Goal: Contribute content

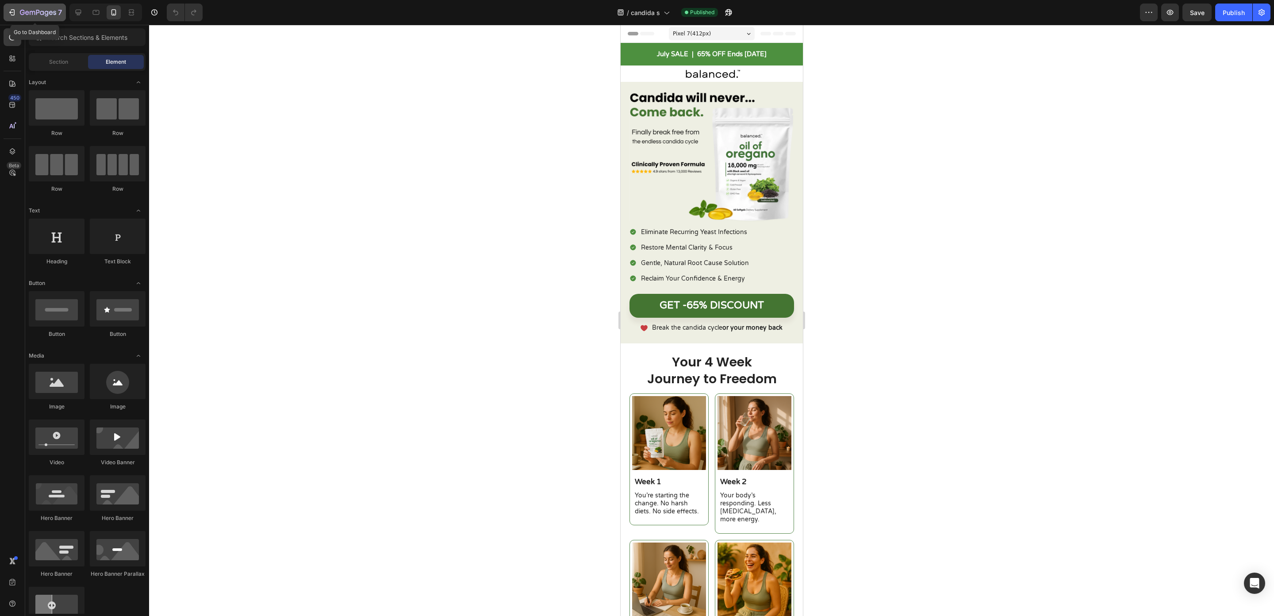
click at [33, 16] on icon "button" at bounding box center [38, 13] width 36 height 8
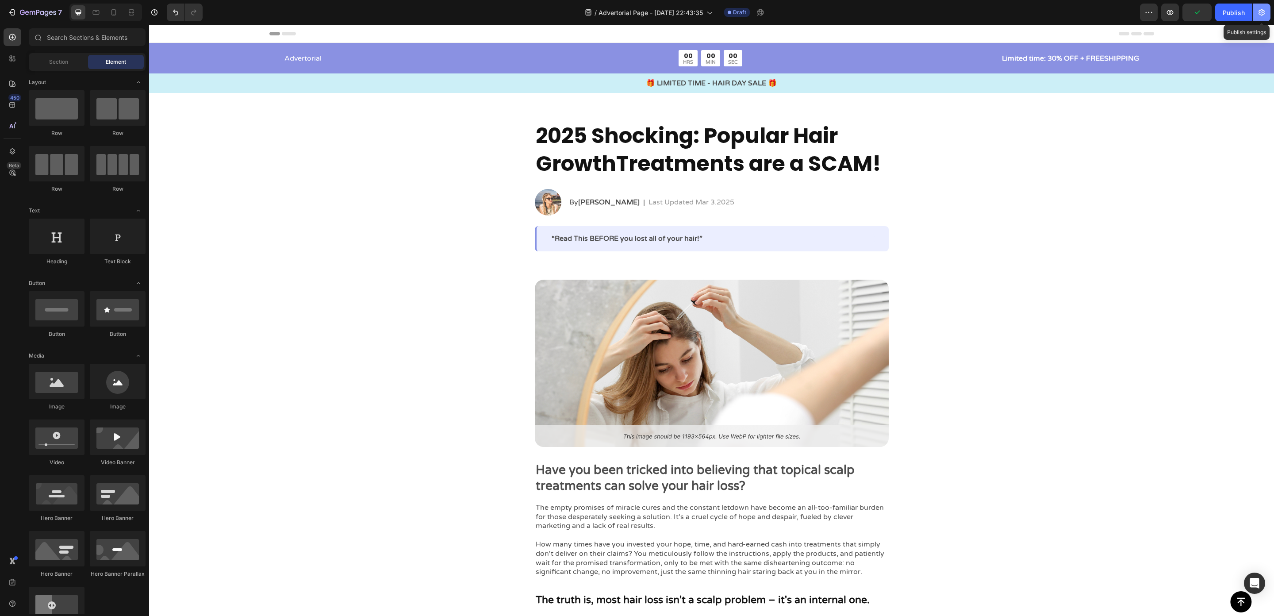
click at [1260, 12] on icon "button" at bounding box center [1262, 12] width 6 height 7
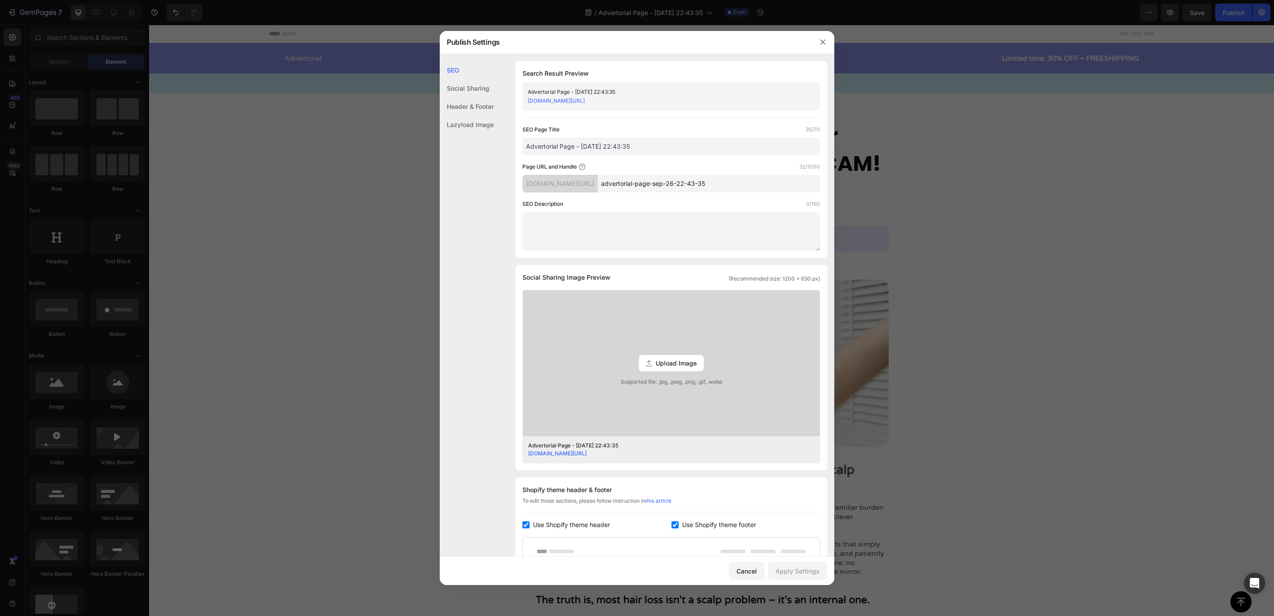
click at [615, 148] on input "Advertorial Page - [DATE] 22:43:35" at bounding box center [672, 147] width 298 height 18
click at [938, 220] on div at bounding box center [637, 308] width 1274 height 616
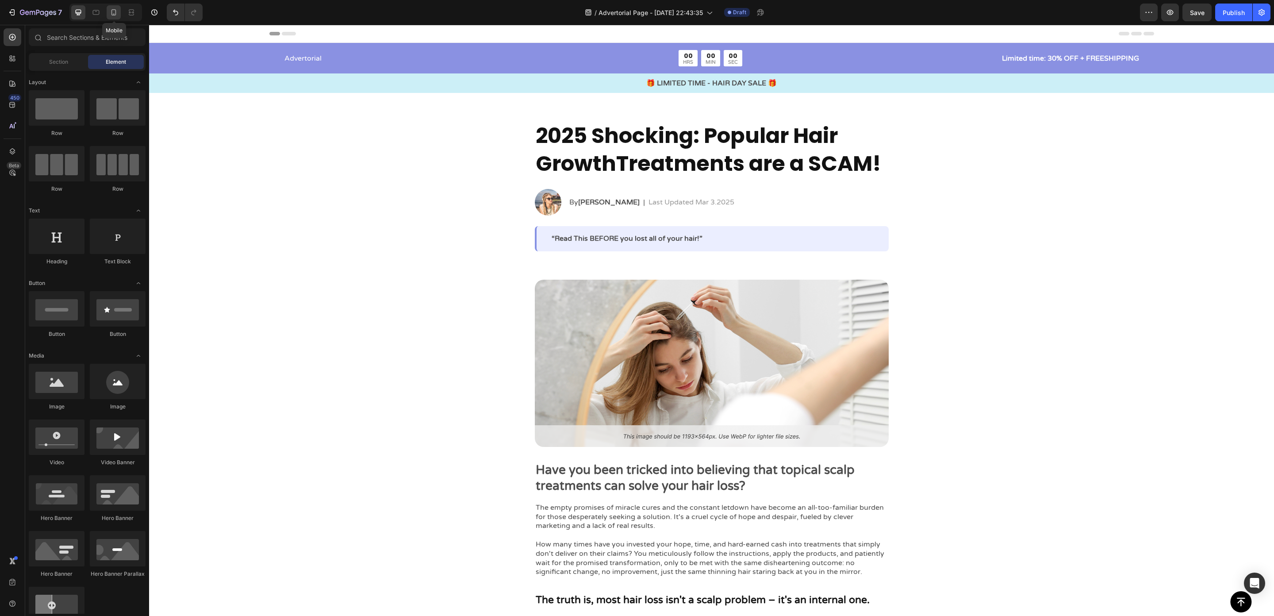
click at [113, 18] on div at bounding box center [114, 12] width 14 height 14
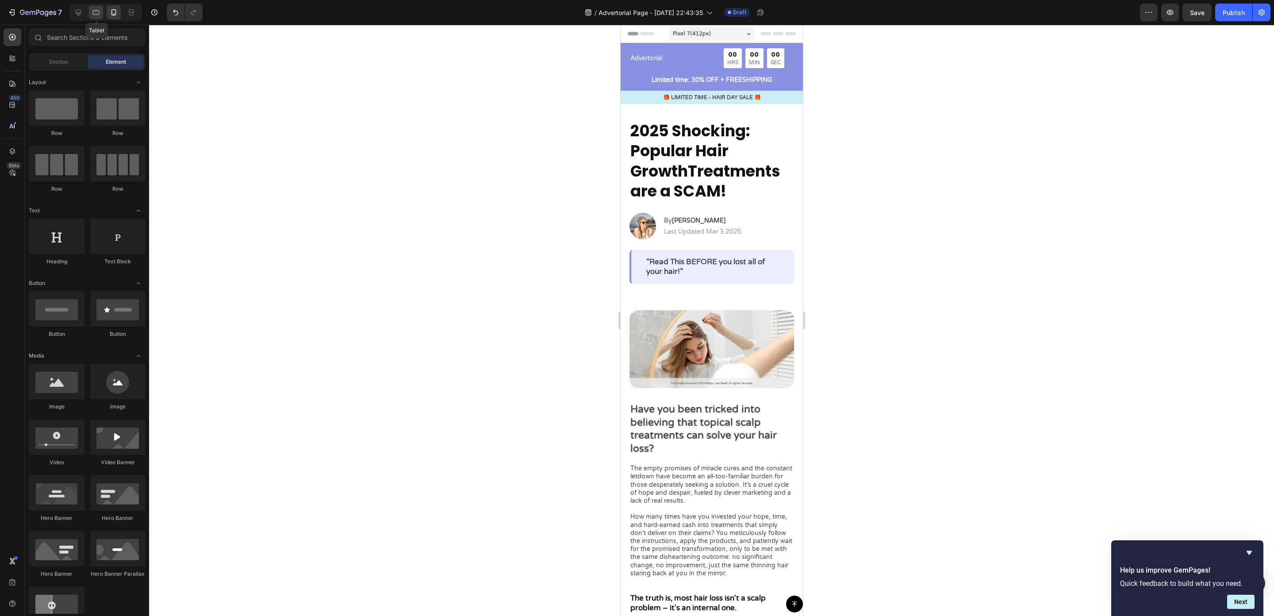
click at [99, 16] on icon at bounding box center [96, 12] width 9 height 9
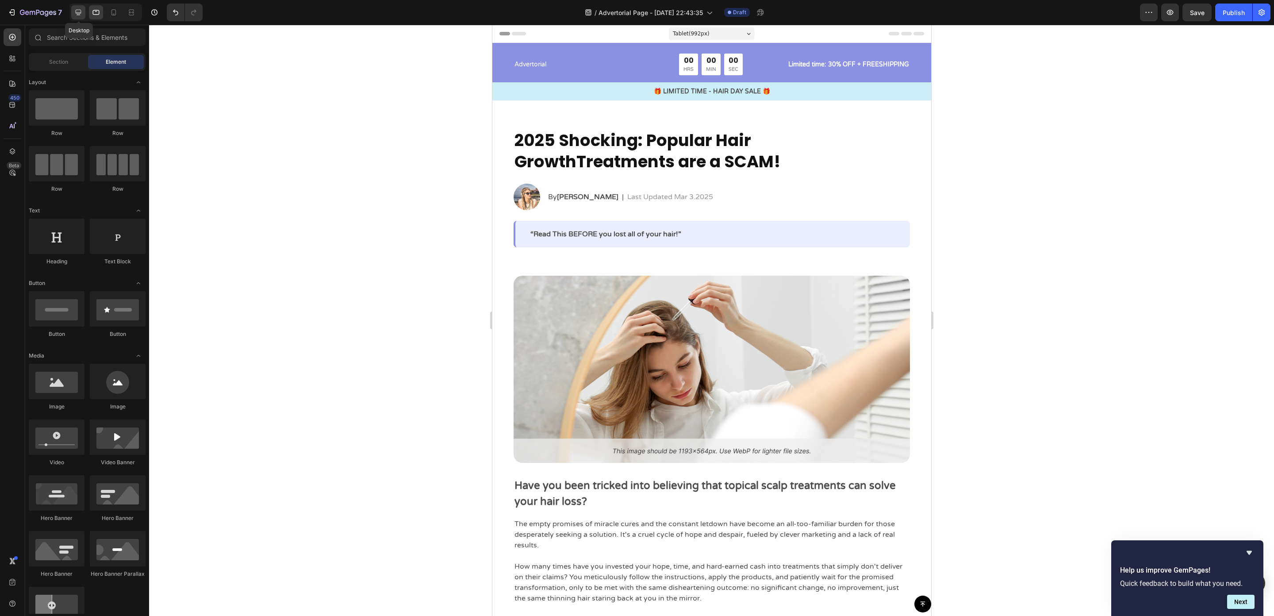
click at [82, 15] on icon at bounding box center [78, 12] width 9 height 9
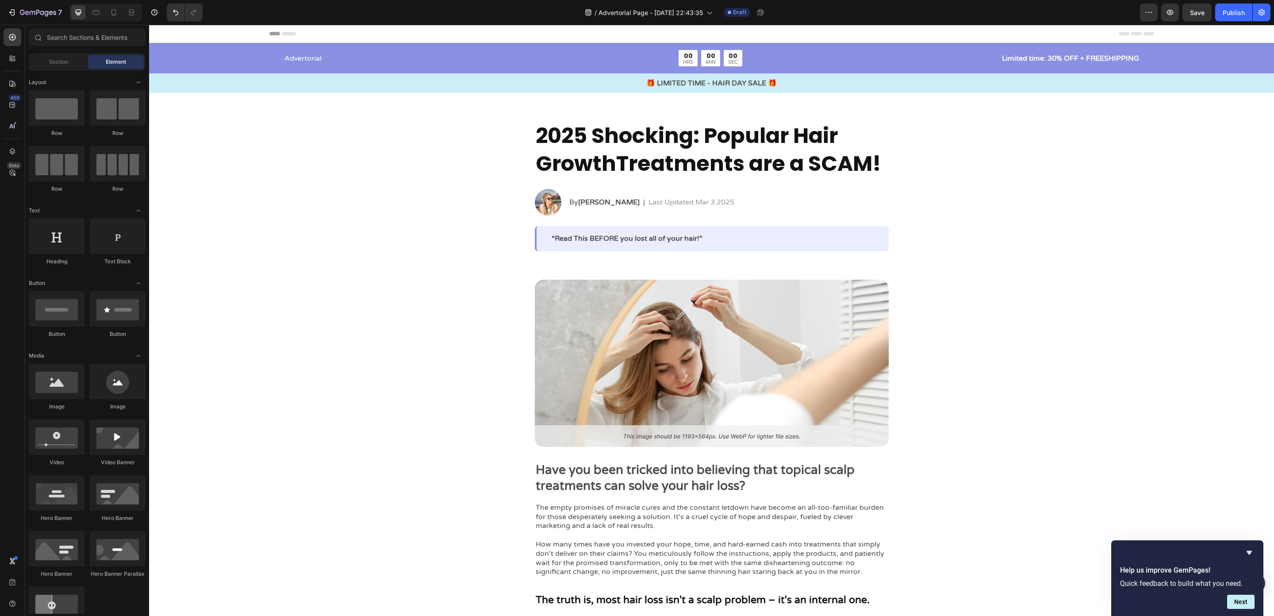
scroll to position [154, 0]
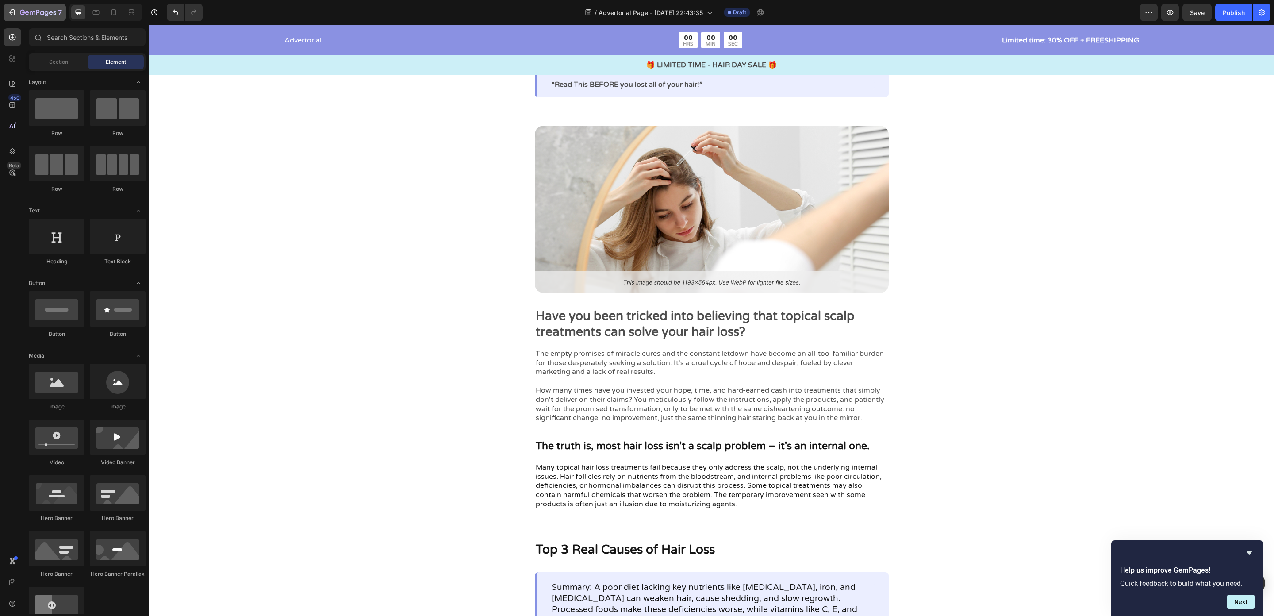
click at [38, 18] on button "7" at bounding box center [35, 13] width 62 height 18
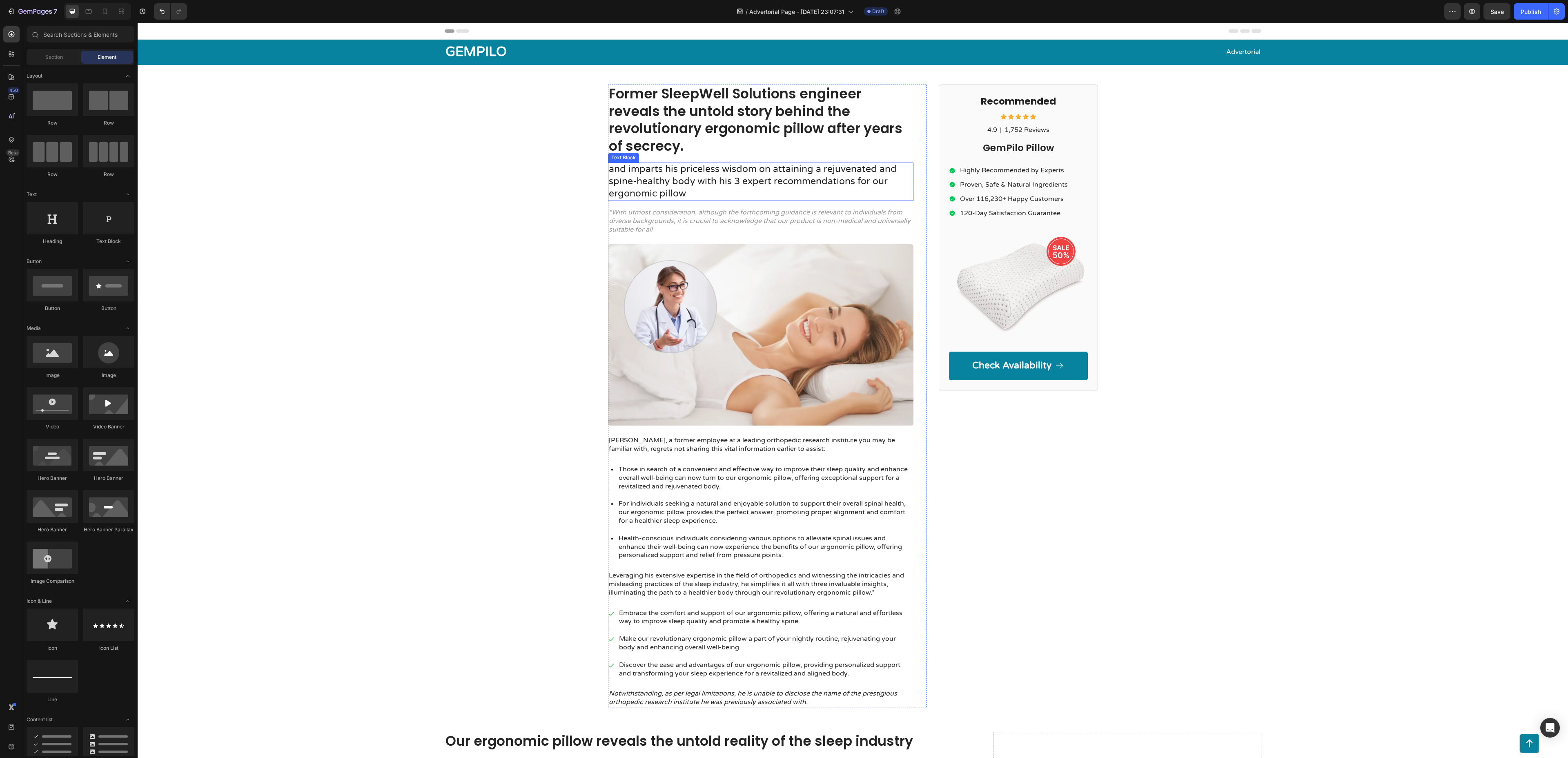
click at [697, 136] on h1 "Former SleepWell Solutions engineer reveals the untold story behind the revolut…" at bounding box center [760, 121] width 305 height 72
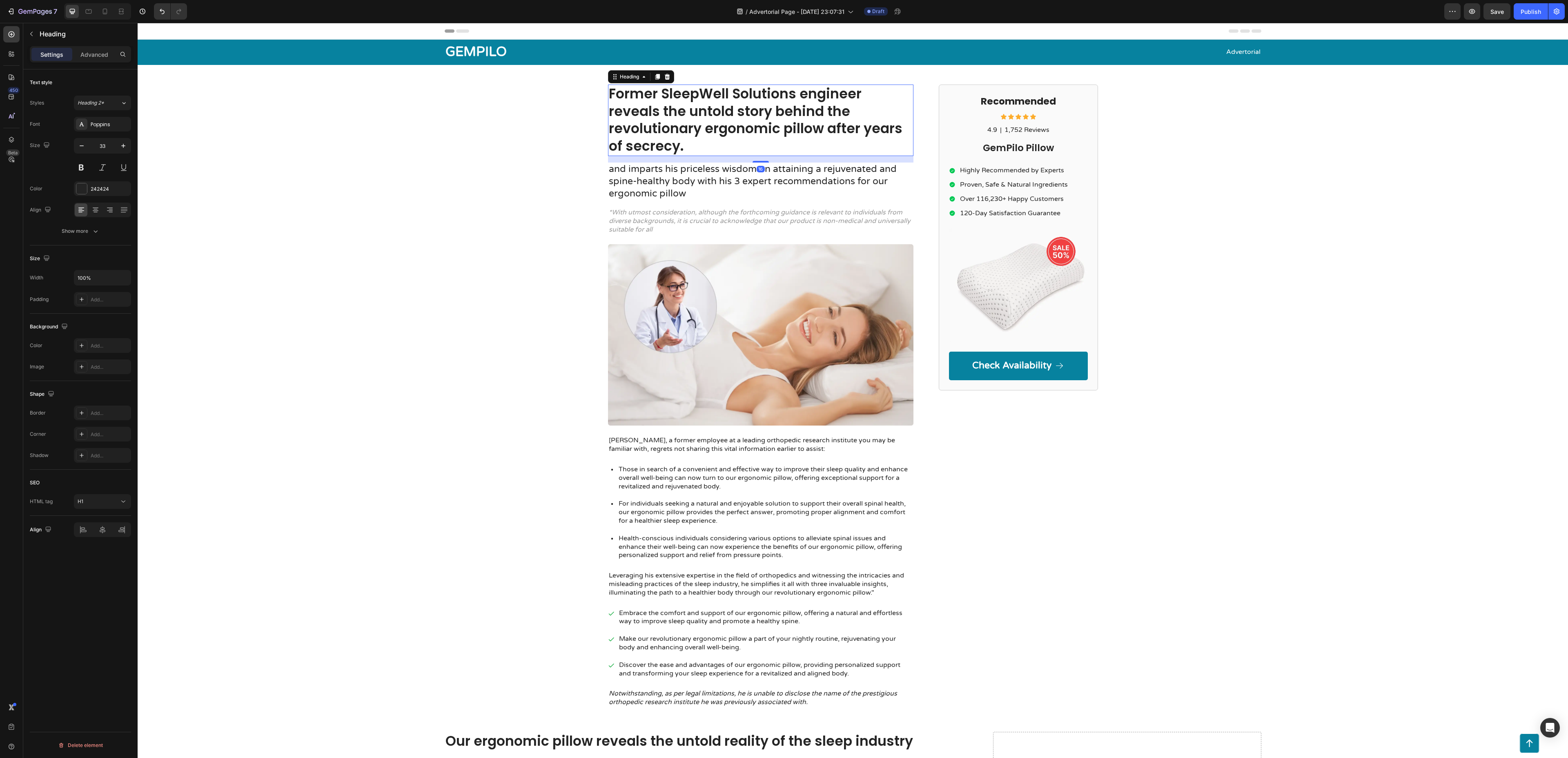
click at [697, 136] on h1 "Former SleepWell Solutions engineer reveals the untold story behind the revolut…" at bounding box center [760, 121] width 305 height 72
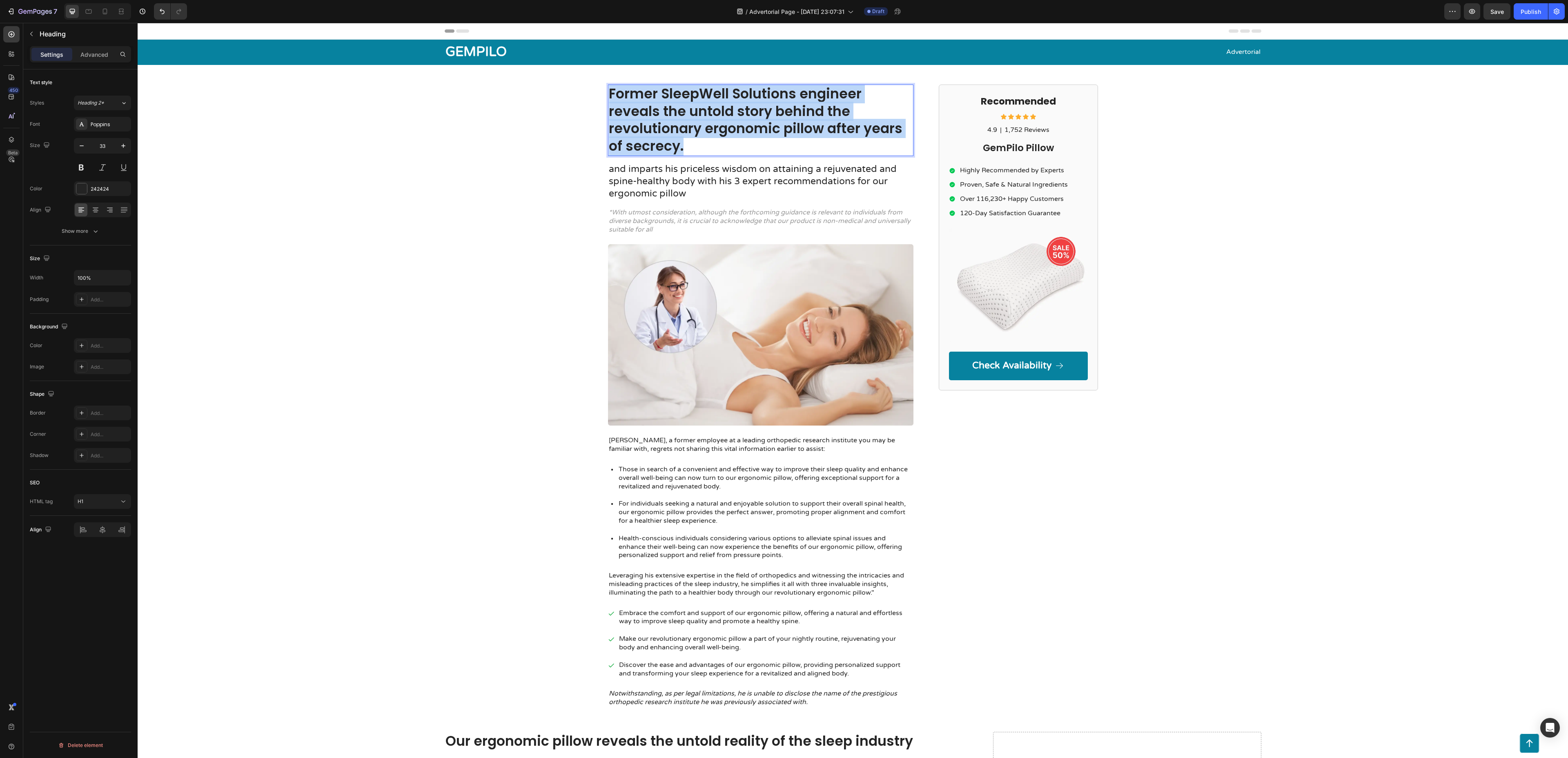
click at [697, 136] on p "Former SleepWell Solutions engineer reveals the untold story behind the revolut…" at bounding box center [760, 120] width 304 height 70
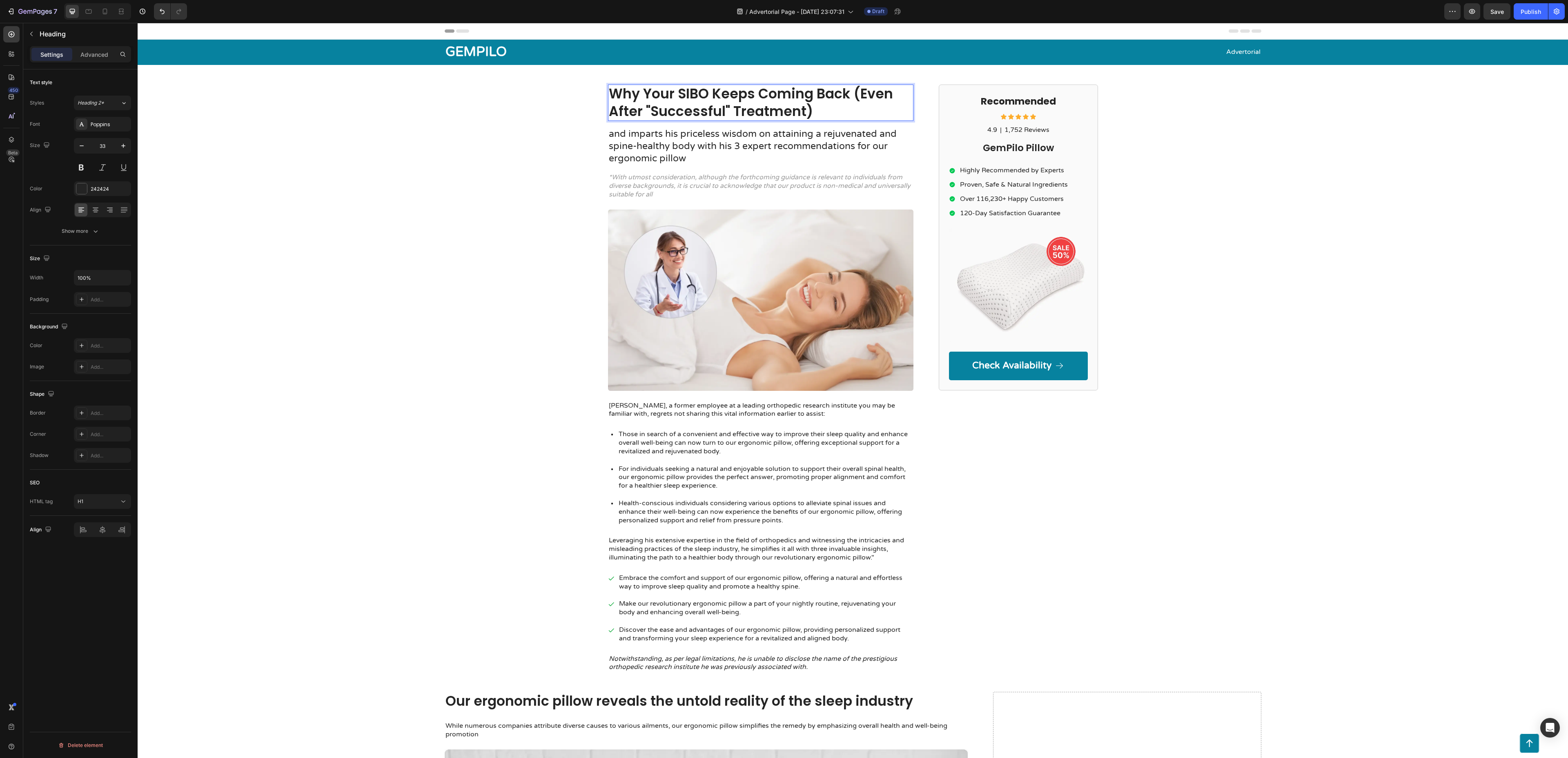
click at [708, 144] on p "and imparts his priceless wisdom on attaining a rejuvenated and spine-healthy b…" at bounding box center [760, 147] width 304 height 37
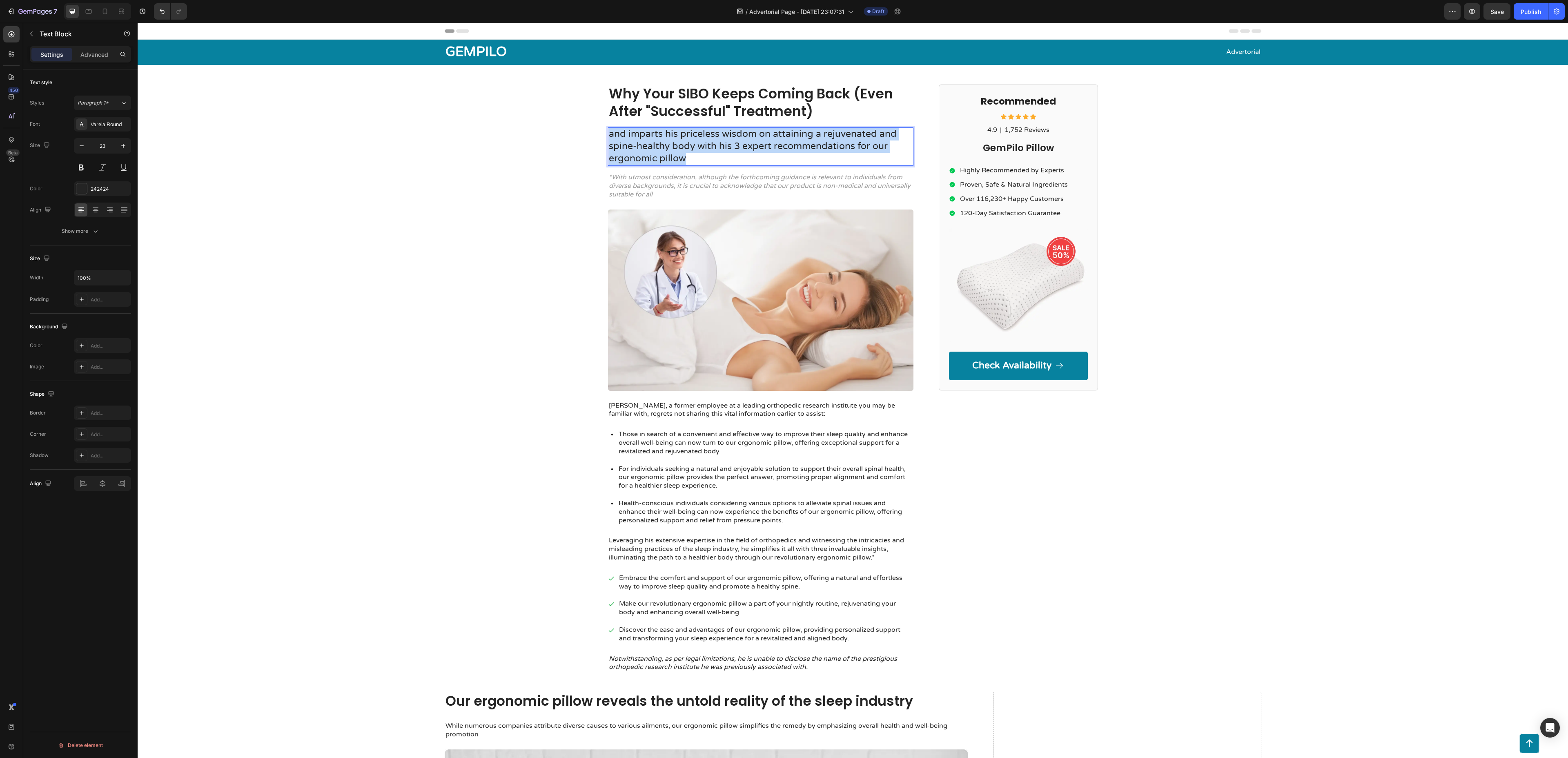
click at [708, 144] on p "and imparts his priceless wisdom on attaining a rejuvenated and spine-healthy b…" at bounding box center [760, 147] width 304 height 37
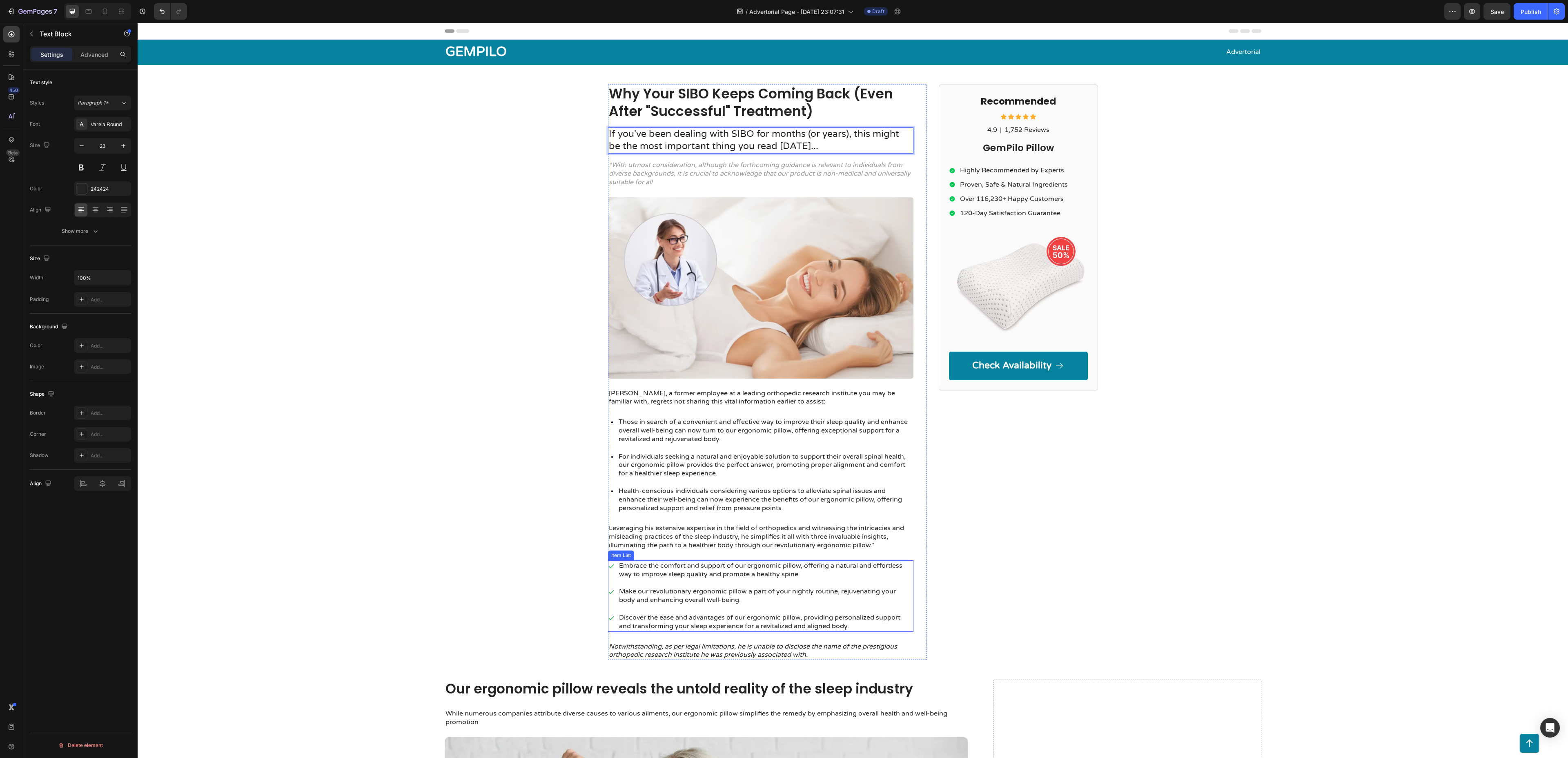
click at [762, 568] on p "Make our revolutionary ergonomic pillow a part of your nightly routine, rejuven…" at bounding box center [766, 596] width 293 height 18
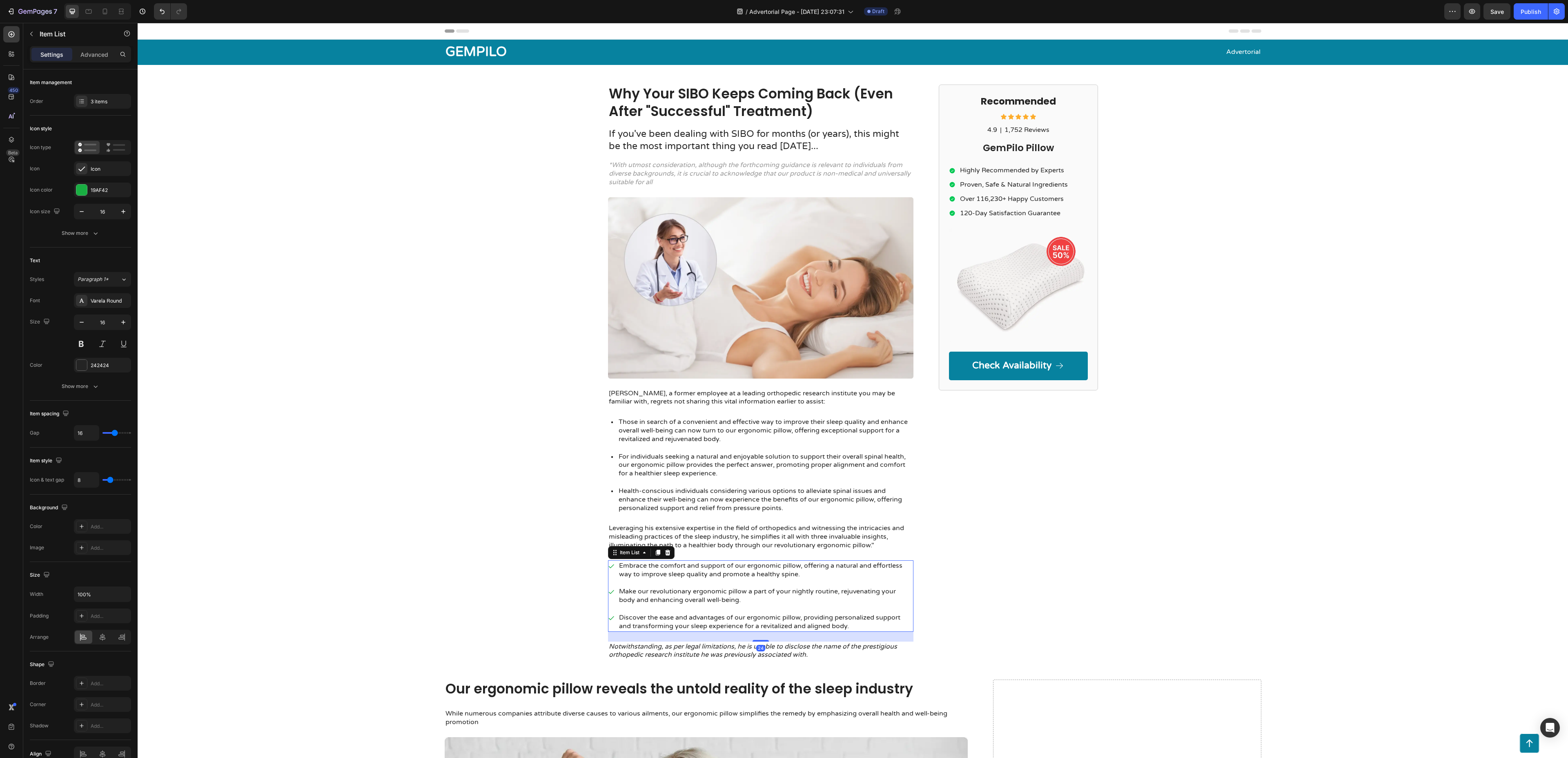
drag, startPoint x: 822, startPoint y: 632, endPoint x: 823, endPoint y: 645, distance: 13.0
click at [822, 568] on p "Discover the ease and advantages of our ergonomic pillow, providing personalize…" at bounding box center [766, 622] width 293 height 18
click at [821, 568] on p "Notwithstanding, as per legal limitations, he is unable to disclose the name of…" at bounding box center [760, 651] width 304 height 18
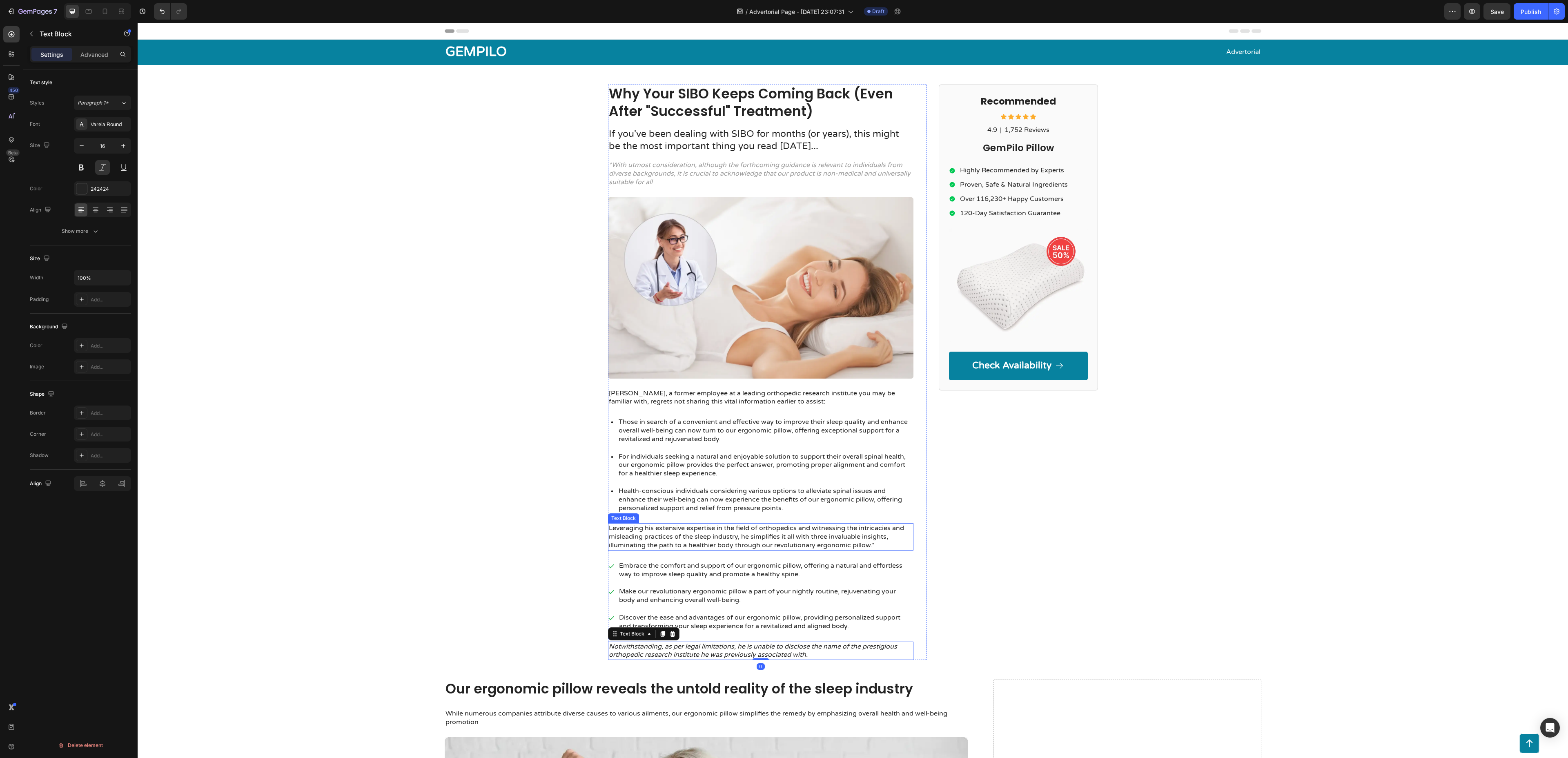
click at [748, 490] on p "Health-conscious individuals considering various options to alleviate spinal is…" at bounding box center [765, 499] width 293 height 25
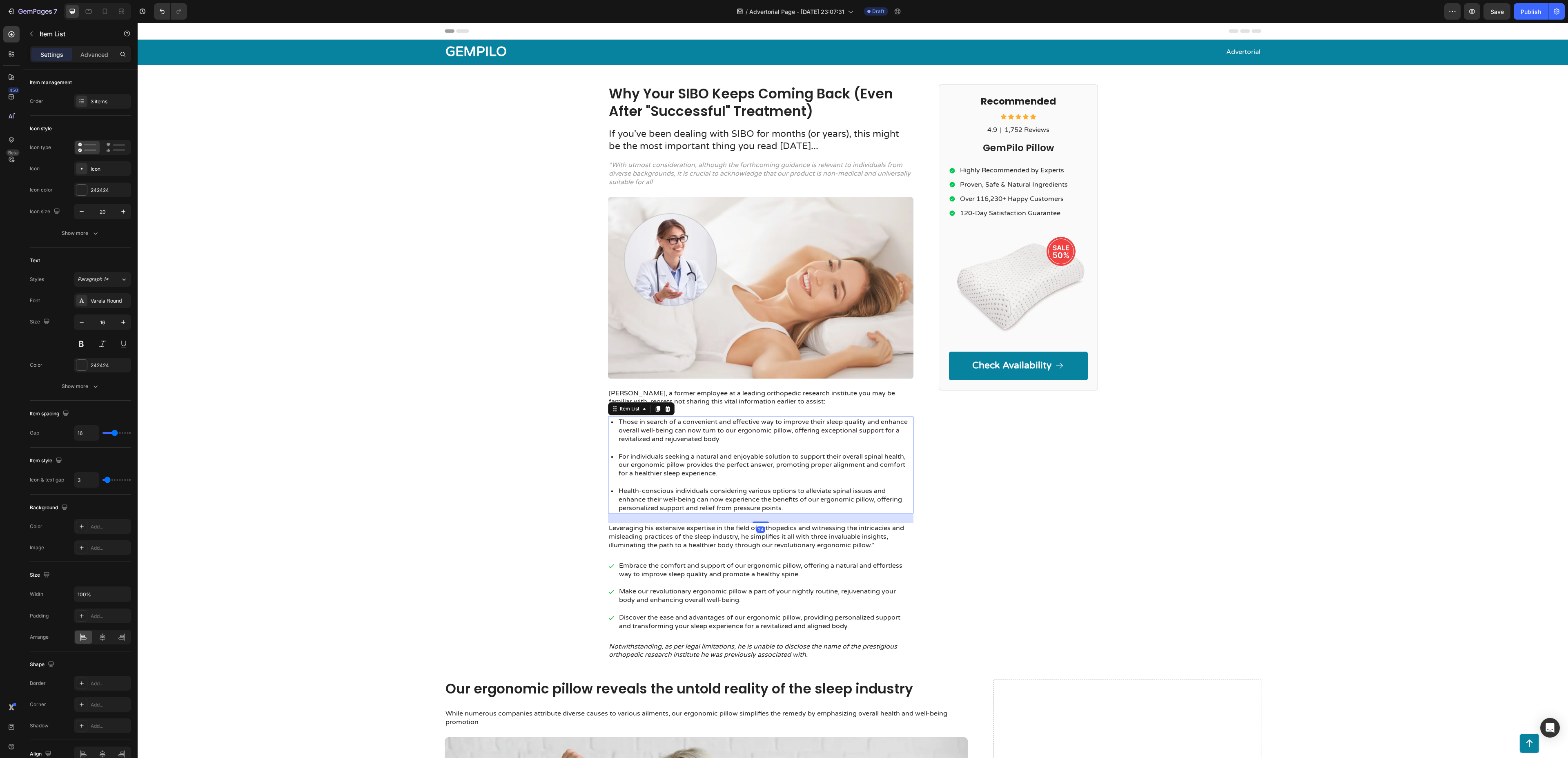
click at [730, 460] on p "For individuals seeking a natural and enjoyable solution to support their overa…" at bounding box center [765, 464] width 293 height 25
click at [702, 401] on p "[PERSON_NAME], a former employee at a leading orthopedic research institute you…" at bounding box center [760, 398] width 304 height 18
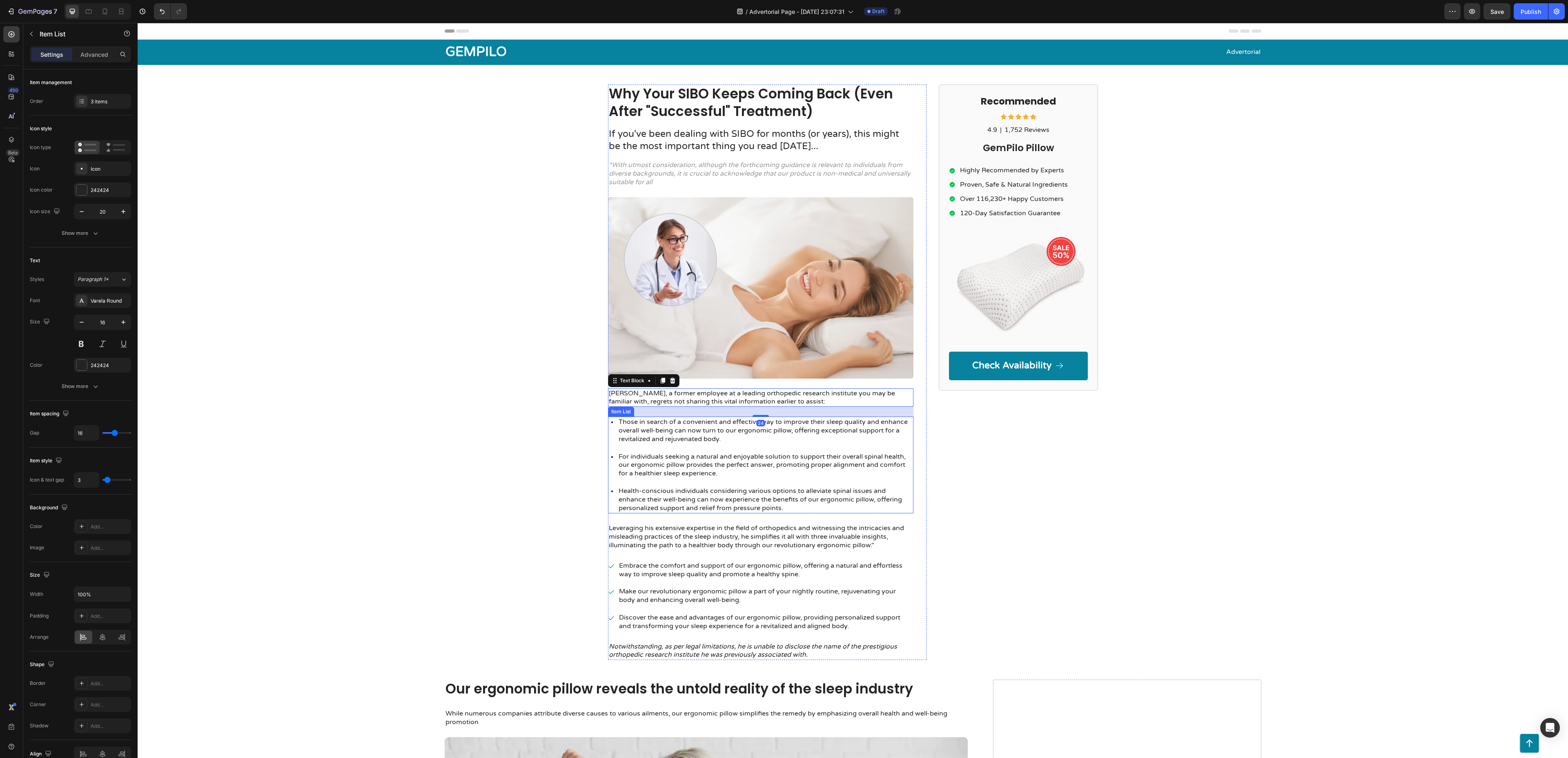
click at [702, 437] on p "Those in search of a convenient and effective way to improve their sleep qualit…" at bounding box center [765, 430] width 293 height 25
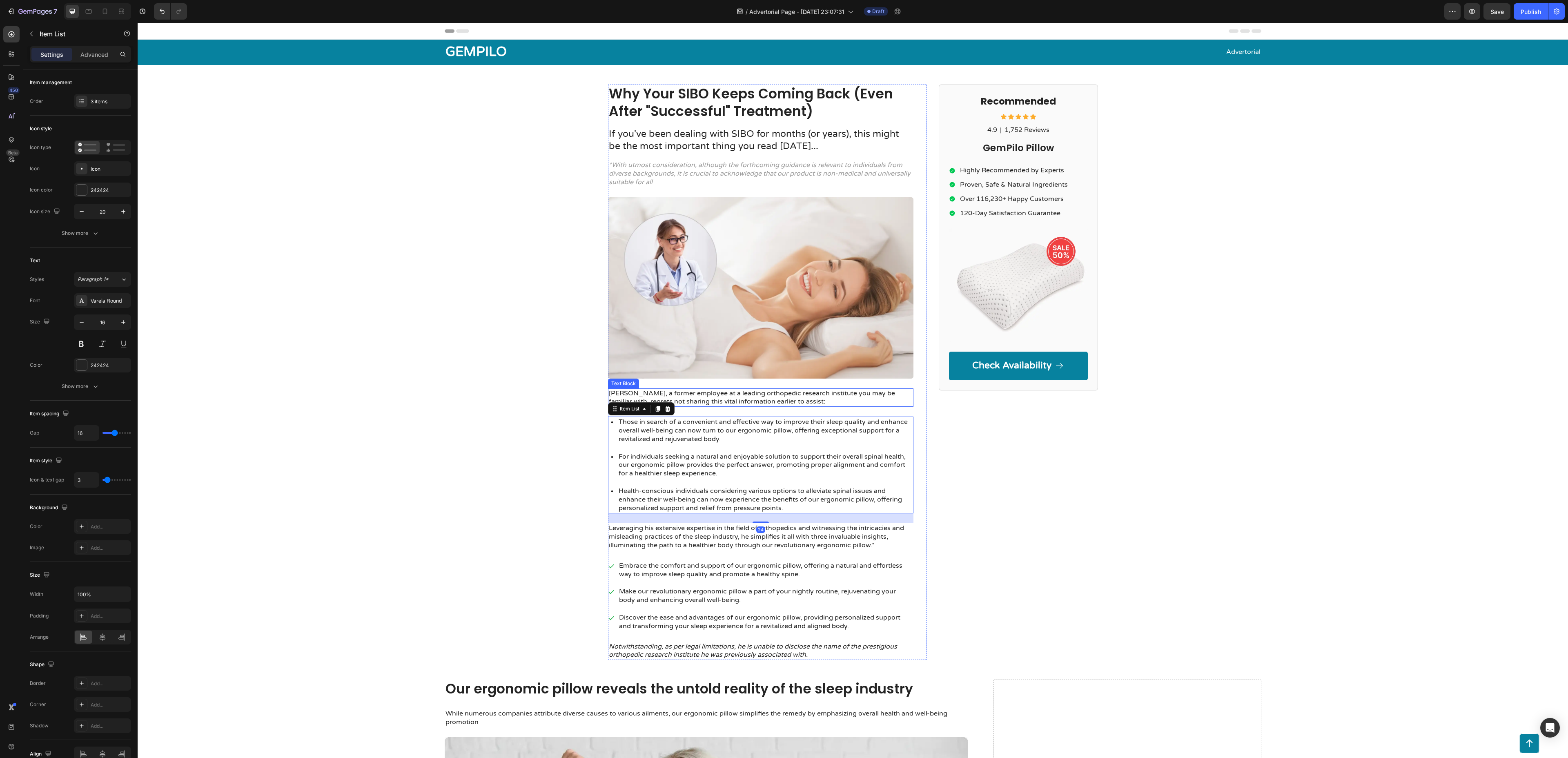
click at [724, 403] on p "[PERSON_NAME], a former employee at a leading orthopedic research institute you…" at bounding box center [760, 398] width 304 height 18
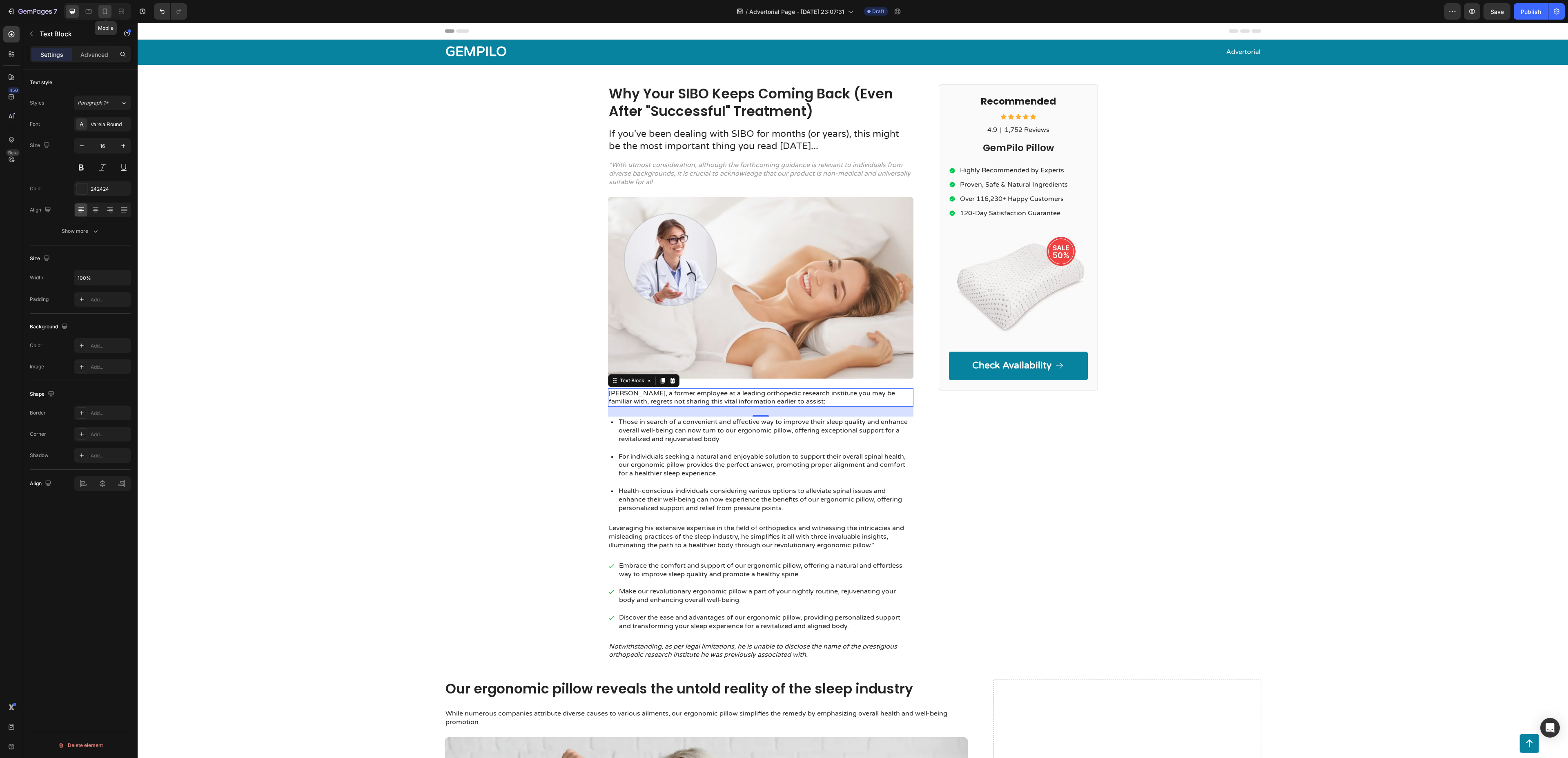
click at [104, 15] on icon at bounding box center [104, 11] width 8 height 8
type input "14"
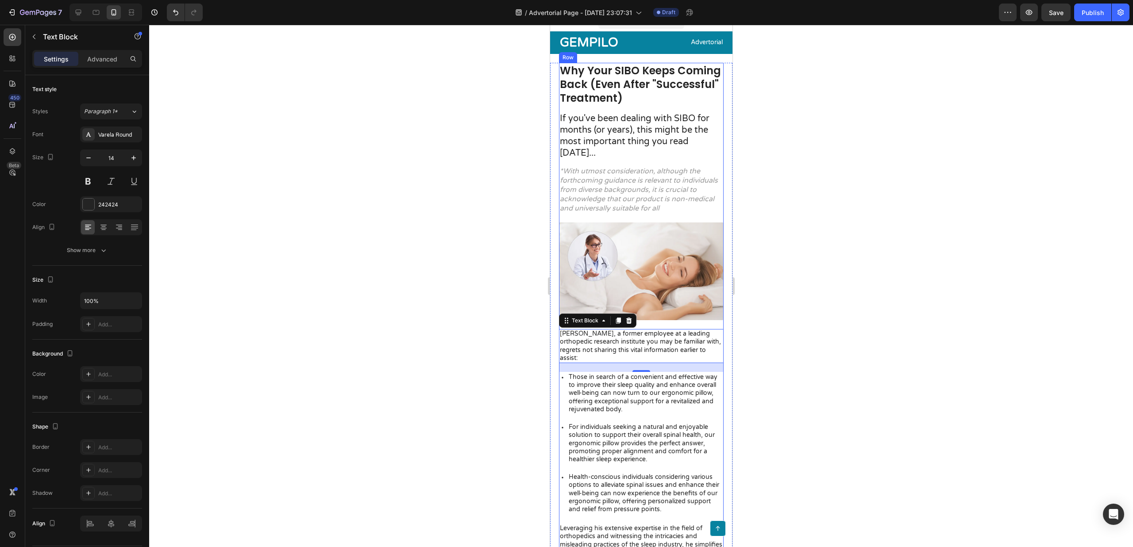
scroll to position [20, 0]
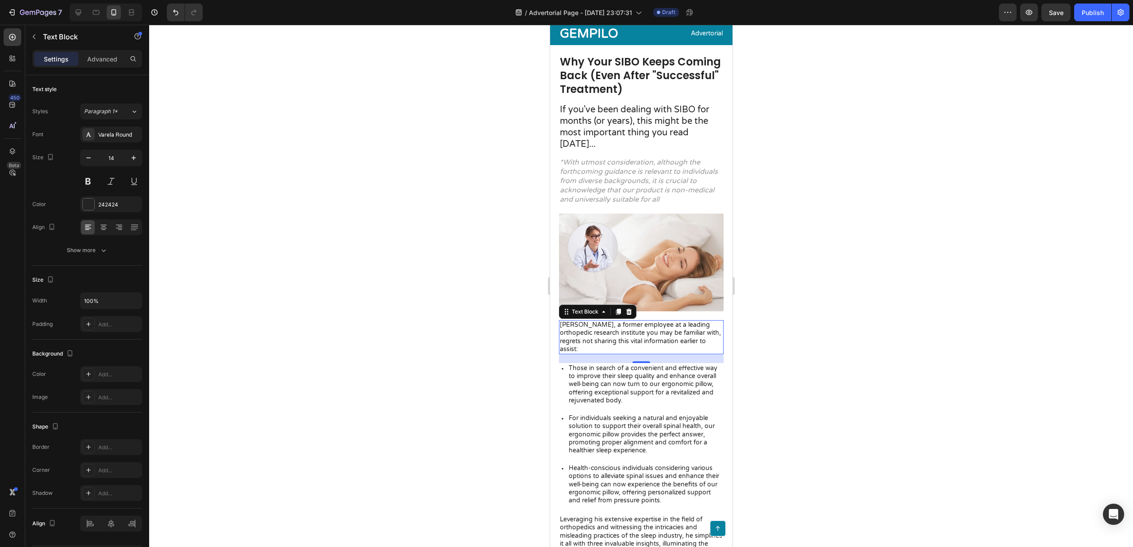
click at [629, 332] on p "[PERSON_NAME], a former employee at a leading orthopedic research institute you…" at bounding box center [640, 337] width 163 height 32
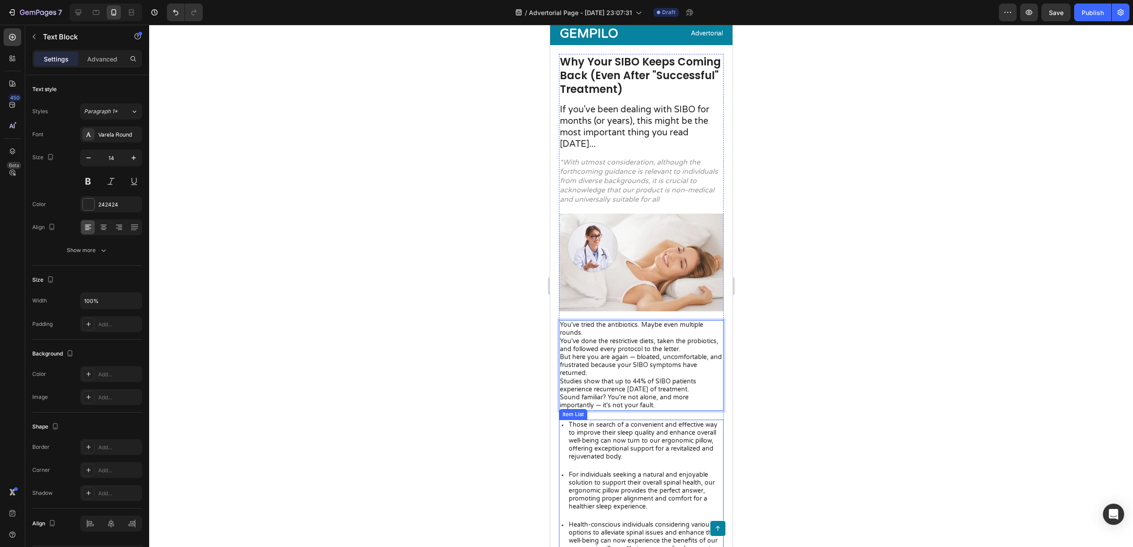
click at [624, 433] on p "Those in search of a convenient and effective way to improve their sleep qualit…" at bounding box center [645, 441] width 154 height 40
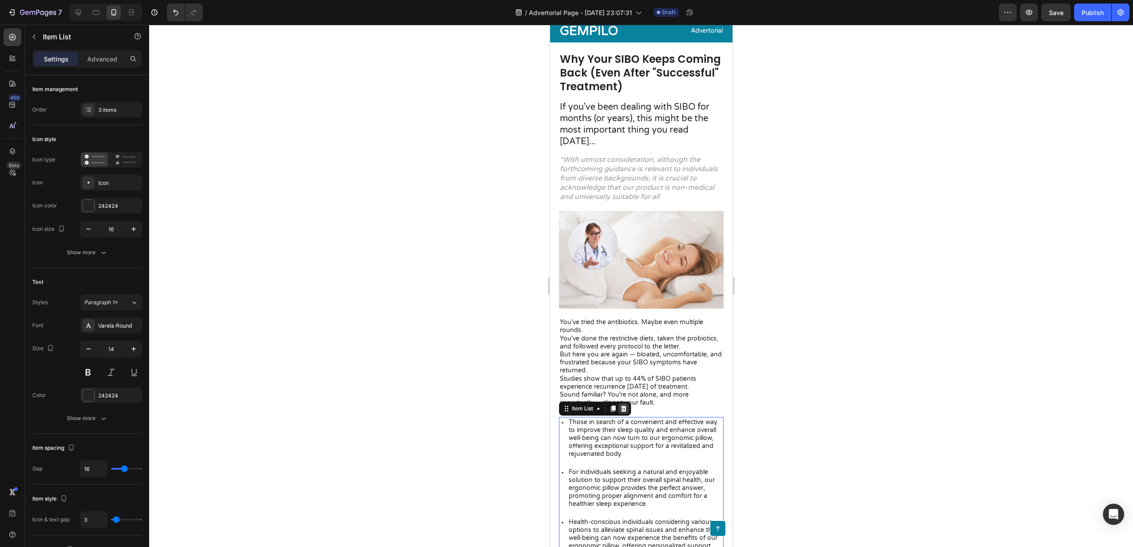
click at [626, 412] on icon at bounding box center [622, 408] width 7 height 7
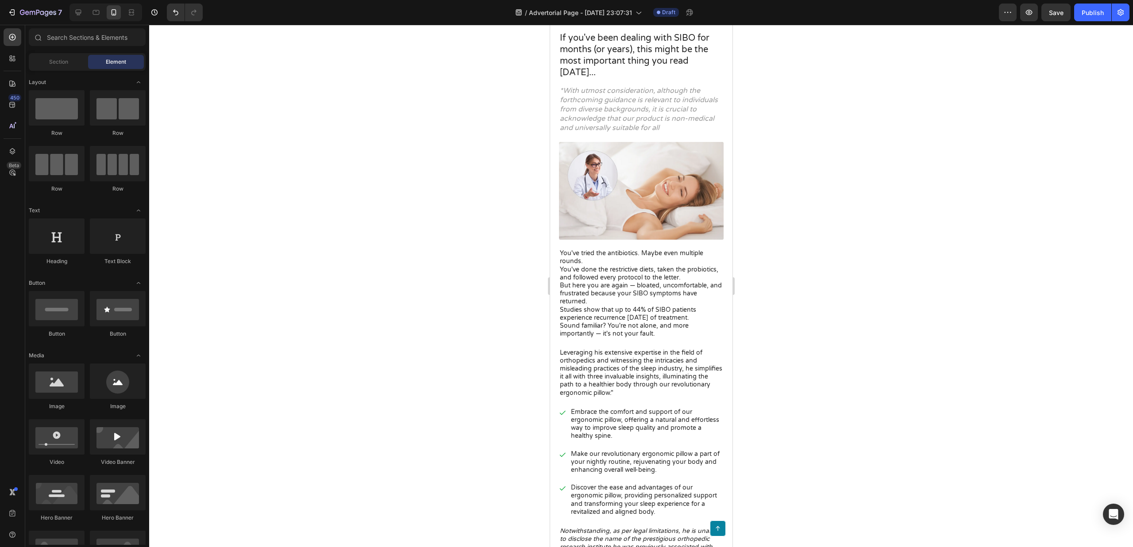
scroll to position [123, 0]
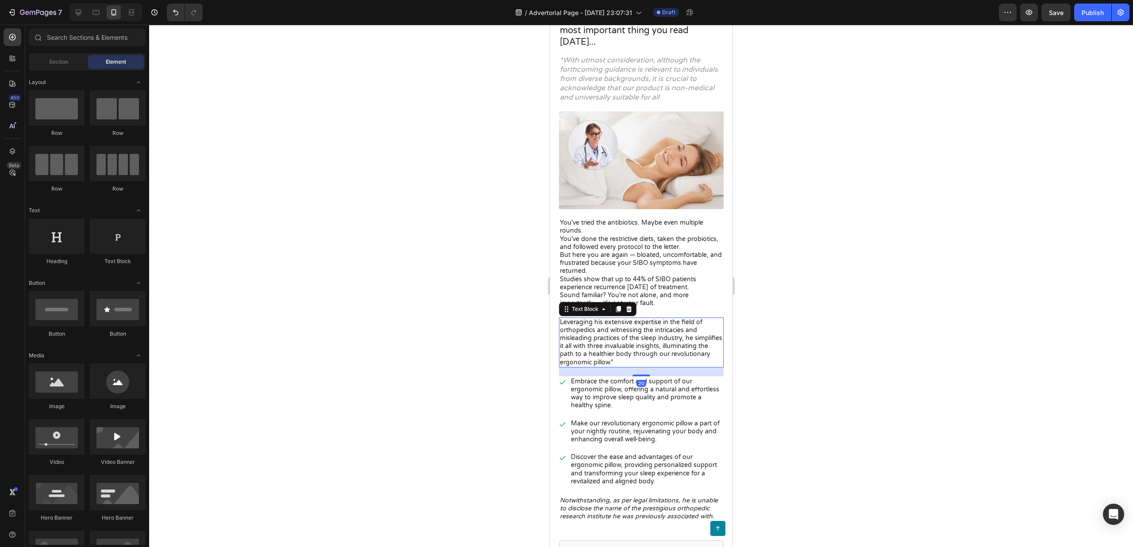
click at [652, 322] on p "Leveraging his extensive expertise in the field of orthopedics and witnessing t…" at bounding box center [640, 343] width 163 height 48
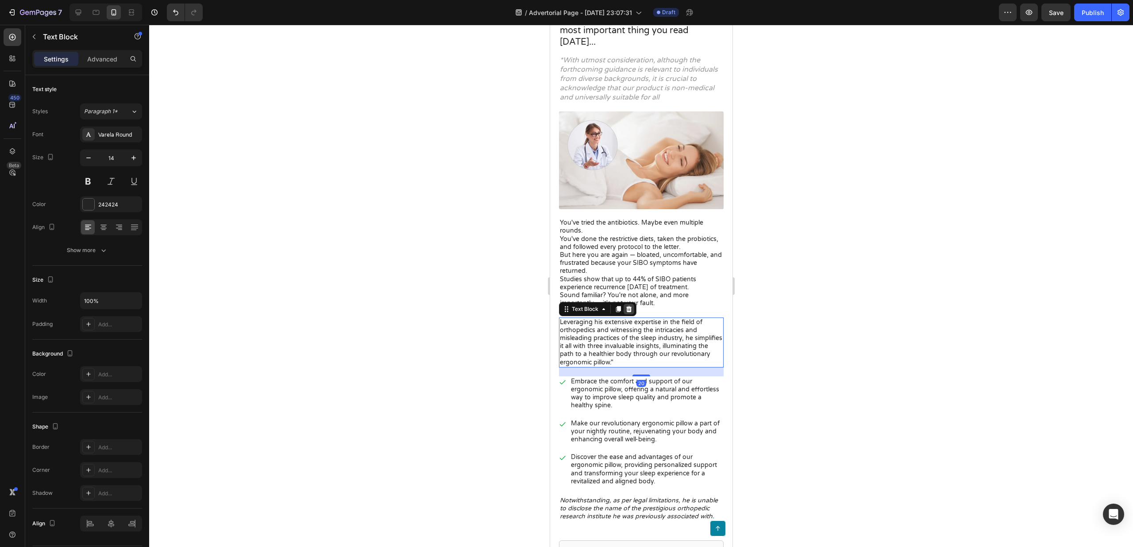
click at [627, 312] on icon at bounding box center [628, 309] width 7 height 7
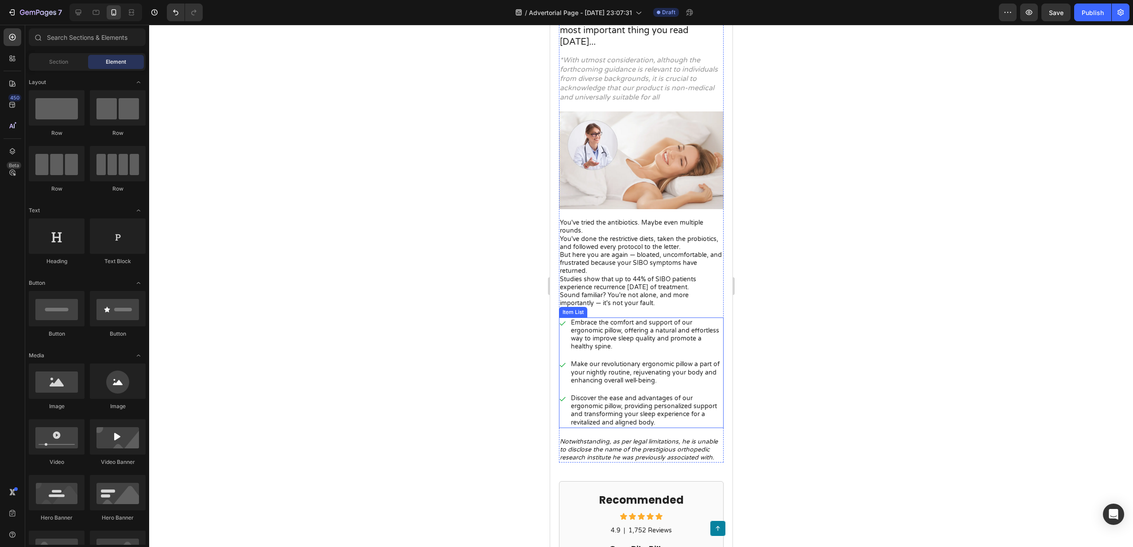
click at [626, 340] on p "Embrace the comfort and support of our ergonomic pillow, offering a natural and…" at bounding box center [645, 335] width 151 height 32
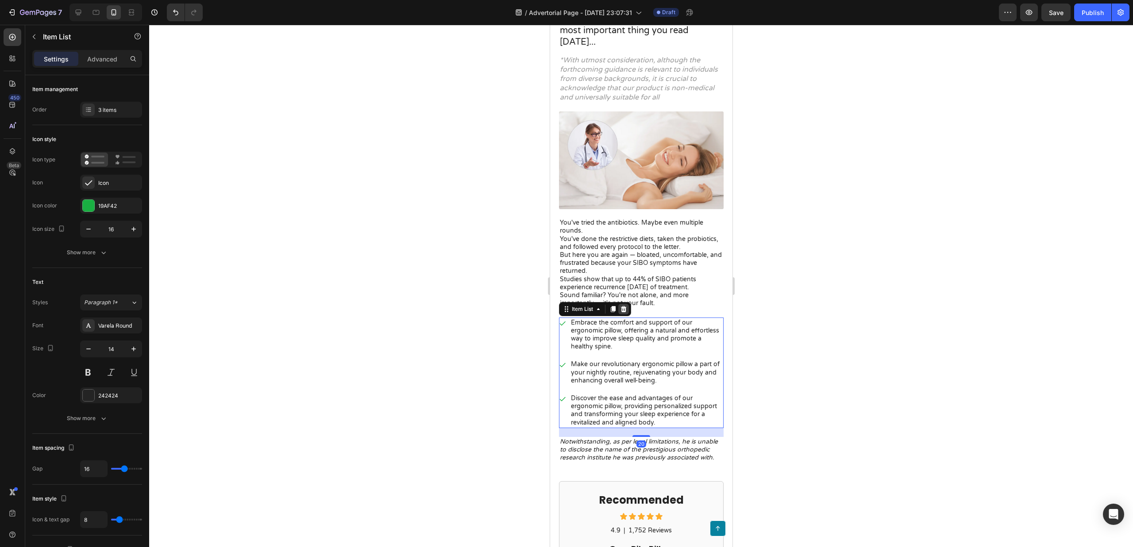
click at [627, 314] on div at bounding box center [623, 309] width 11 height 11
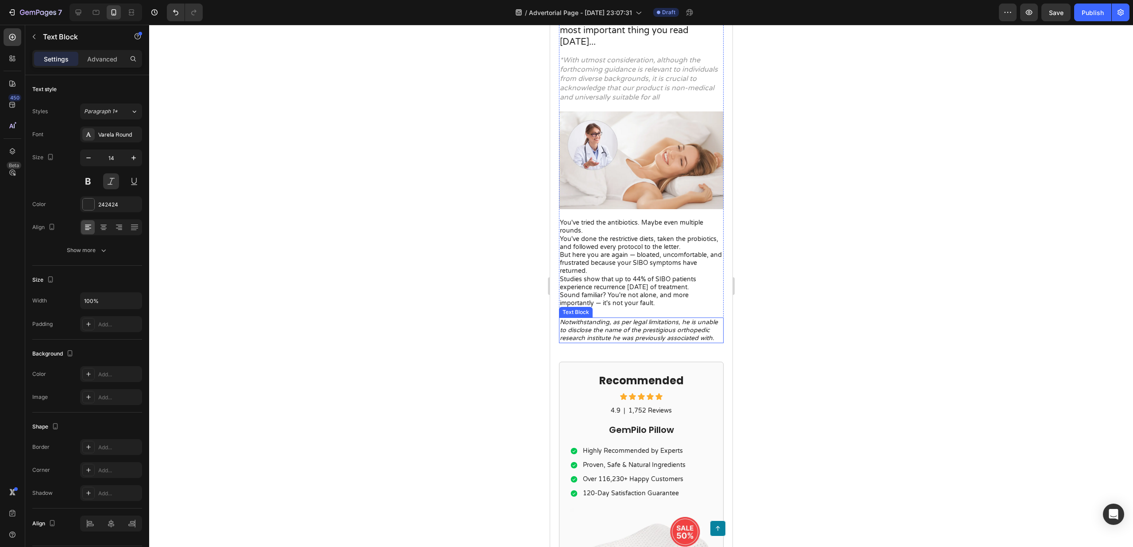
click at [627, 326] on p "Notwithstanding, as per legal limitations, he is unable to disclose the name of…" at bounding box center [640, 331] width 163 height 24
click at [630, 312] on icon at bounding box center [629, 309] width 6 height 6
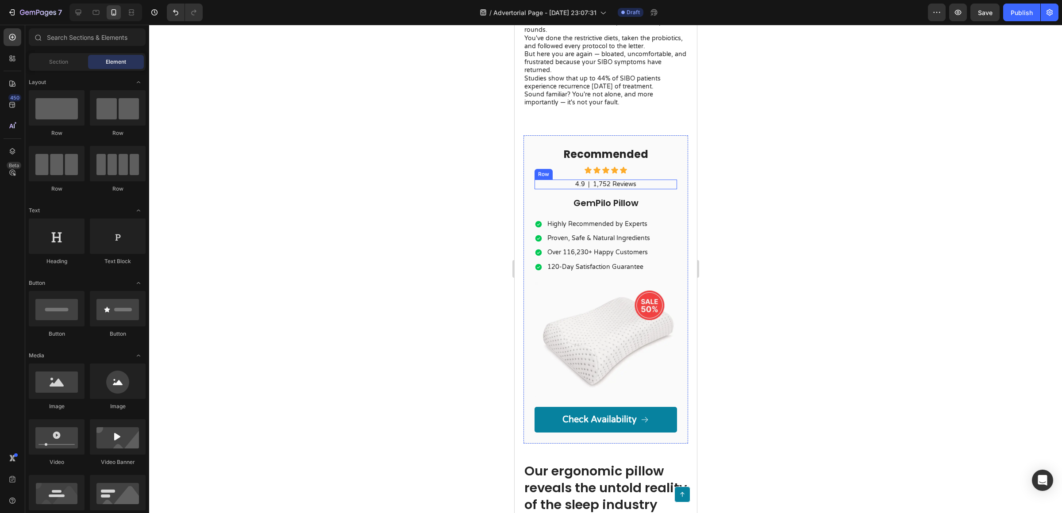
scroll to position [324, 0]
click at [646, 135] on div "Recommended Heading Icon Icon Icon Icon Icon Icon List 4.9 Text Block | Text Bl…" at bounding box center [605, 289] width 165 height 309
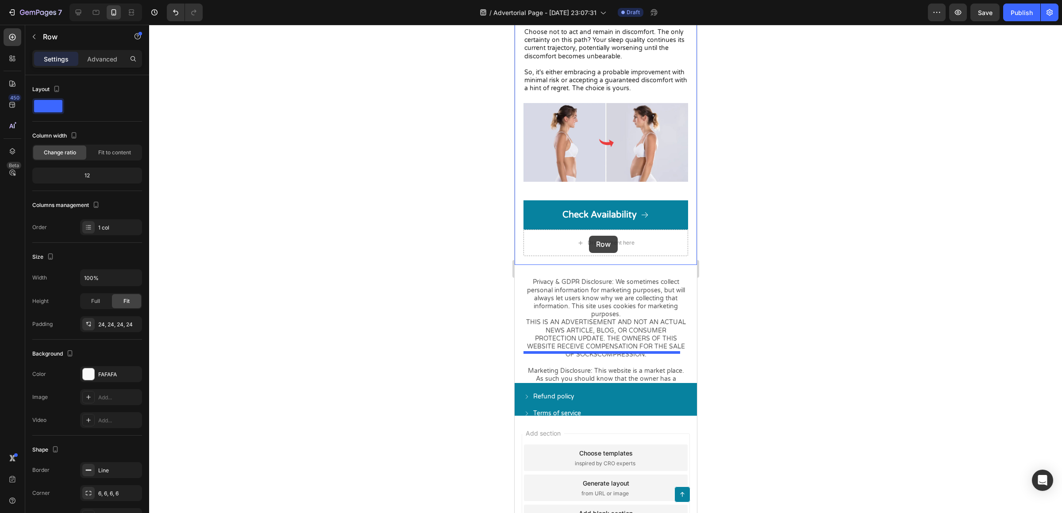
scroll to position [3398, 0]
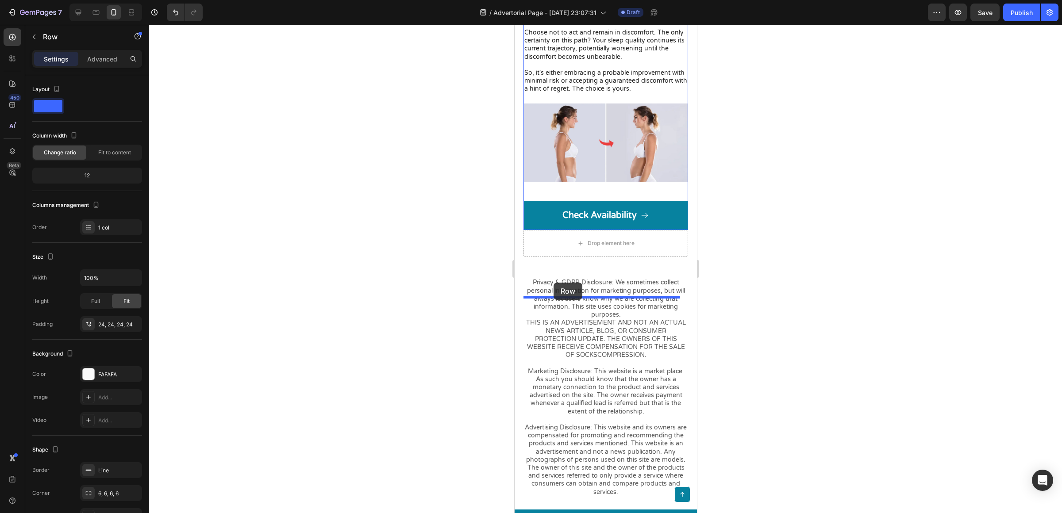
drag, startPoint x: 535, startPoint y: 124, endPoint x: 553, endPoint y: 283, distance: 159.9
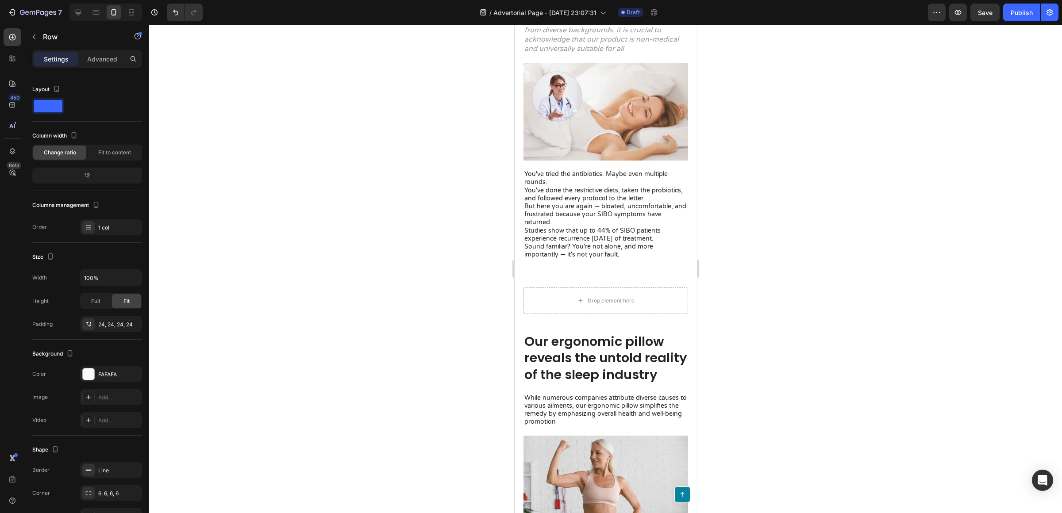
scroll to position [0, 0]
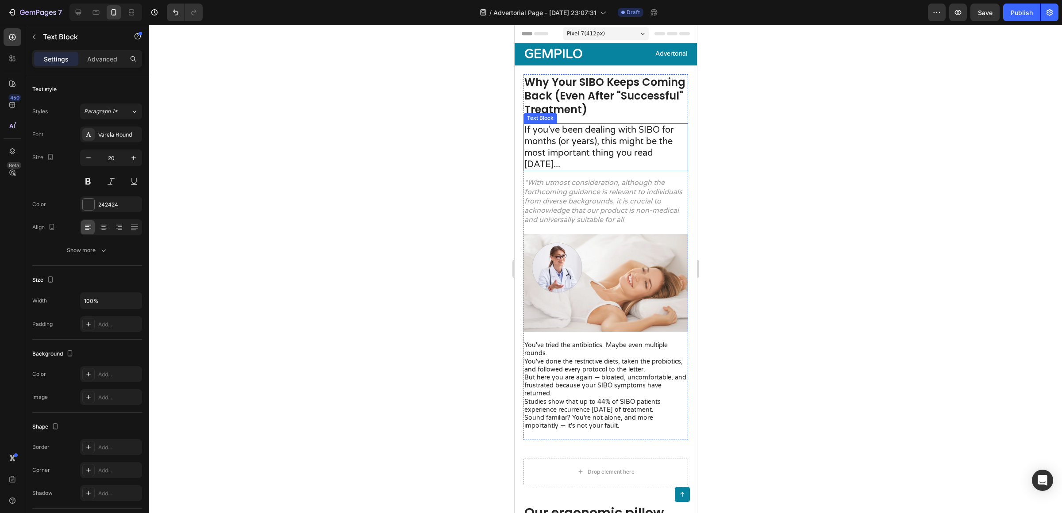
click at [534, 136] on p "If you've been dealing with SIBO for months (or years), this might be the most …" at bounding box center [605, 147] width 163 height 46
click at [524, 126] on p "If you've been dealing with SIBO for months (or years), this might be the most …" at bounding box center [605, 147] width 163 height 46
click at [850, 128] on div at bounding box center [605, 269] width 913 height 488
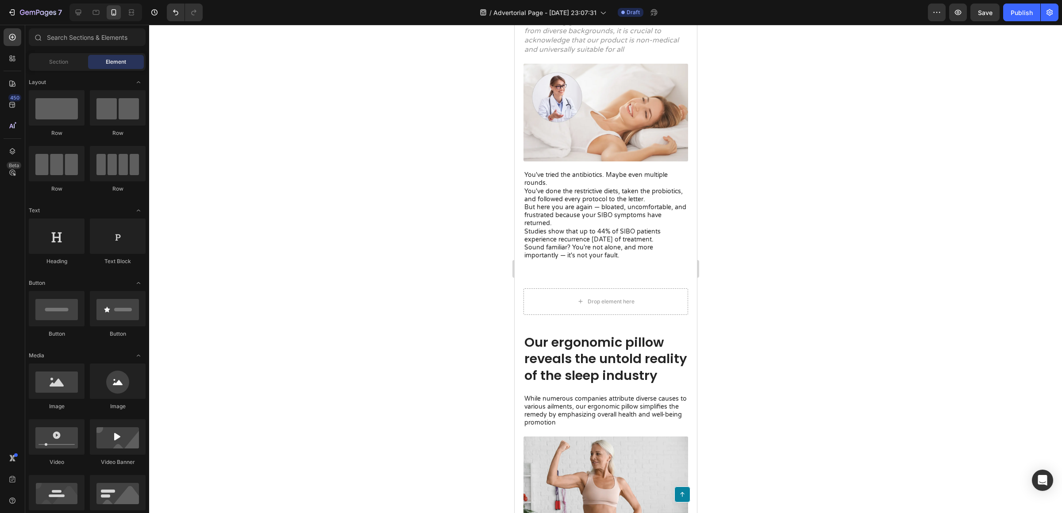
scroll to position [173, 0]
click at [586, 369] on h2 "Our ergonomic pillow reveals the untold reality of the sleep industry" at bounding box center [605, 357] width 165 height 52
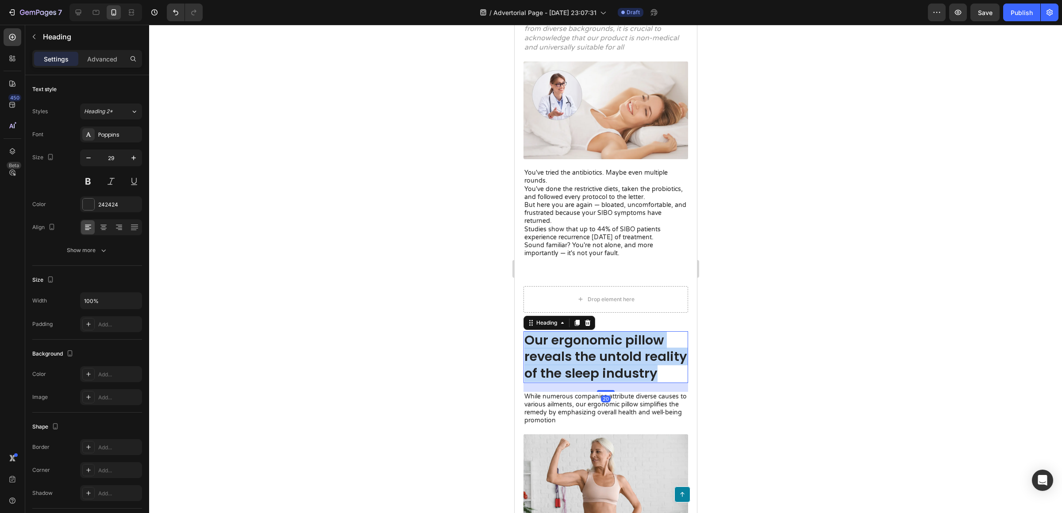
click at [586, 369] on p "Our ergonomic pillow reveals the untold reality of the sleep industry" at bounding box center [605, 357] width 163 height 50
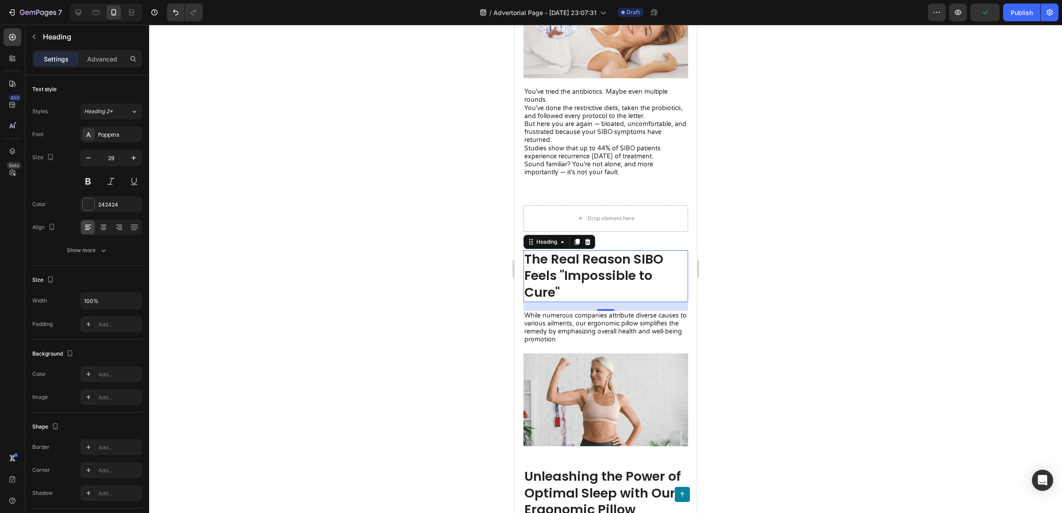
scroll to position [288, 0]
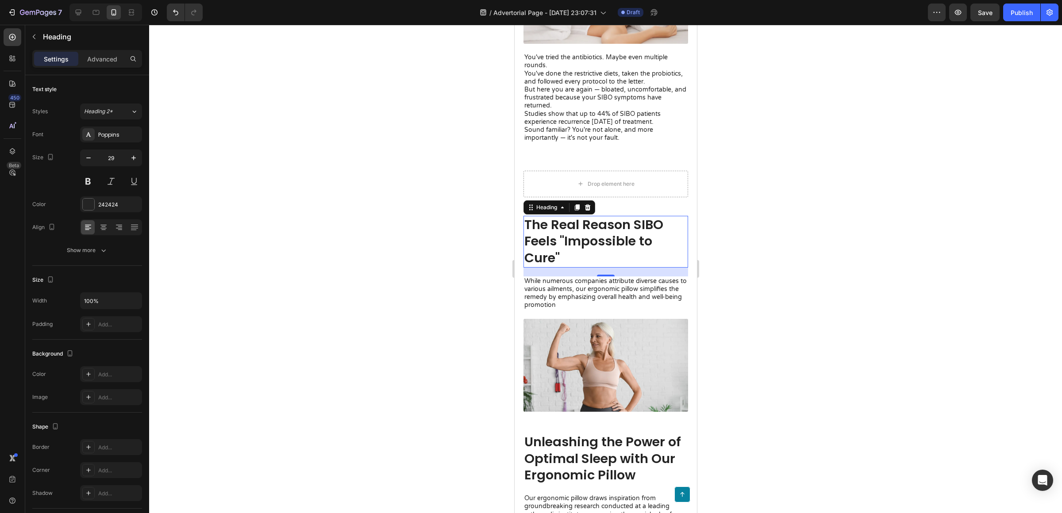
click at [573, 292] on p "While numerous companies attribute diverse causes to various ailments, our ergo…" at bounding box center [605, 293] width 163 height 32
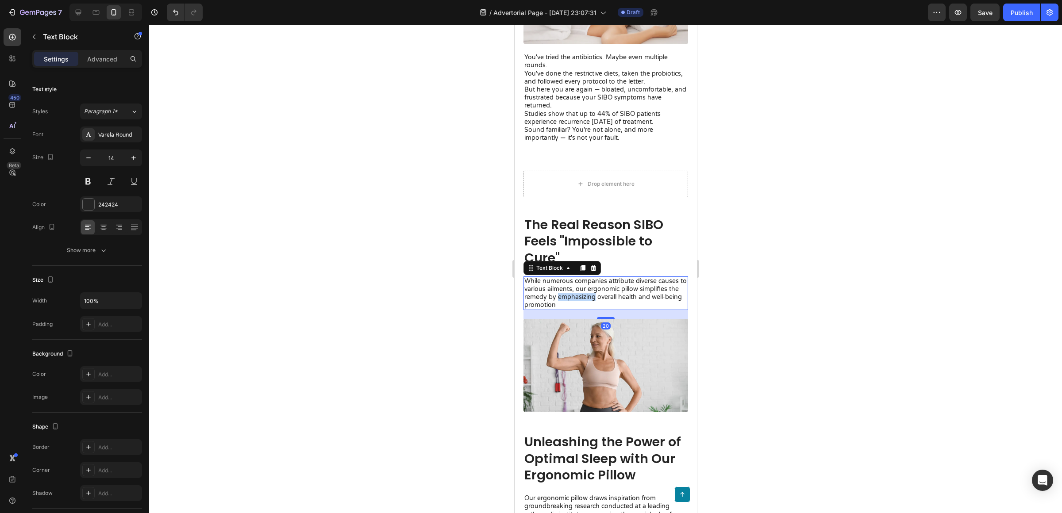
click at [573, 292] on p "While numerous companies attribute diverse causes to various ailments, our ergo…" at bounding box center [605, 293] width 163 height 32
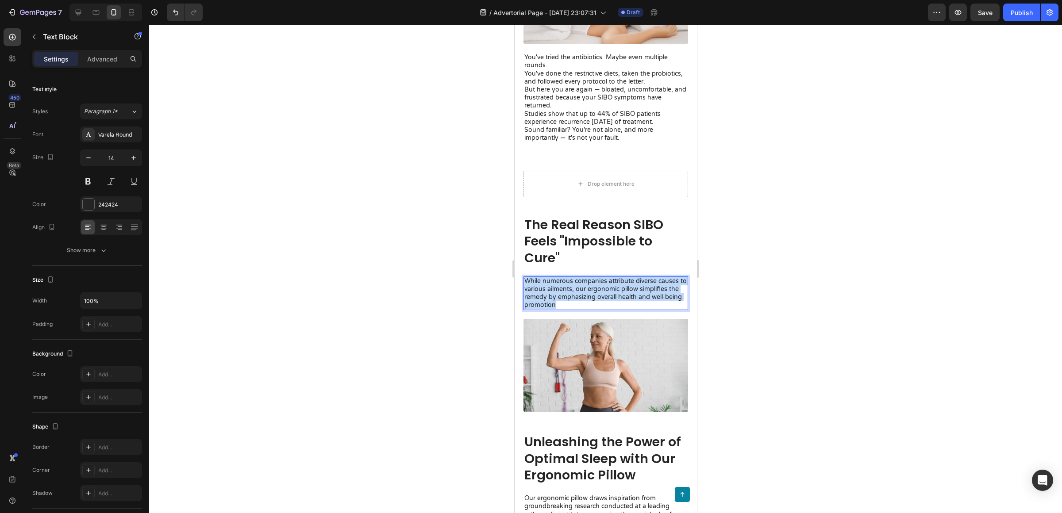
click at [573, 292] on p "While numerous companies attribute diverse causes to various ailments, our ergo…" at bounding box center [605, 293] width 163 height 32
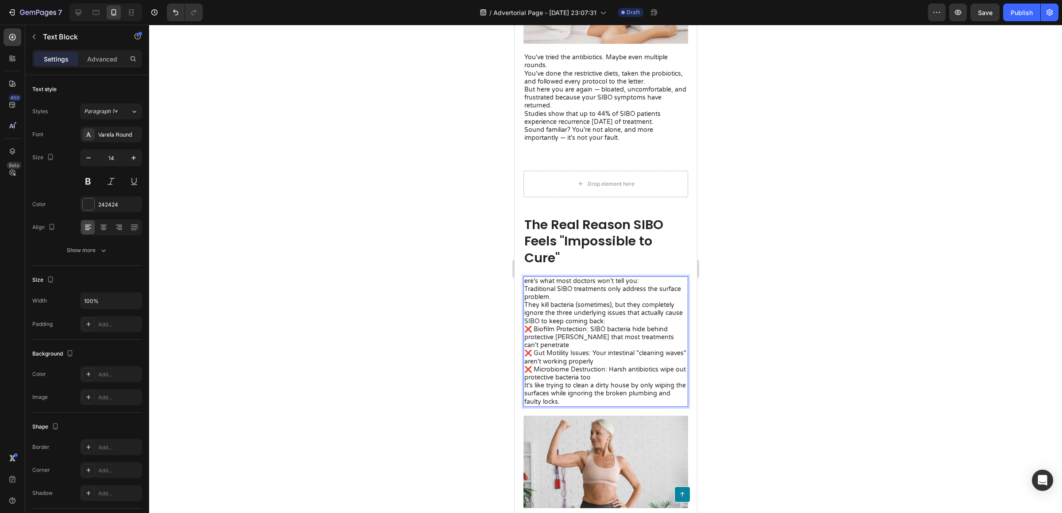
click at [644, 315] on p "They kill bacteria (sometimes), but they completely ignore the three underlying…" at bounding box center [605, 313] width 163 height 24
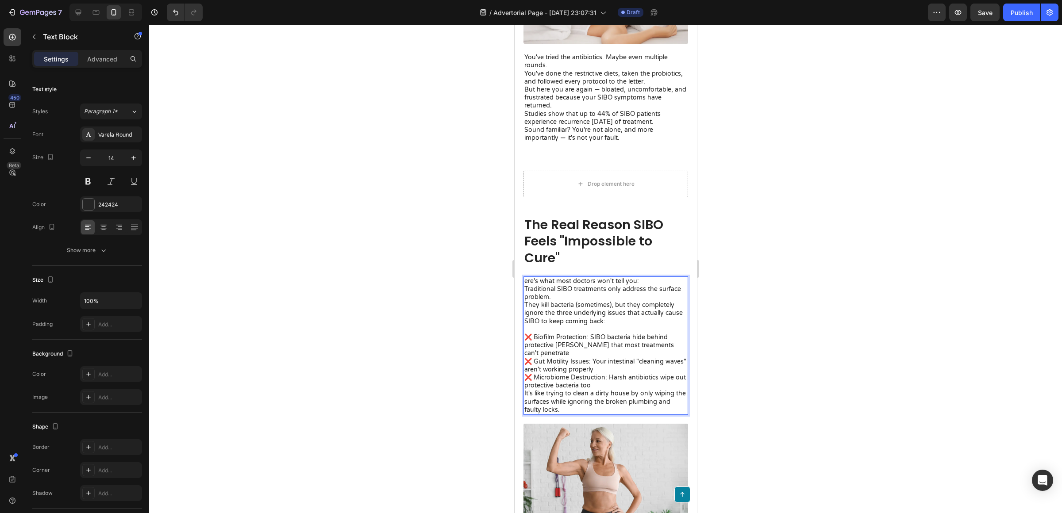
click at [625, 380] on p "❌ Microbiome Destruction: Harsh antibiotics wipe out protective bacteria too" at bounding box center [605, 382] width 163 height 16
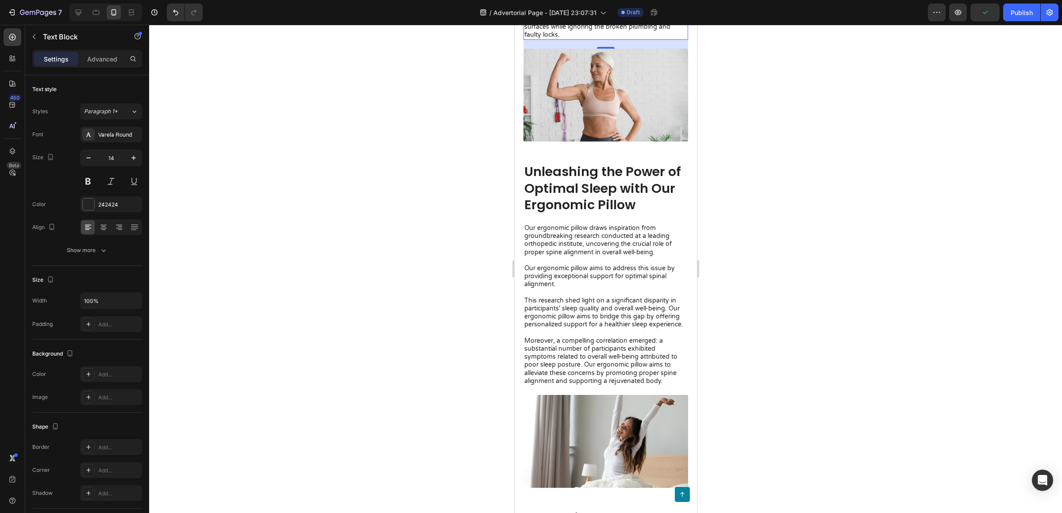
scroll to position [673, 0]
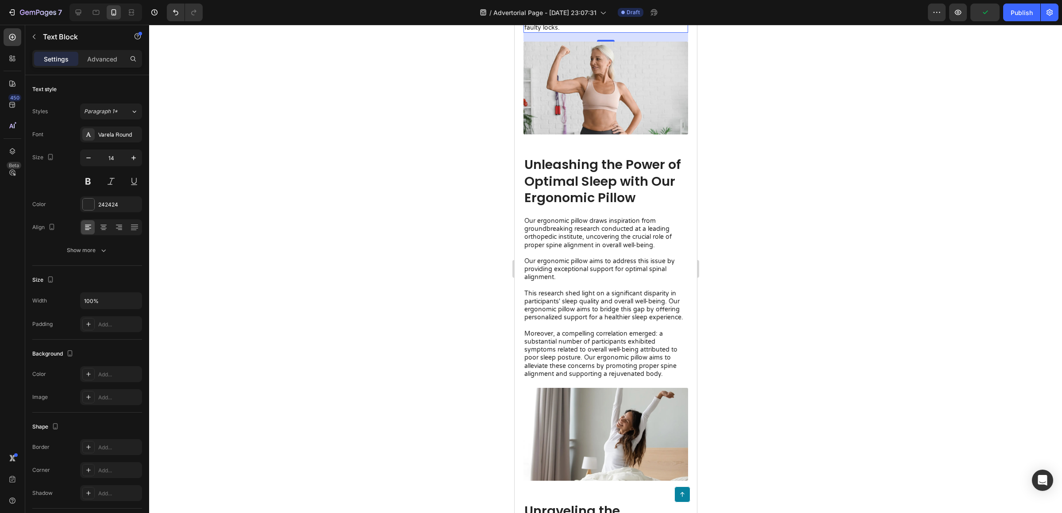
click at [607, 186] on h2 "Unleashing the Power of Optimal Sleep with Our Ergonomic Pillow" at bounding box center [605, 182] width 165 height 52
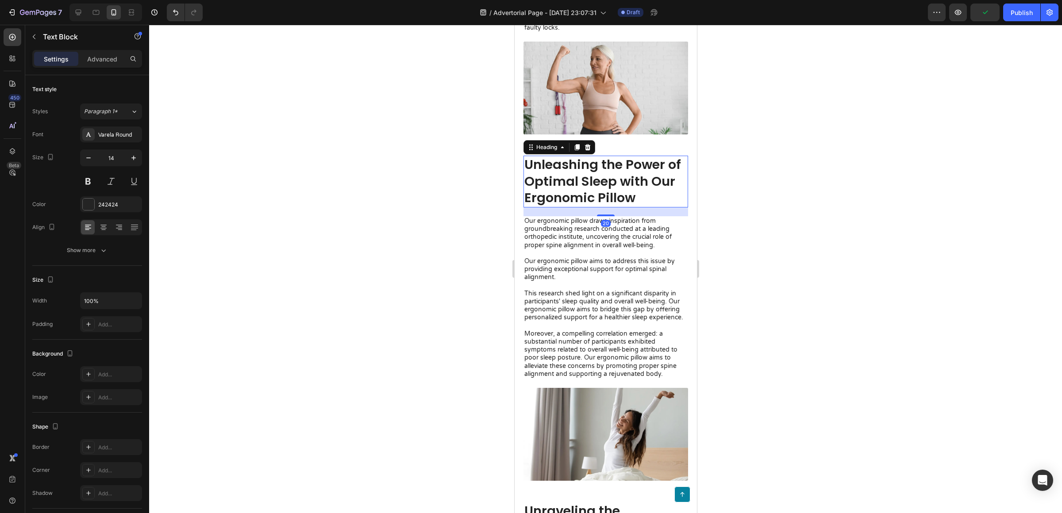
click at [607, 186] on h2 "Unleashing the Power of Optimal Sleep with Our Ergonomic Pillow" at bounding box center [605, 182] width 165 height 52
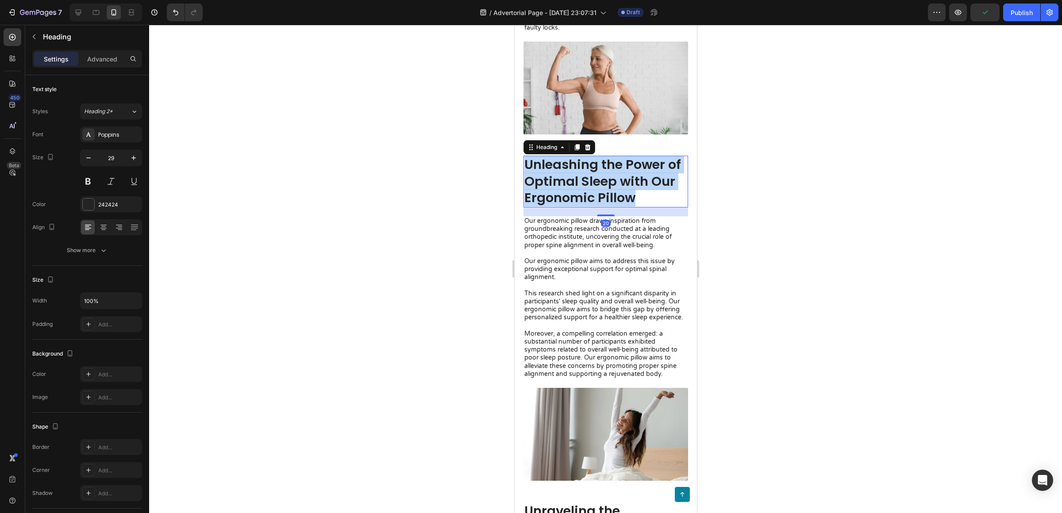
click at [607, 186] on p "Unleashing the Power of Optimal Sleep with Our Ergonomic Pillow" at bounding box center [605, 182] width 163 height 50
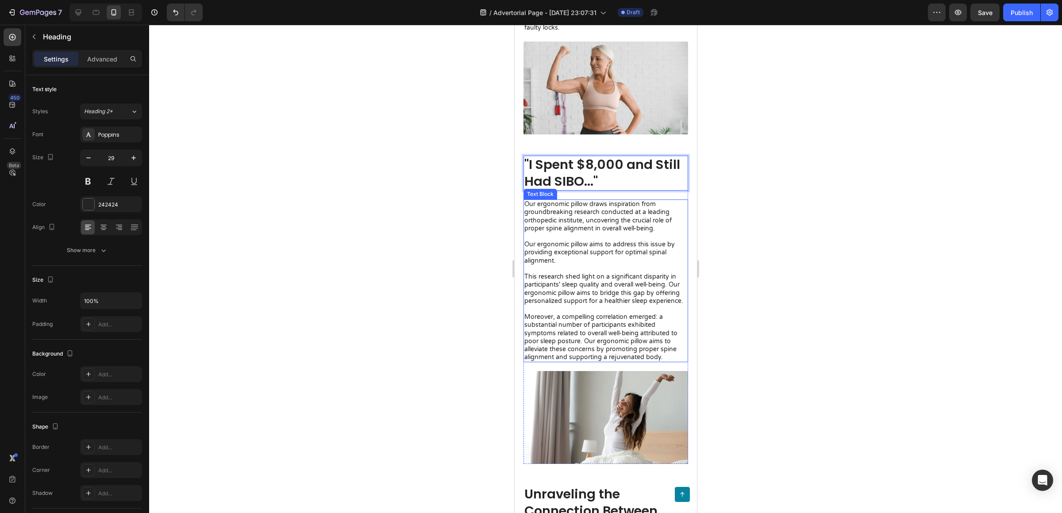
click at [642, 349] on p "Our ergonomic pillow draws inspiration from groundbreaking research conducted a…" at bounding box center [605, 280] width 163 height 161
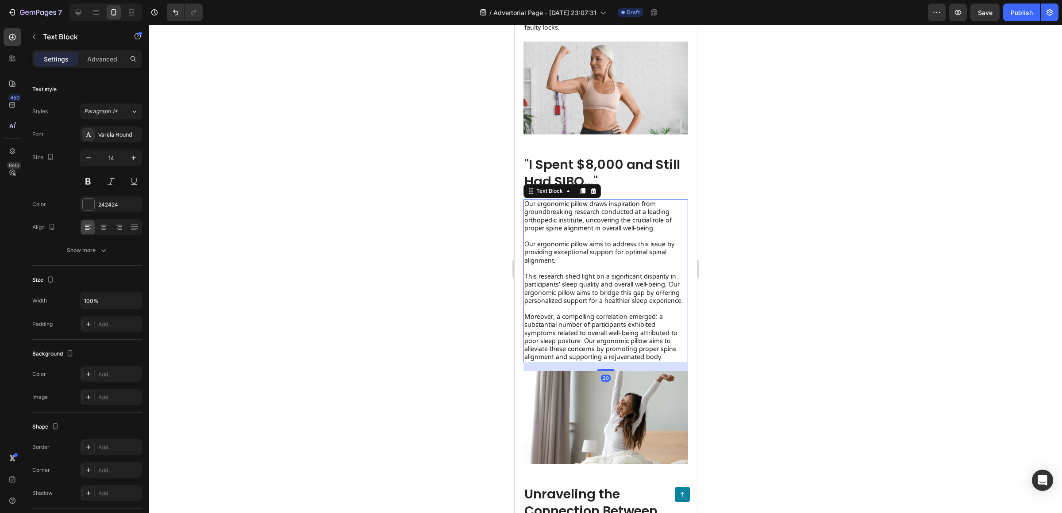
click at [665, 355] on p "Our ergonomic pillow draws inspiration from groundbreaking research conducted a…" at bounding box center [605, 280] width 163 height 161
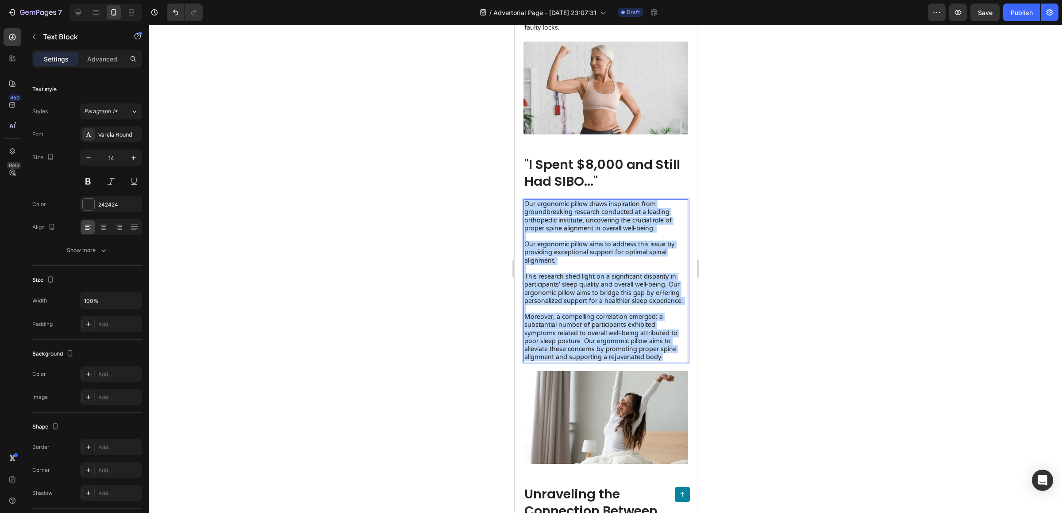
drag, startPoint x: 665, startPoint y: 361, endPoint x: 499, endPoint y: 200, distance: 231.5
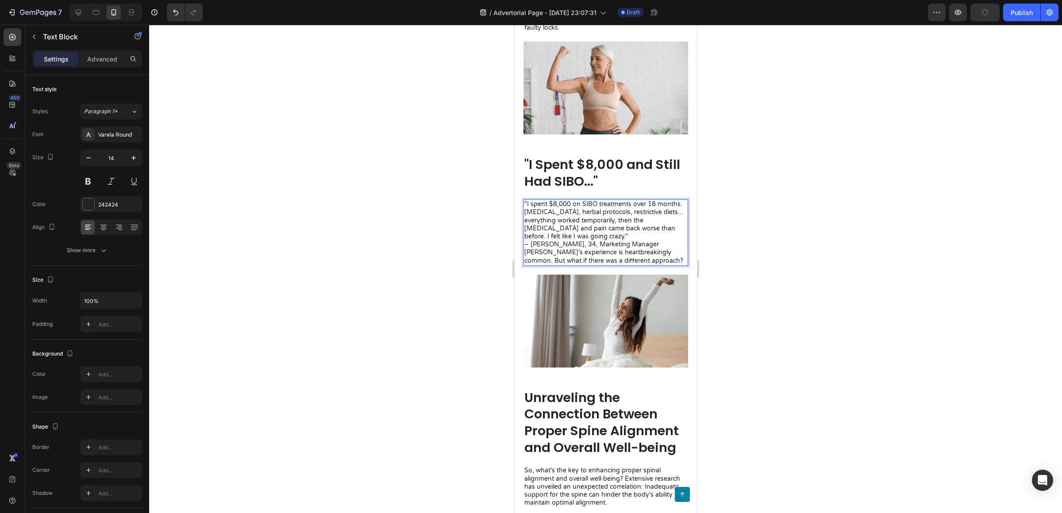
click at [642, 241] on p "– [PERSON_NAME], 34, Marketing Manager" at bounding box center [605, 245] width 163 height 8
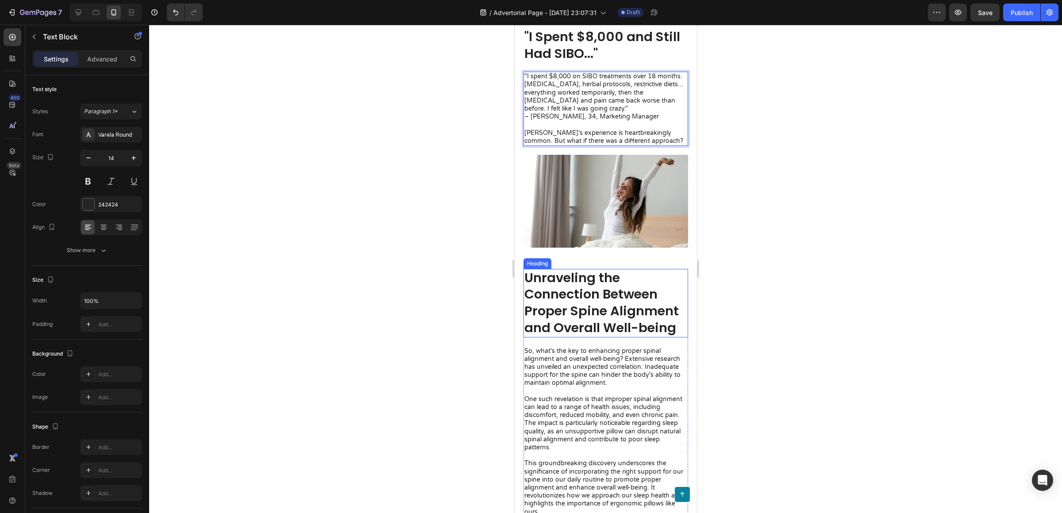
scroll to position [934, 0]
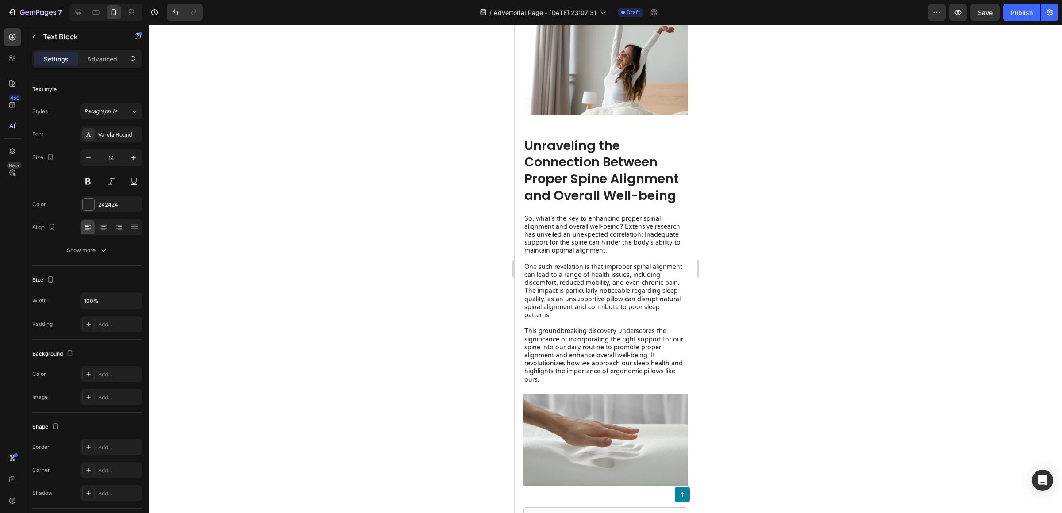
click at [547, 161] on h2 "Unraveling the Connection Between Proper Spine Alignment and Overall Well-being" at bounding box center [605, 171] width 165 height 69
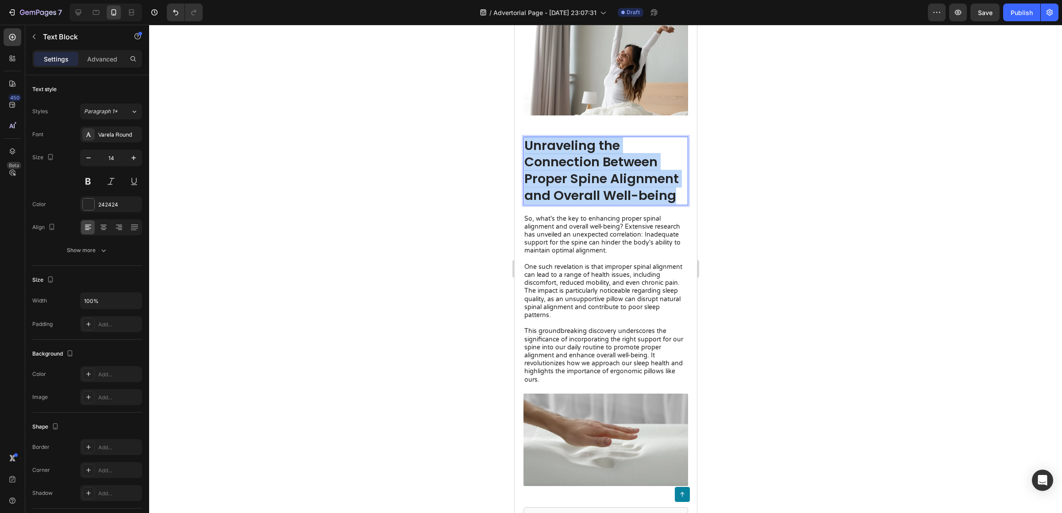
click at [547, 161] on p "Unraveling the Connection Between Proper Spine Alignment and Overall Well-being" at bounding box center [605, 171] width 163 height 67
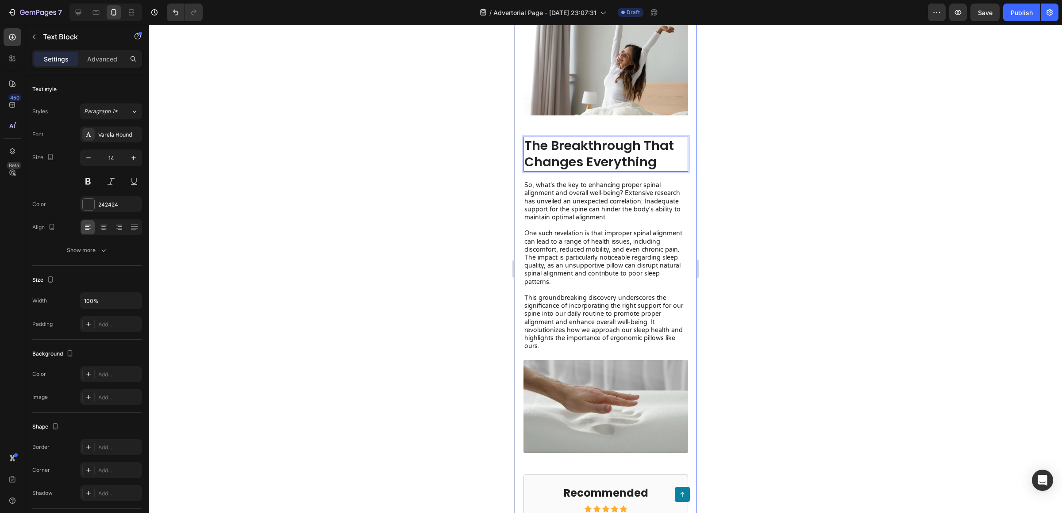
click at [606, 308] on p "So, what's the key to enhancing proper spinal alignment and overall well-being?…" at bounding box center [605, 265] width 163 height 169
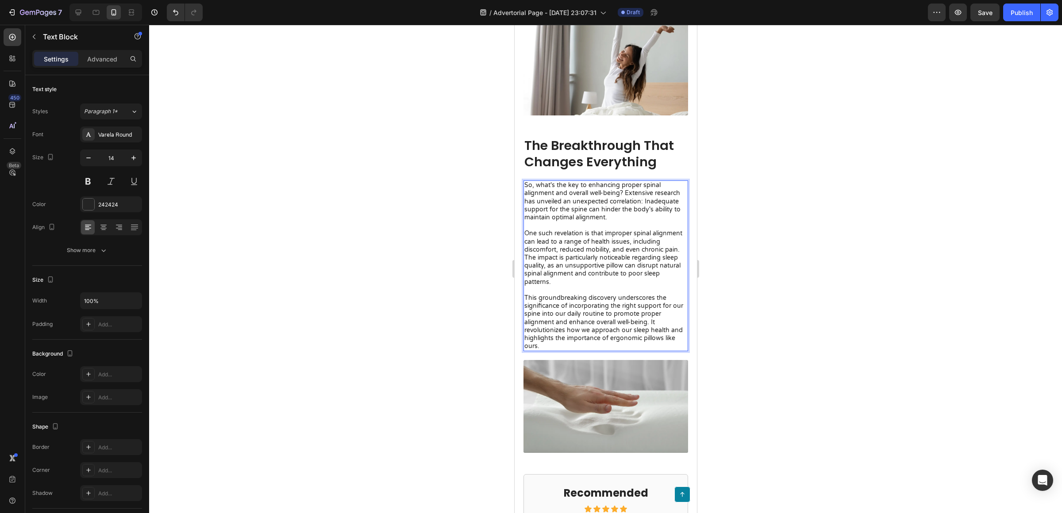
click at [593, 339] on p "So, what's the key to enhancing proper spinal alignment and overall well-being?…" at bounding box center [605, 265] width 163 height 169
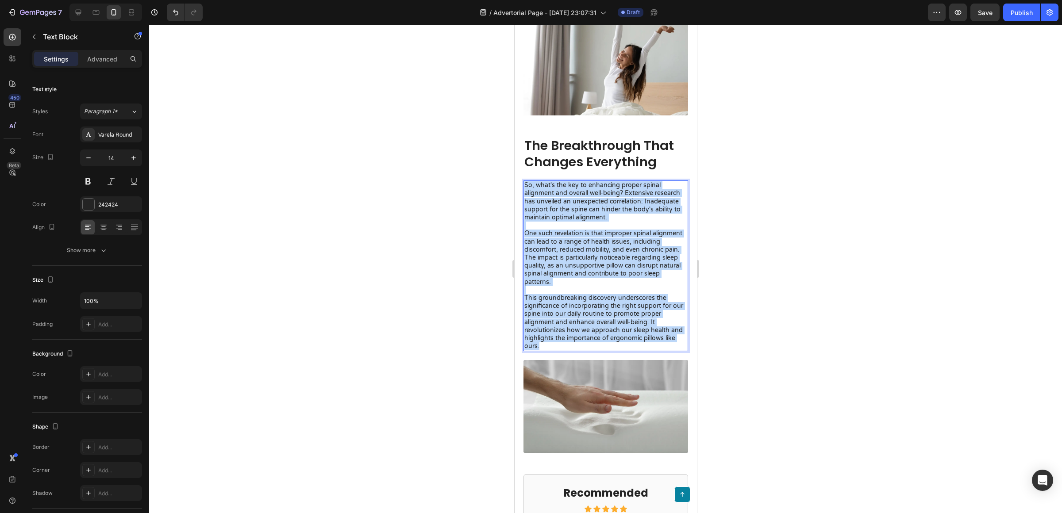
drag, startPoint x: 581, startPoint y: 337, endPoint x: 502, endPoint y: 165, distance: 190.0
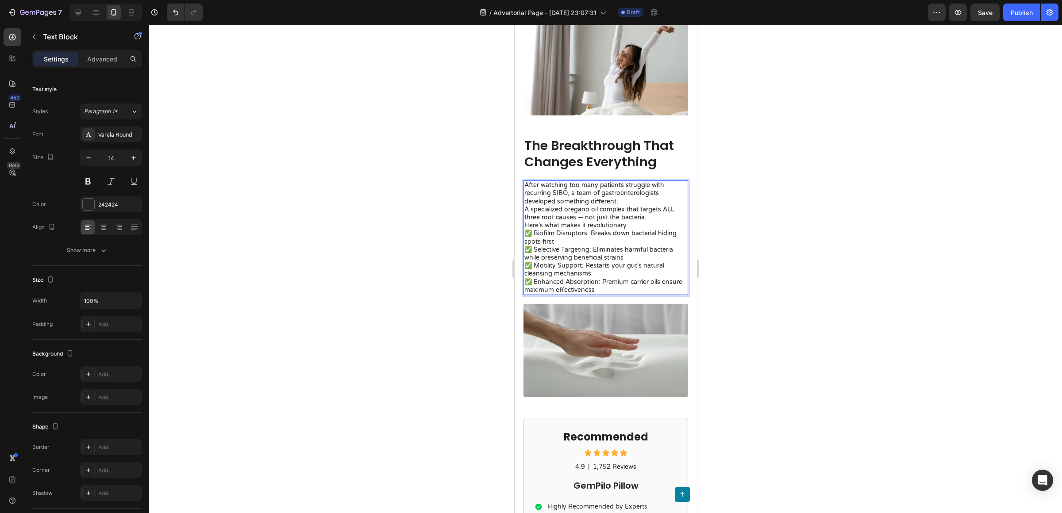
click at [649, 222] on p "Here's what makes it revolutionary:" at bounding box center [605, 226] width 163 height 8
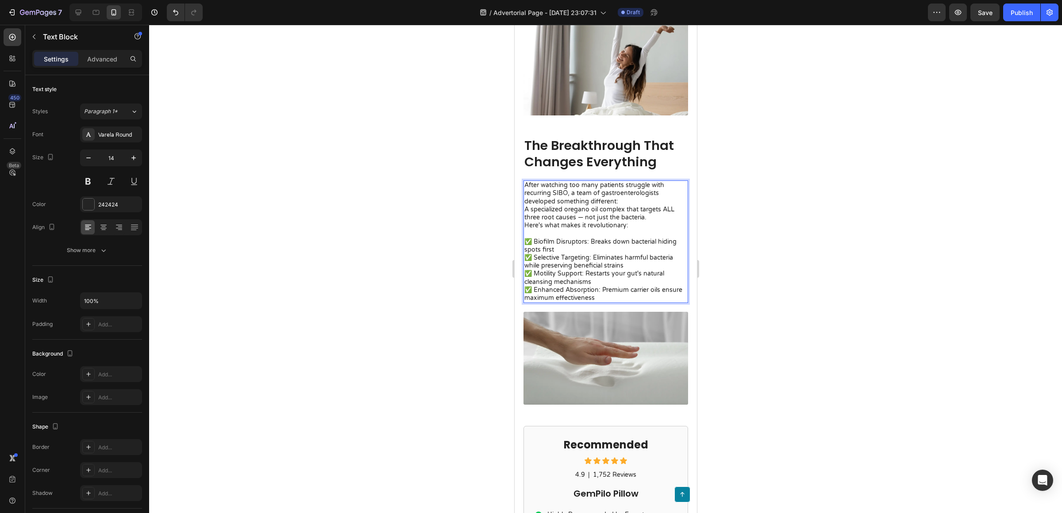
click at [884, 294] on div at bounding box center [605, 269] width 913 height 488
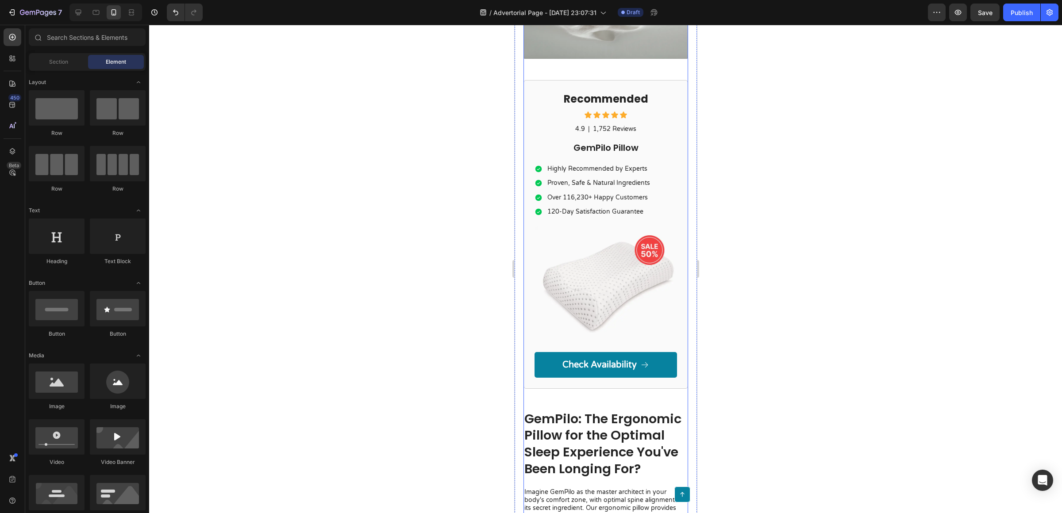
scroll to position [1337, 0]
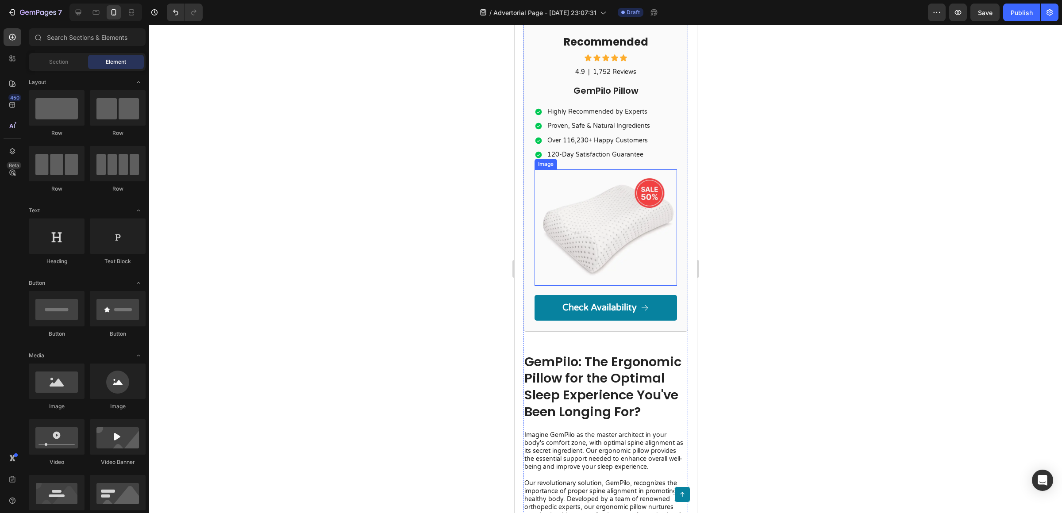
click at [609, 218] on img at bounding box center [605, 227] width 142 height 116
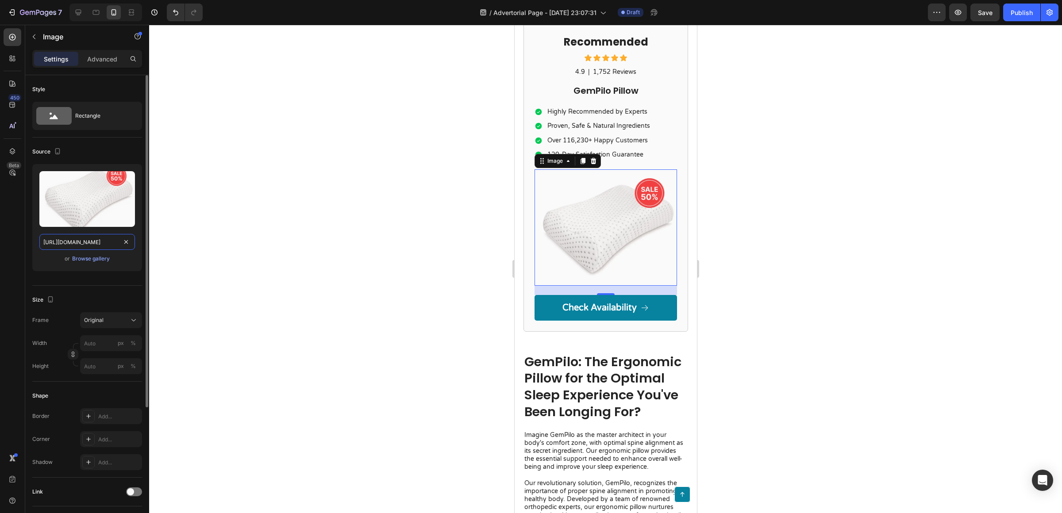
click at [98, 246] on input "[URL][DOMAIN_NAME]" at bounding box center [87, 242] width 96 height 16
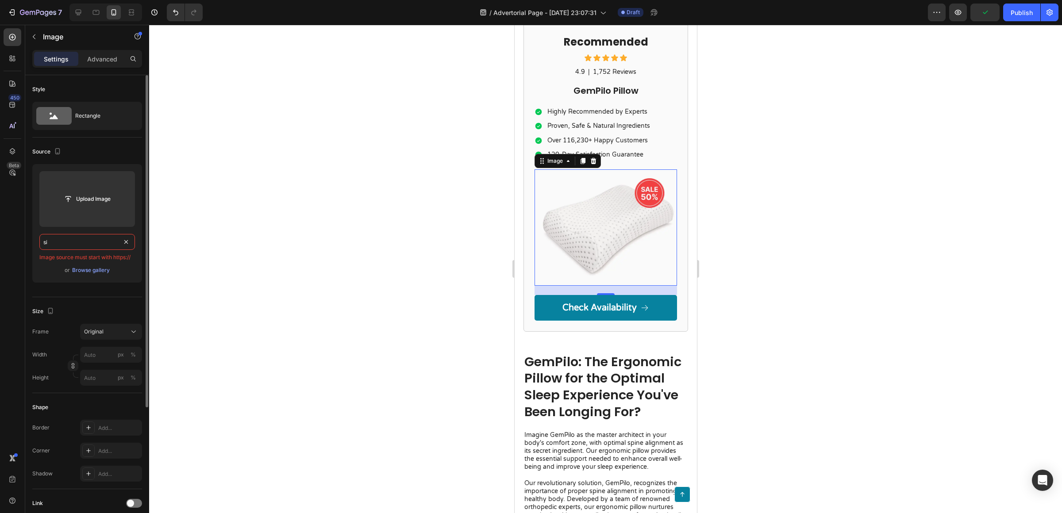
type input "s"
click at [61, 238] on input "s" at bounding box center [87, 242] width 96 height 16
paste input "[URL][DOMAIN_NAME]"
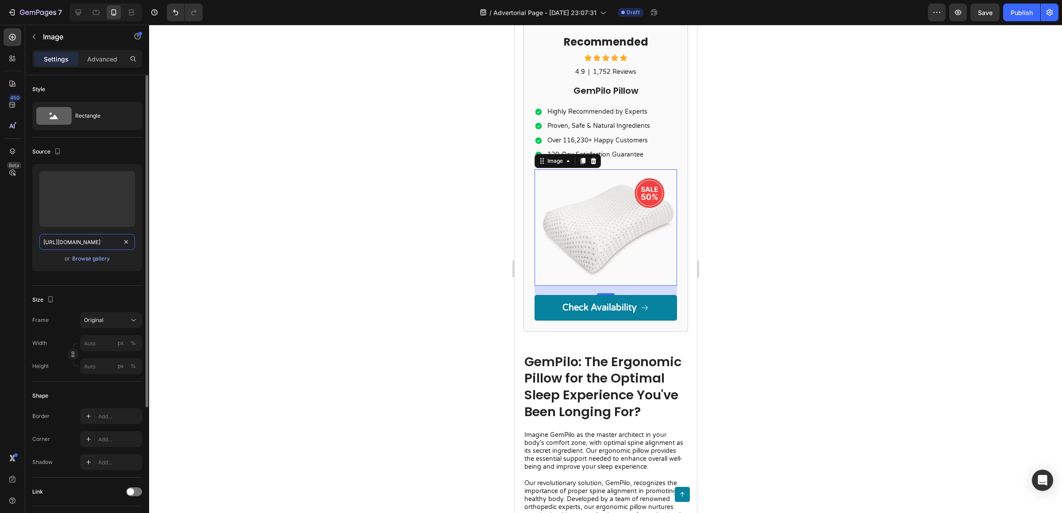
scroll to position [0, 65]
click at [110, 248] on input "[URL][DOMAIN_NAME]" at bounding box center [87, 242] width 96 height 16
click at [108, 243] on input "[URL][DOMAIN_NAME]" at bounding box center [87, 242] width 96 height 16
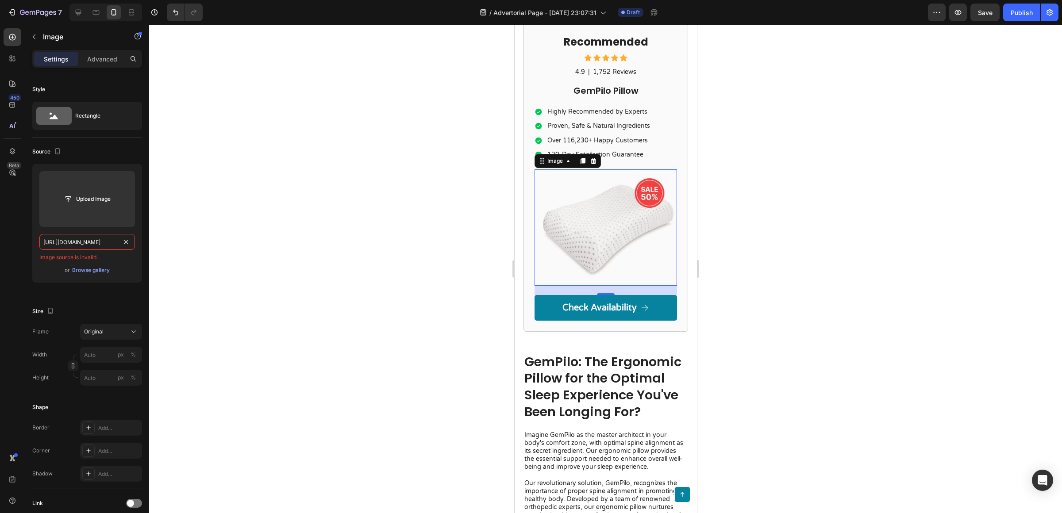
type input "[URL][DOMAIN_NAME]"
click at [707, 287] on div at bounding box center [605, 269] width 913 height 488
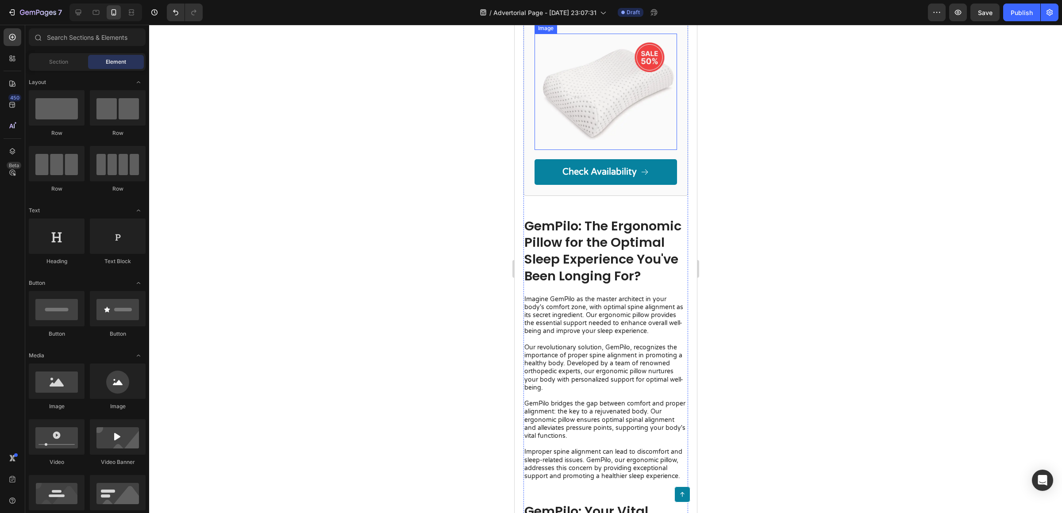
scroll to position [1473, 0]
click at [575, 223] on h2 "GemPilo: The Ergonomic Pillow for the Optimal Sleep Experience You've Been Long…" at bounding box center [605, 250] width 165 height 69
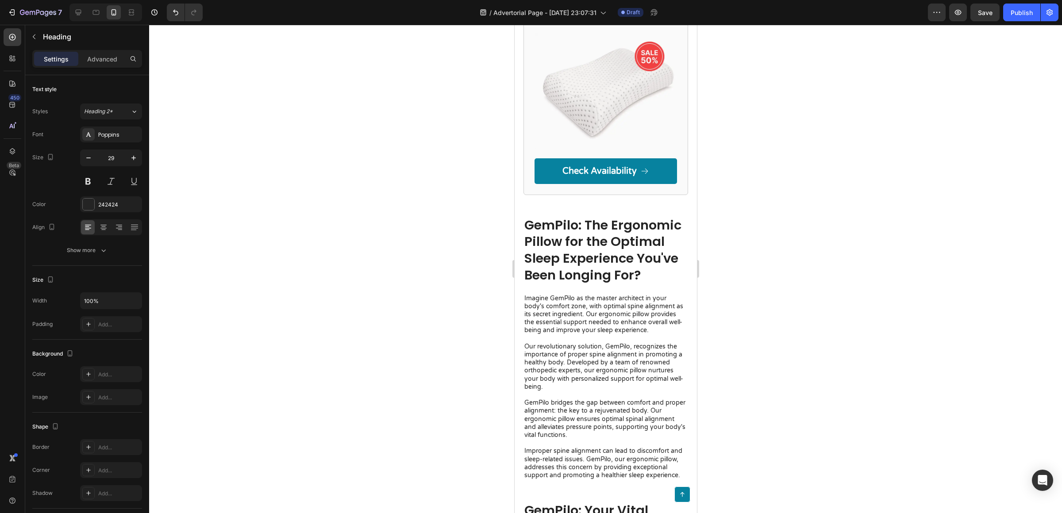
click at [575, 223] on h2 "GemPilo: The Ergonomic Pillow for the Optimal Sleep Experience You've Been Long…" at bounding box center [605, 250] width 165 height 69
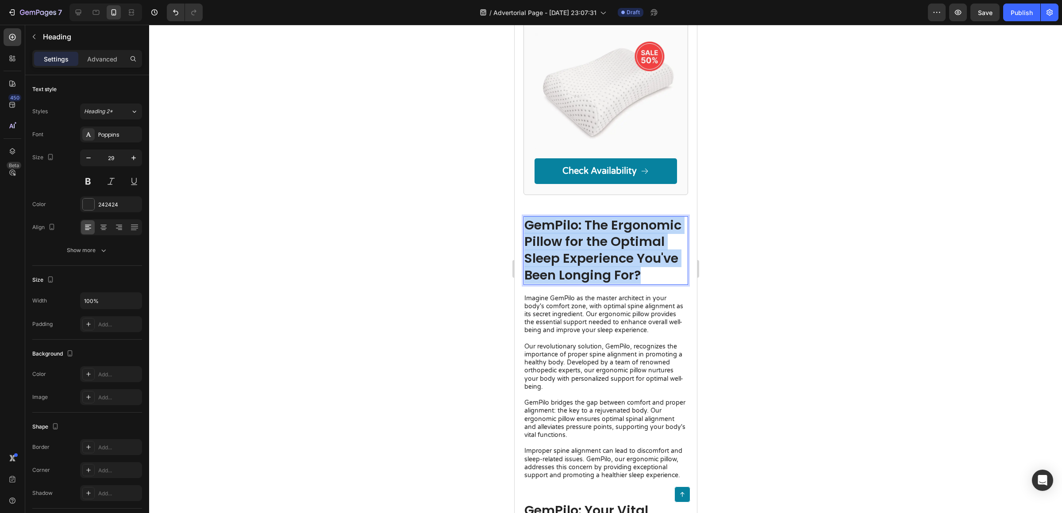
click at [575, 223] on p "GemPilo: The Ergonomic Pillow for the Optimal Sleep Experience You've Been Long…" at bounding box center [605, 250] width 163 height 67
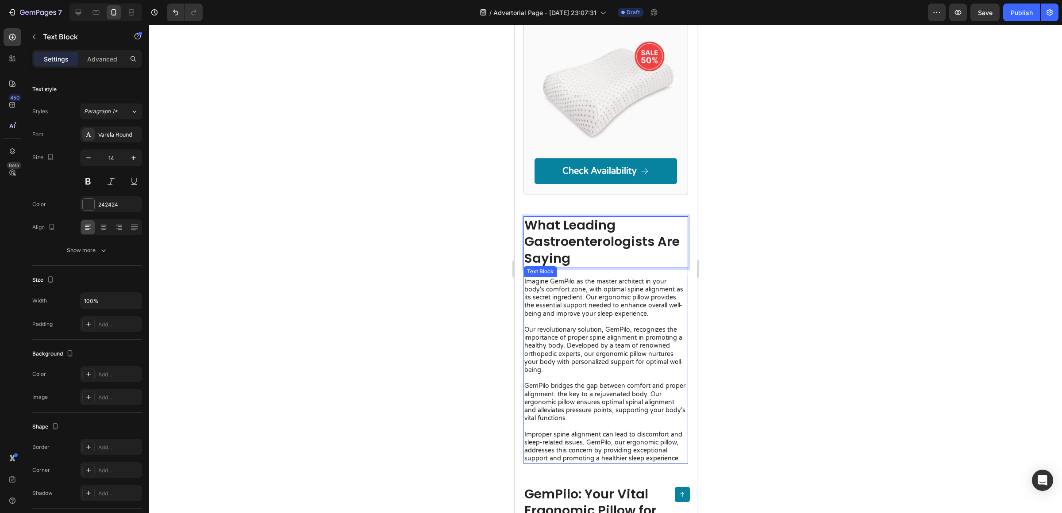
click at [529, 281] on p "Imagine GemPilo as the master architect in your body's comfort zone, with optim…" at bounding box center [605, 370] width 163 height 185
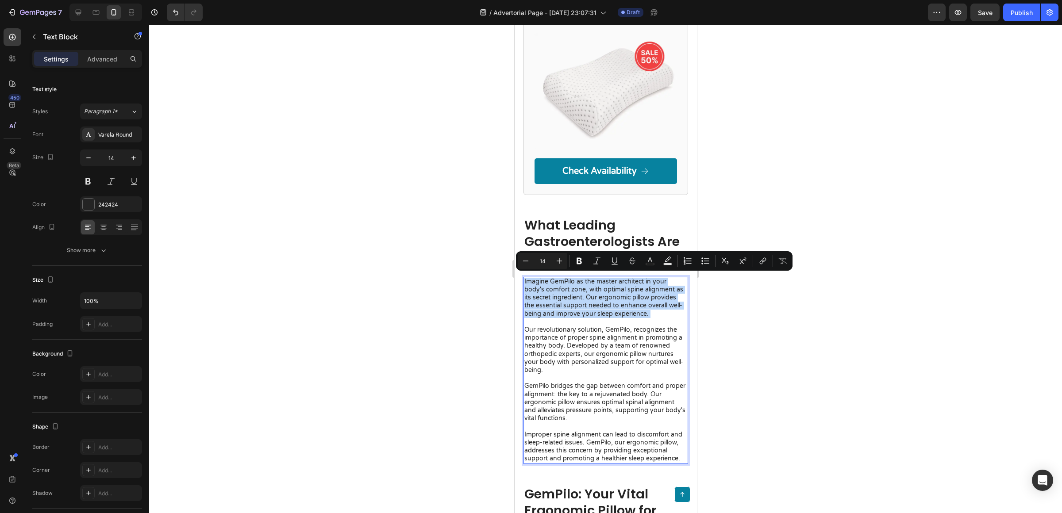
click at [529, 281] on p "Imagine GemPilo as the master architect in your body's comfort zone, with optim…" at bounding box center [605, 370] width 163 height 185
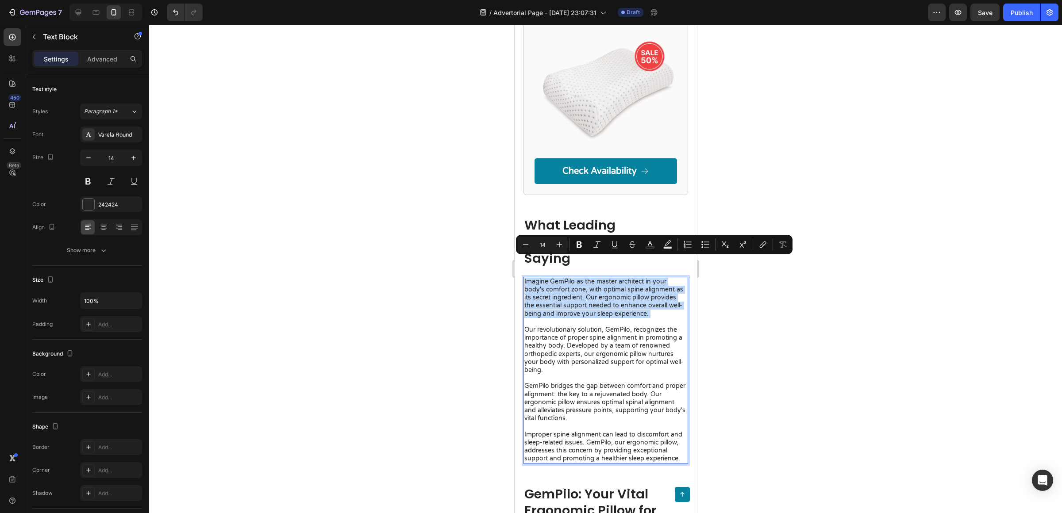
click at [529, 281] on p "Imagine GemPilo as the master architect in your body's comfort zone, with optim…" at bounding box center [605, 370] width 163 height 185
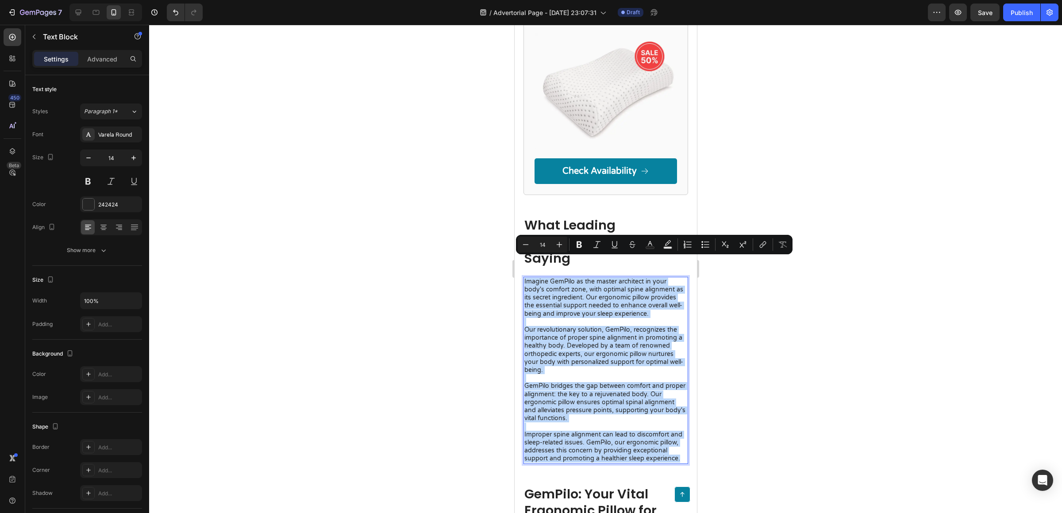
click at [619, 445] on p "Imagine GemPilo as the master architect in your body's comfort zone, with optim…" at bounding box center [605, 370] width 163 height 185
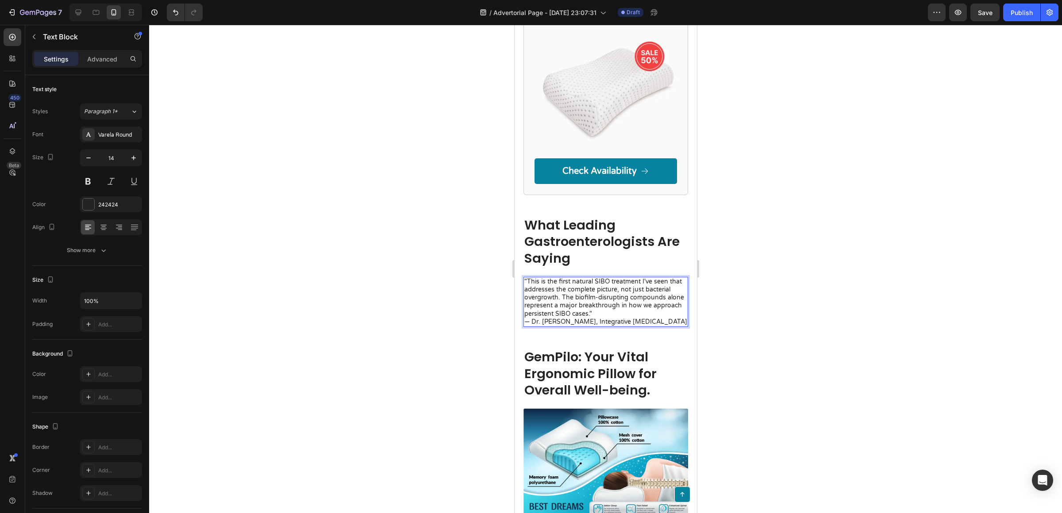
click at [665, 296] on p ""This is the first natural SIBO treatment I've seen that addresses the complete…" at bounding box center [605, 298] width 163 height 40
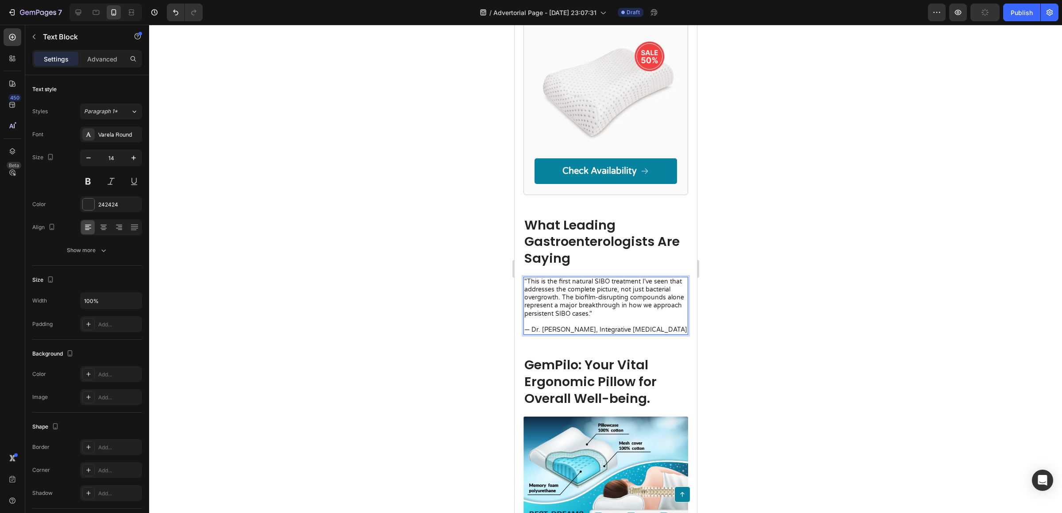
drag, startPoint x: 655, startPoint y: 304, endPoint x: 653, endPoint y: 310, distance: 5.8
click at [655, 304] on p ""This is the first natural SIBO treatment I've seen that addresses the complete…" at bounding box center [605, 302] width 163 height 48
click at [653, 326] on p "— Dr. [PERSON_NAME], Integrative [MEDICAL_DATA]" at bounding box center [605, 330] width 163 height 8
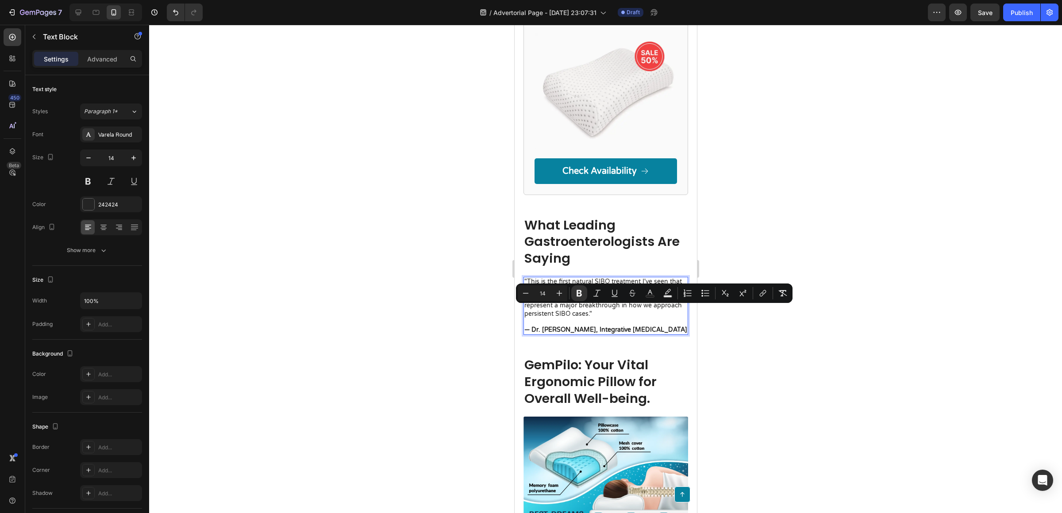
click at [711, 317] on div at bounding box center [605, 269] width 913 height 488
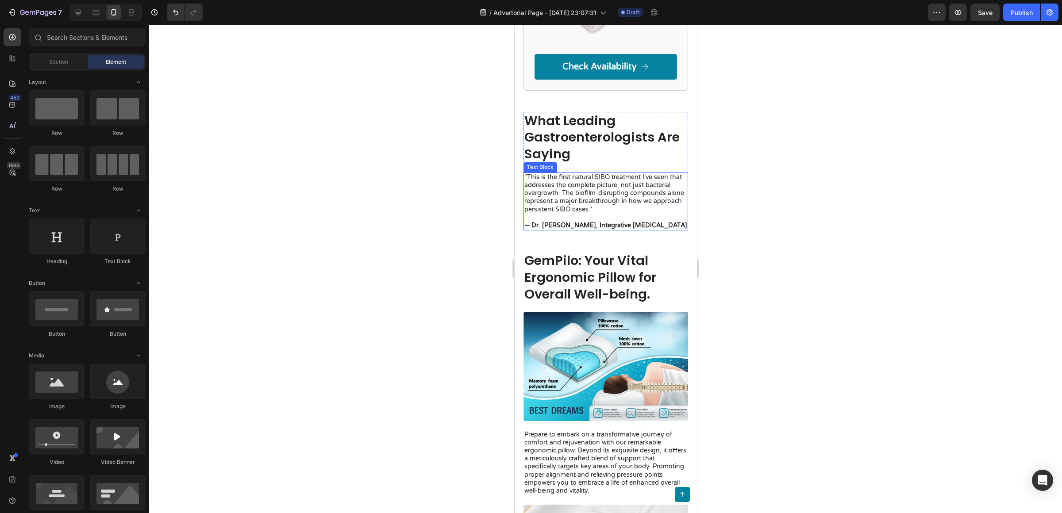
scroll to position [1587, 0]
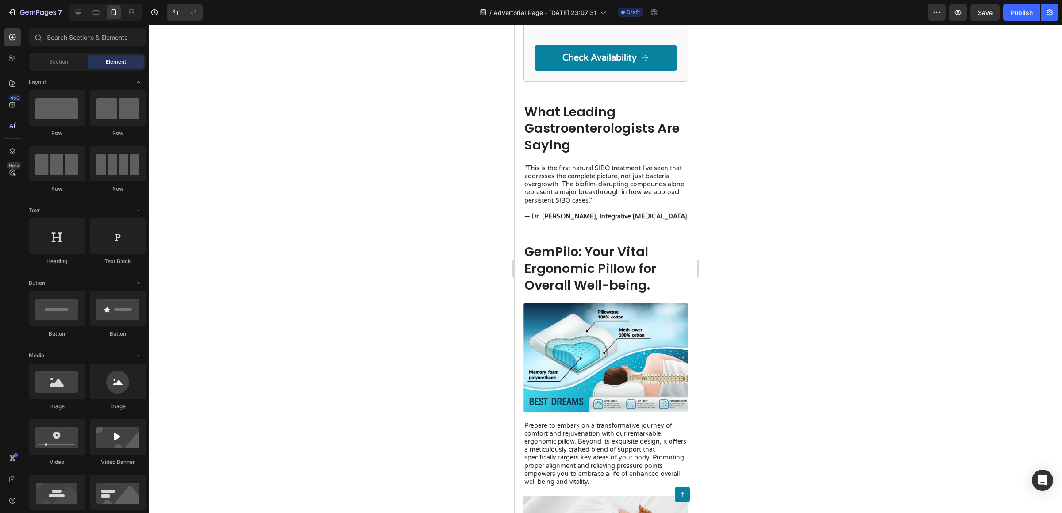
click at [603, 246] on h2 "GemPilo: Your Vital Ergonomic Pillow for Overall Well-being." at bounding box center [605, 269] width 165 height 52
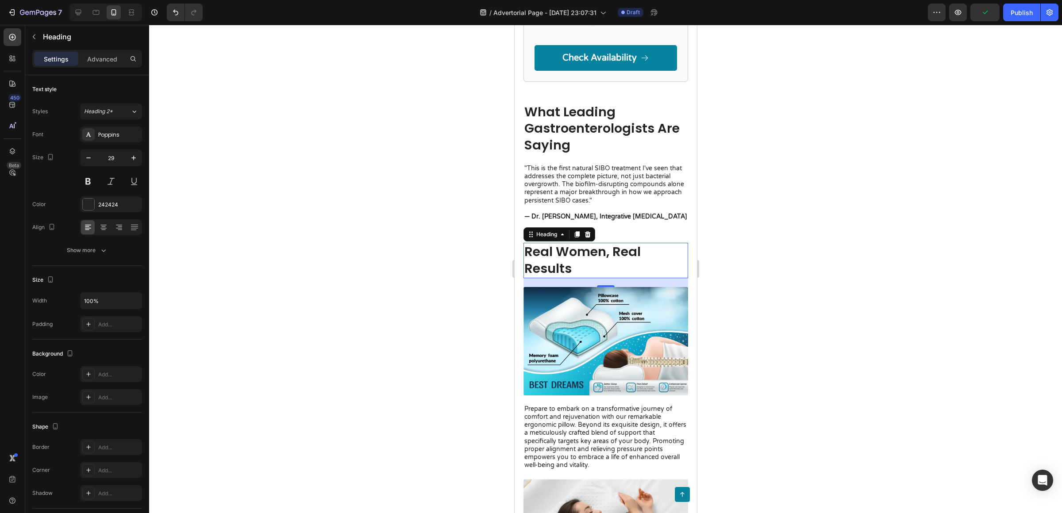
click at [554, 405] on p "Prepare to embark on a transformative journey of comfort and rejuvenation with …" at bounding box center [605, 437] width 163 height 65
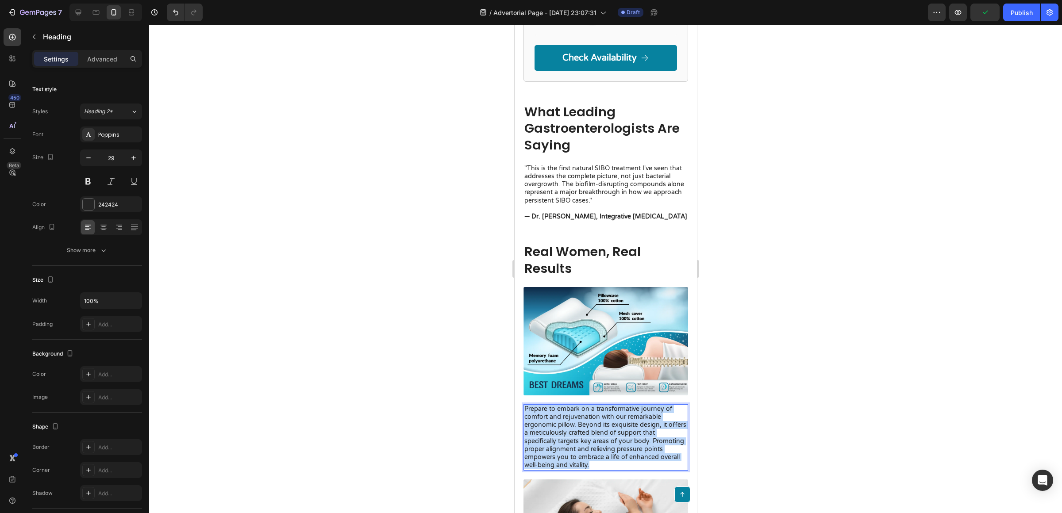
click at [554, 405] on p "Prepare to embark on a transformative journey of comfort and rejuvenation with …" at bounding box center [605, 437] width 163 height 65
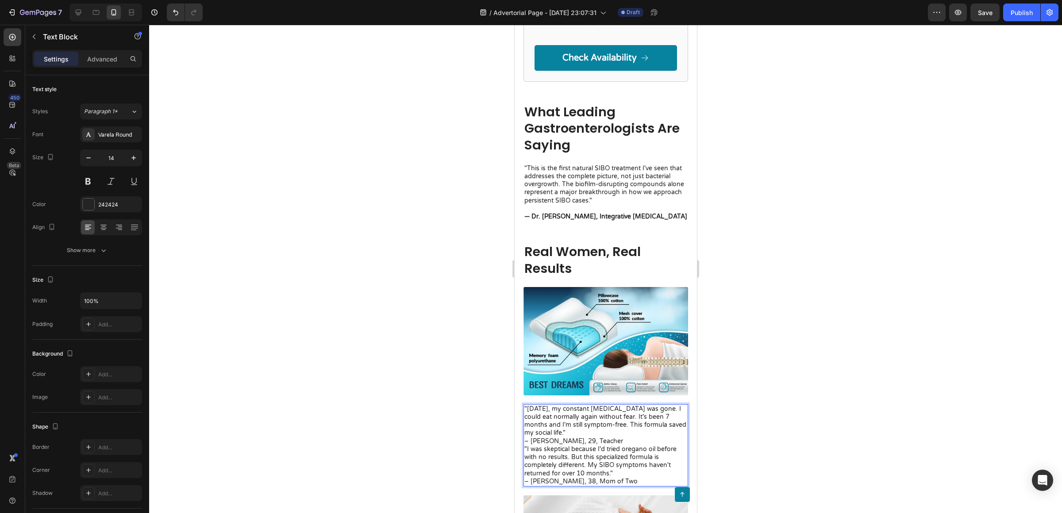
click at [601, 409] on p ""[DATE], my constant [MEDICAL_DATA] was gone. I could eat normally again withou…" at bounding box center [605, 425] width 163 height 40
click at [606, 417] on p ""[DATE], my constant [MEDICAL_DATA] was gone. I could eat normally again withou…" at bounding box center [605, 425] width 163 height 40
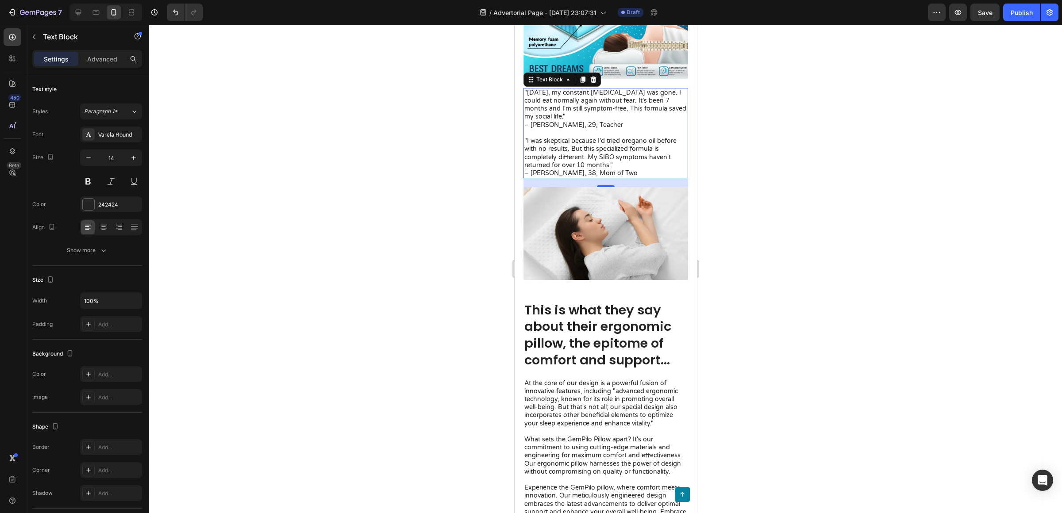
scroll to position [1905, 0]
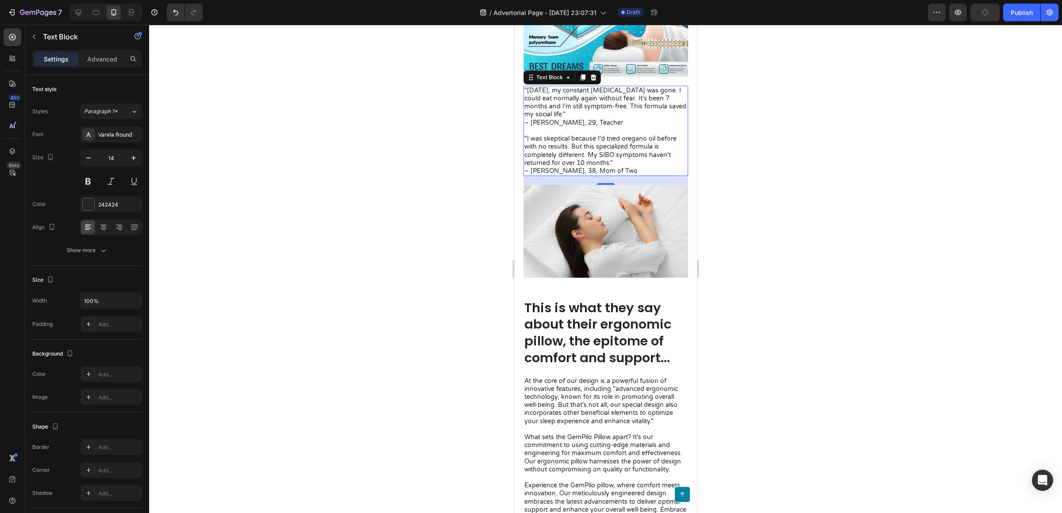
click at [599, 299] on h2 "This is what they say about their ergonomic pillow, the epitome of comfort and …" at bounding box center [605, 333] width 165 height 69
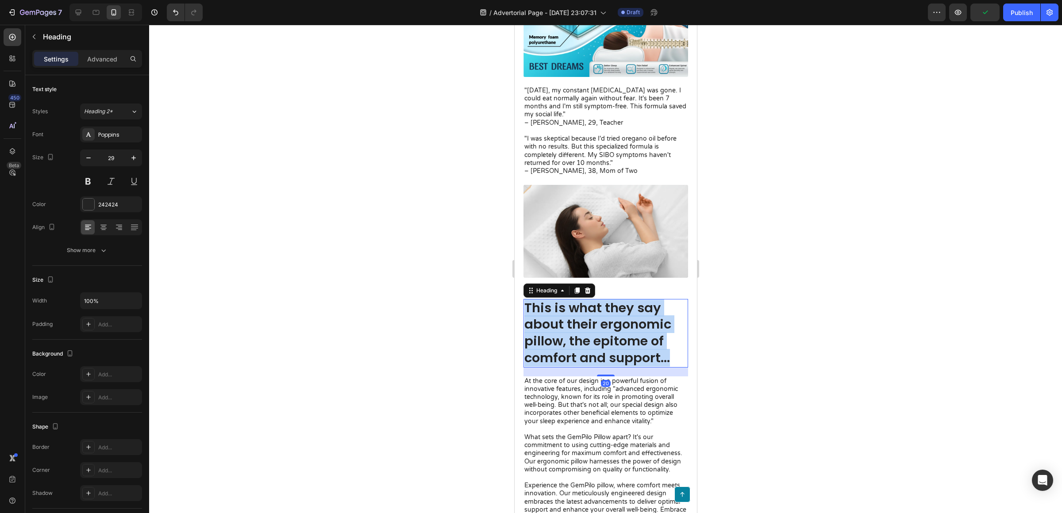
click at [599, 300] on p "This is what they say about their ergonomic pillow, the epitome of comfort and …" at bounding box center [605, 333] width 163 height 67
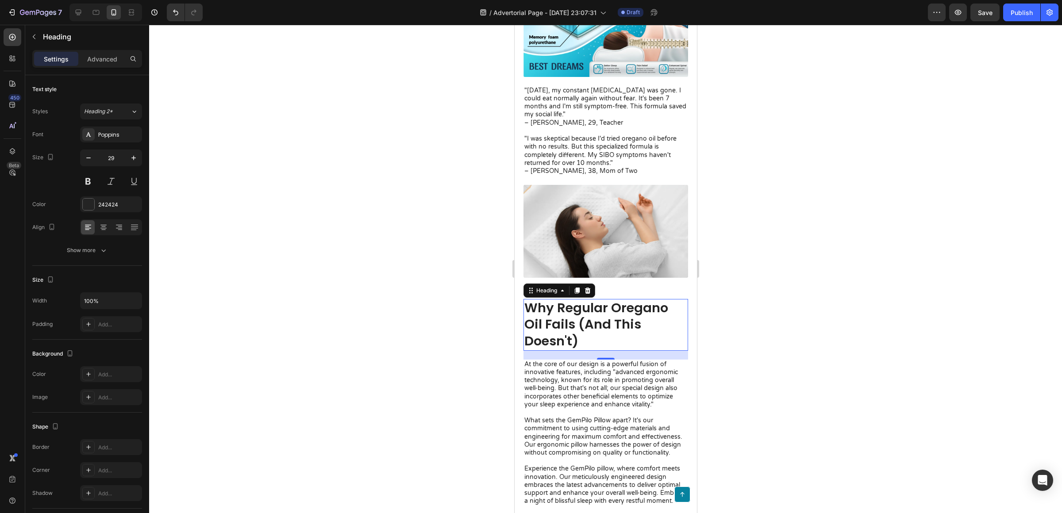
scroll to position [1931, 0]
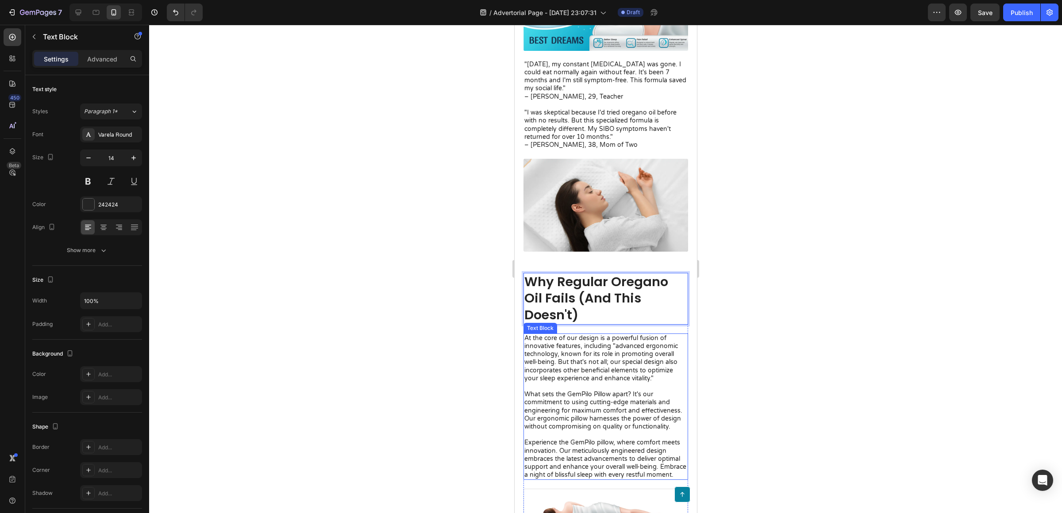
click at [568, 452] on p "At the core of our design is a powerful fusion of innovative features, includin…" at bounding box center [605, 406] width 163 height 145
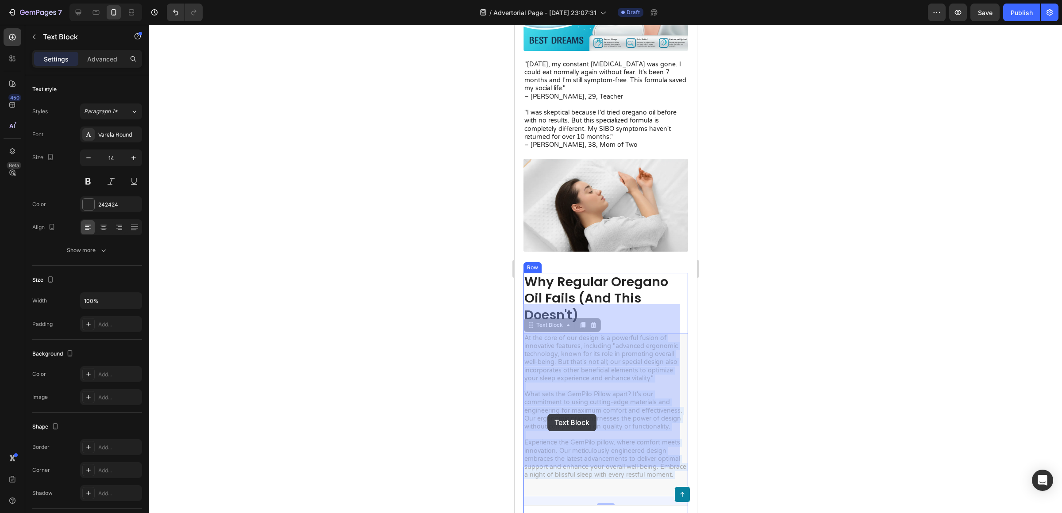
drag, startPoint x: 576, startPoint y: 461, endPoint x: 548, endPoint y: 413, distance: 55.9
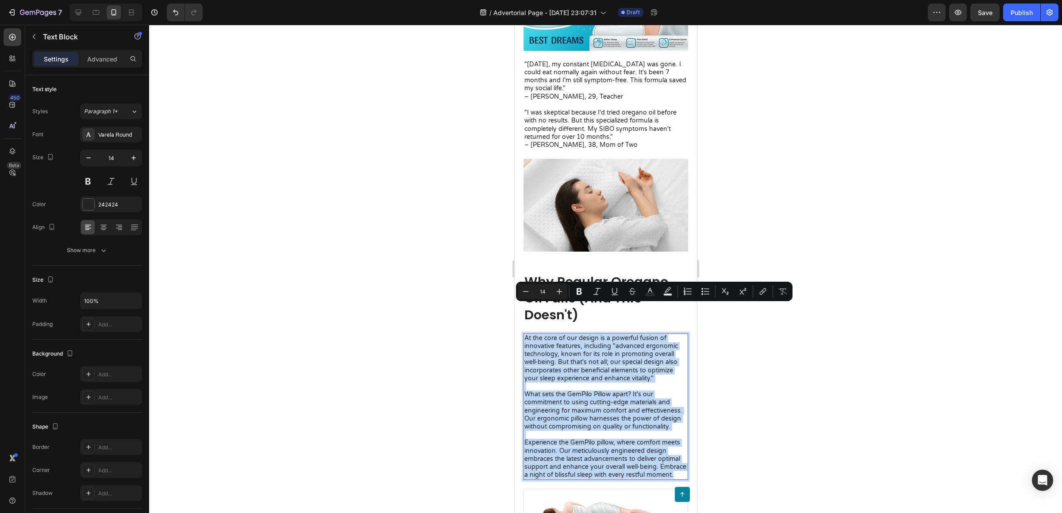
drag, startPoint x: 576, startPoint y: 460, endPoint x: 509, endPoint y: 306, distance: 167.3
click at [514, 306] on html "Pixel 7 ( 412 px) iPhone 13 Mini iPhone 13 Pro iPhone 11 Pro Max iPhone 15 Pro …" at bounding box center [605, 119] width 182 height 4051
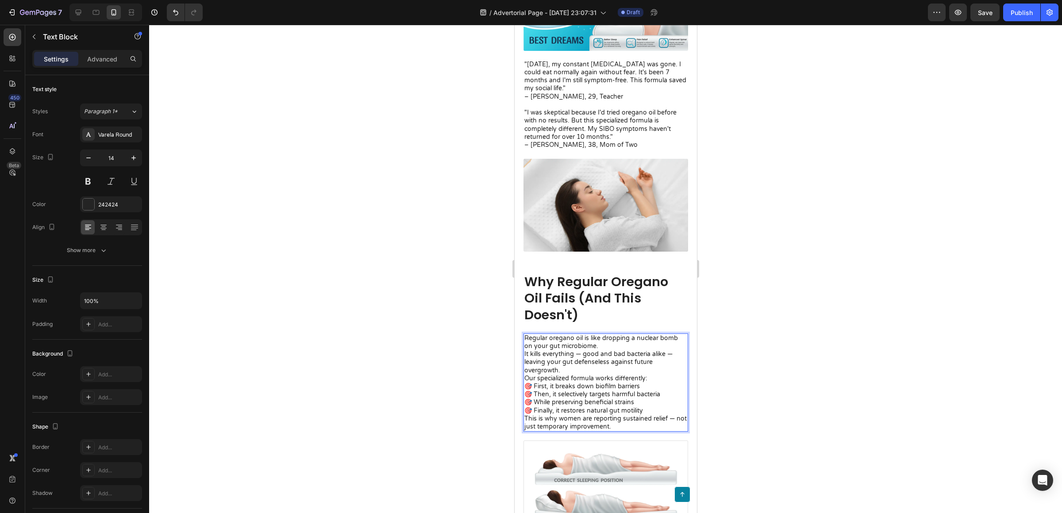
click at [623, 350] on p "It kills everything — good and bad bacteria alike — leaving your gut defenseles…" at bounding box center [605, 362] width 163 height 24
click at [665, 375] on p "Our specialized formula works differently:" at bounding box center [605, 379] width 163 height 8
click at [667, 375] on p "Our specialized formula works differently:" at bounding box center [605, 379] width 163 height 8
click at [668, 350] on p "It kills everything — good and bad bacteria alike — leaving your gut defenseles…" at bounding box center [605, 362] width 163 height 24
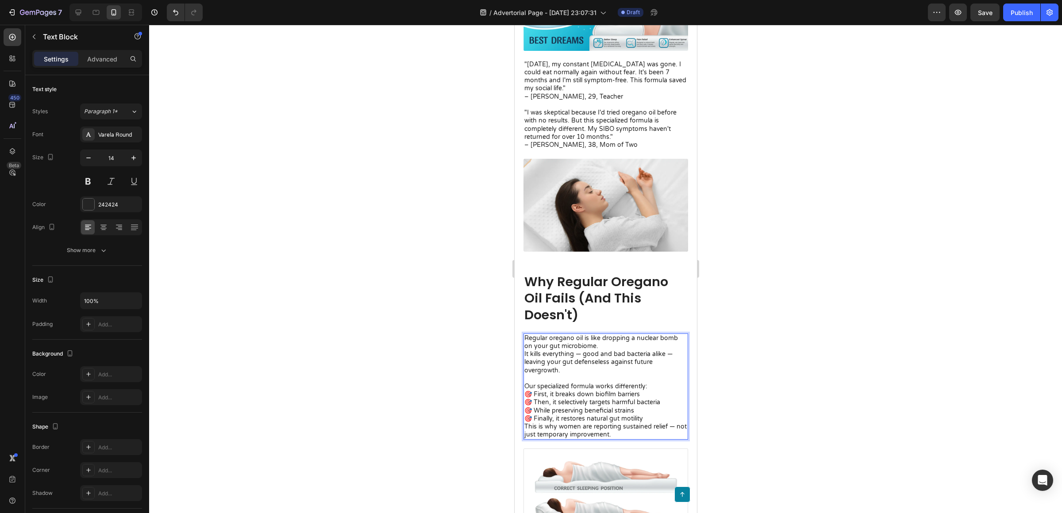
click at [659, 391] on p "🎯 First, it breaks down biofilm barriers 🎯 Then, it selectively targets harmful…" at bounding box center [605, 407] width 163 height 32
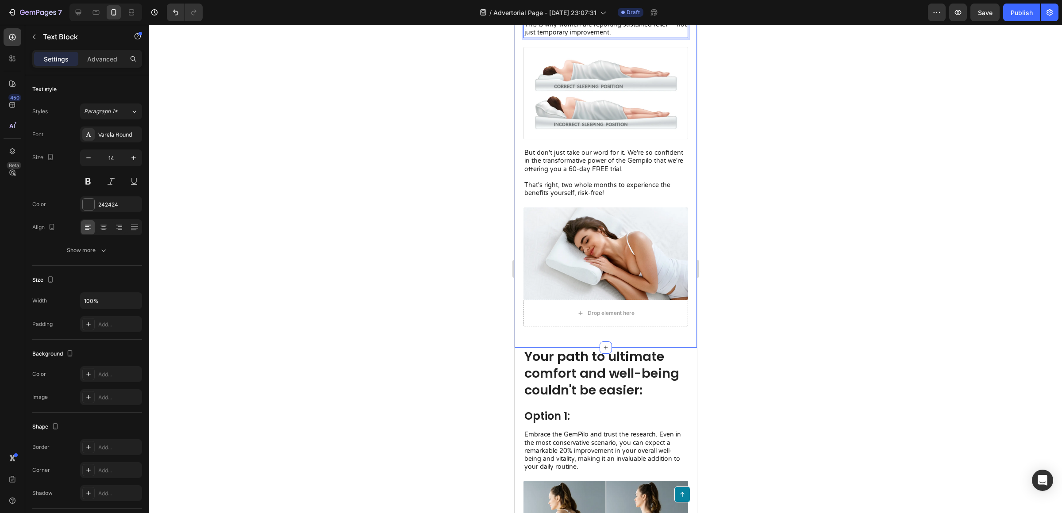
scroll to position [2357, 0]
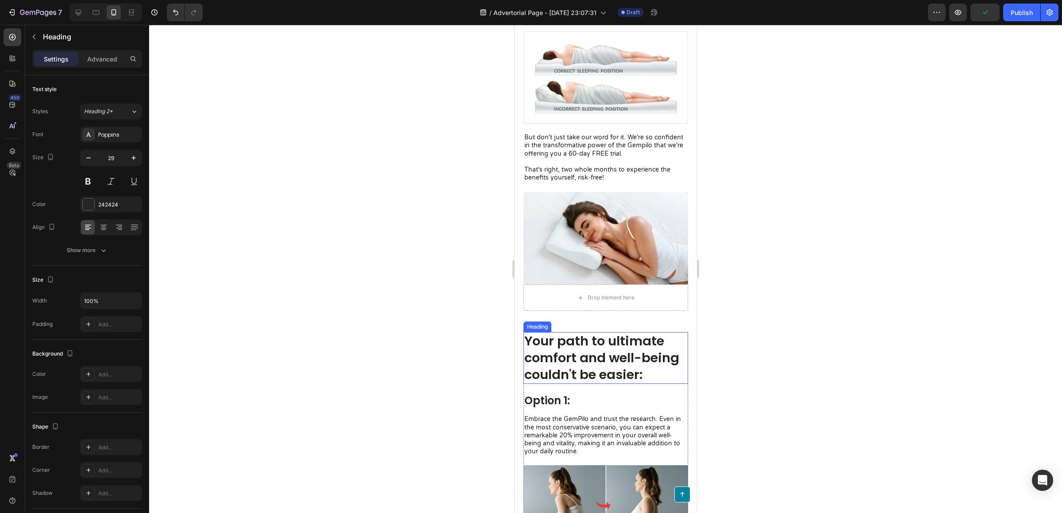
click at [557, 334] on h2 "Your path to ultimate comfort and well-being couldn't be easier:" at bounding box center [605, 358] width 165 height 52
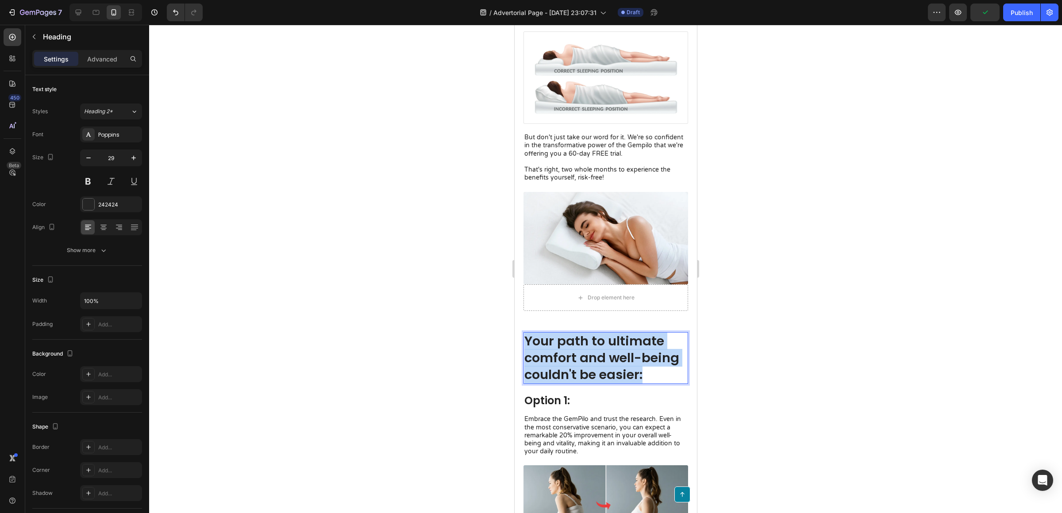
click at [557, 334] on p "Your path to ultimate comfort and well-being couldn't be easier:" at bounding box center [605, 358] width 163 height 50
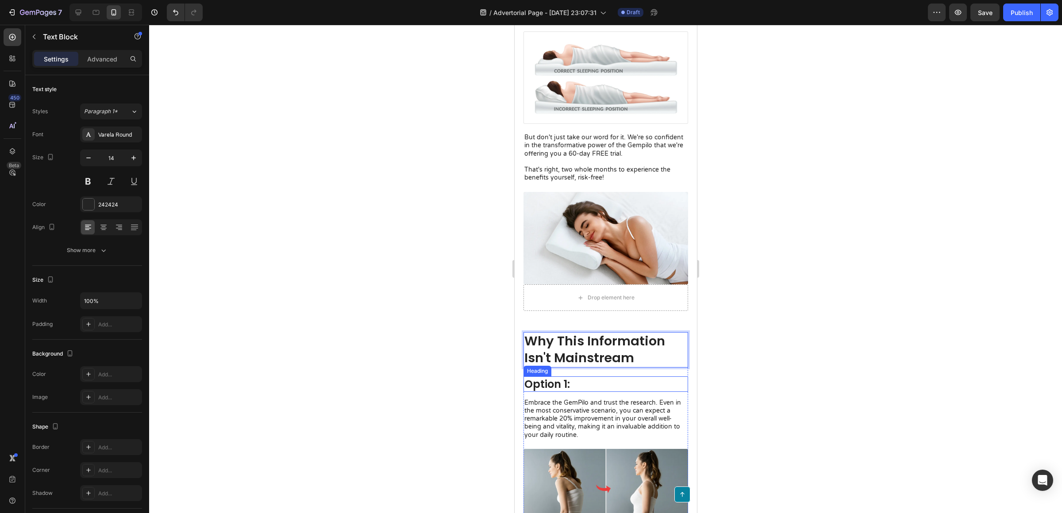
click at [576, 399] on p "Embrace the GemPilo and trust the research. Even in the most conservative scena…" at bounding box center [605, 419] width 163 height 40
click at [663, 377] on h3 "Option 1:" at bounding box center [605, 384] width 165 height 15
click at [583, 363] on div at bounding box center [587, 368] width 11 height 11
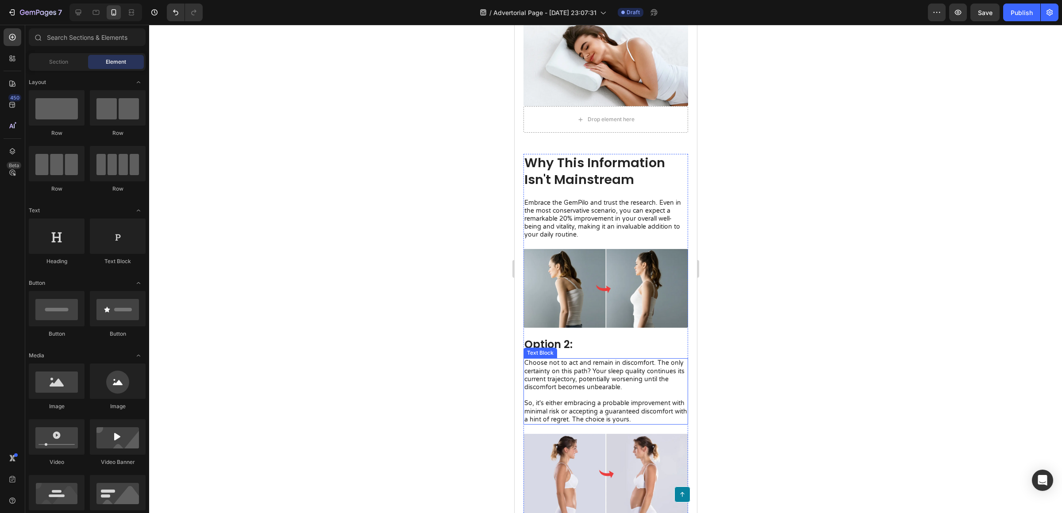
scroll to position [2574, 0]
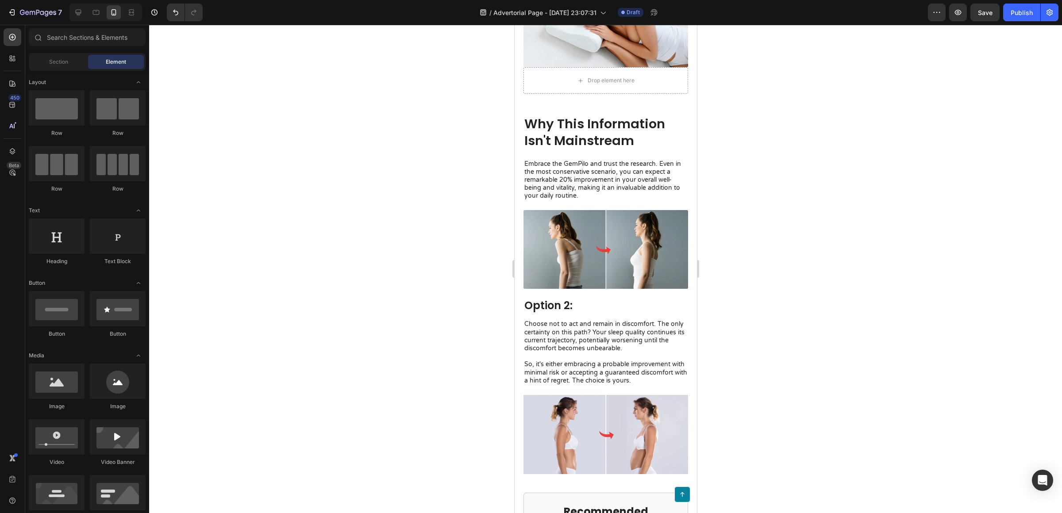
click at [581, 160] on p "Embrace the GemPilo and trust the research. Even in the most conservative scena…" at bounding box center [605, 180] width 163 height 40
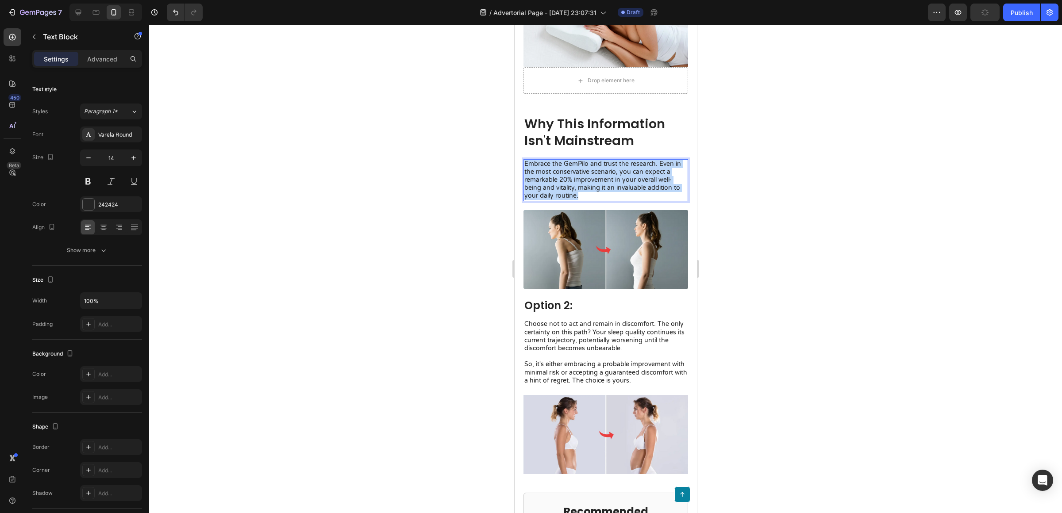
click at [581, 160] on p "Embrace the GemPilo and trust the research. Even in the most conservative scena…" at bounding box center [605, 180] width 163 height 40
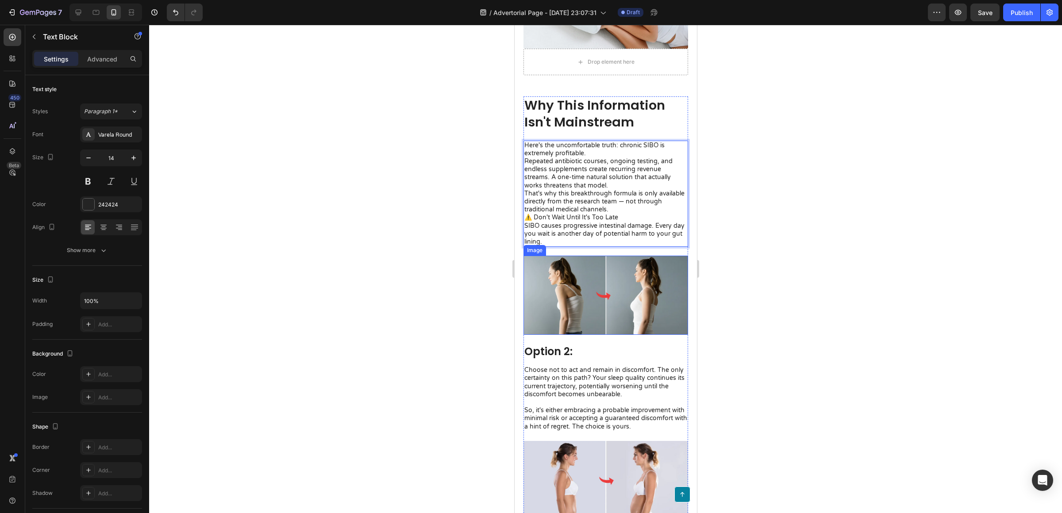
scroll to position [2602, 0]
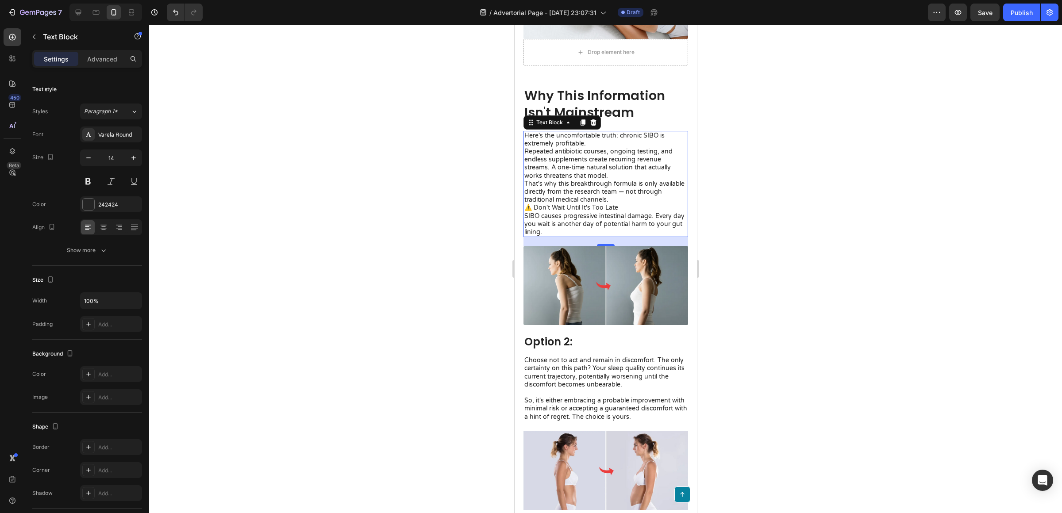
click at [583, 334] on h3 "Option 2:" at bounding box center [605, 341] width 165 height 15
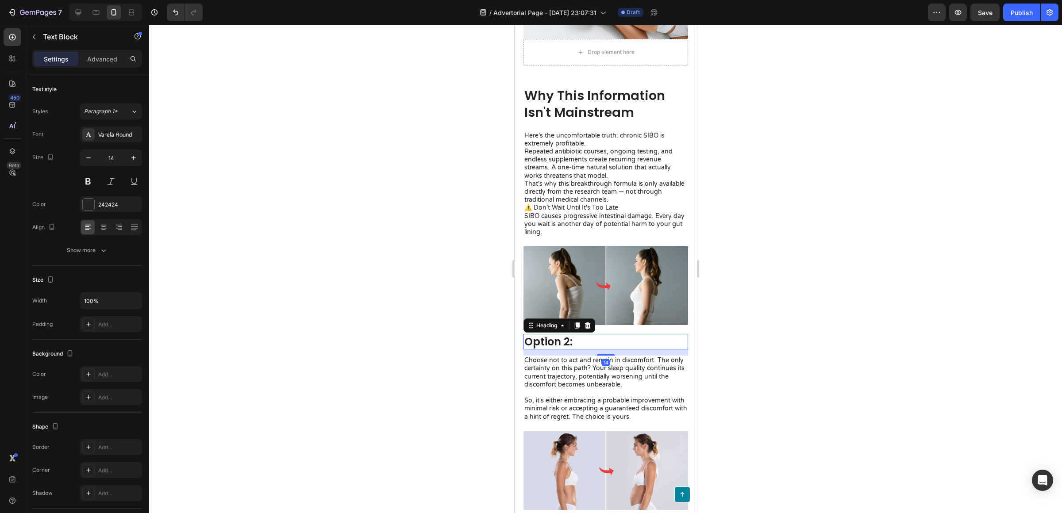
click at [583, 334] on h3 "Option 2:" at bounding box center [605, 341] width 165 height 15
click at [583, 335] on p "Option 2:" at bounding box center [605, 342] width 163 height 14
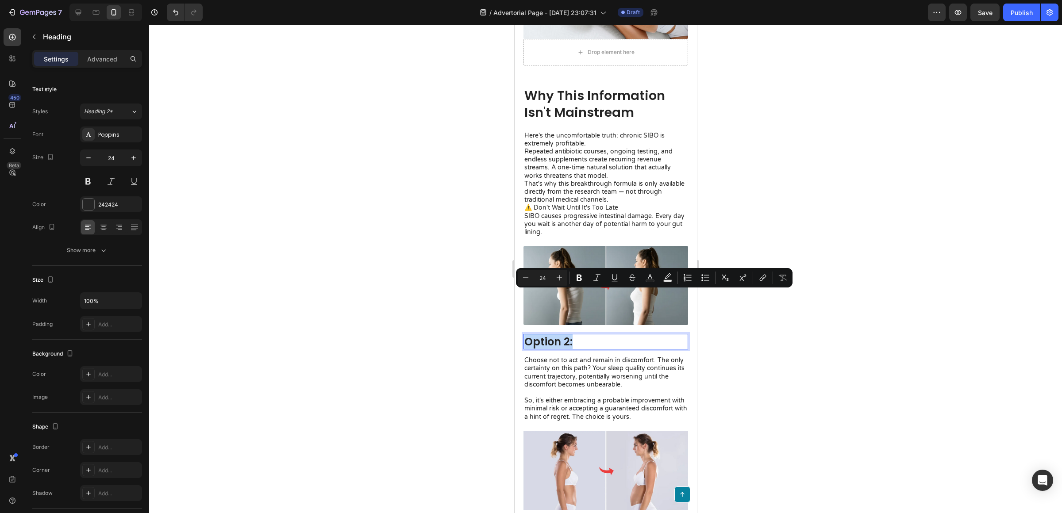
click at [583, 335] on p "Option 2:" at bounding box center [605, 342] width 163 height 14
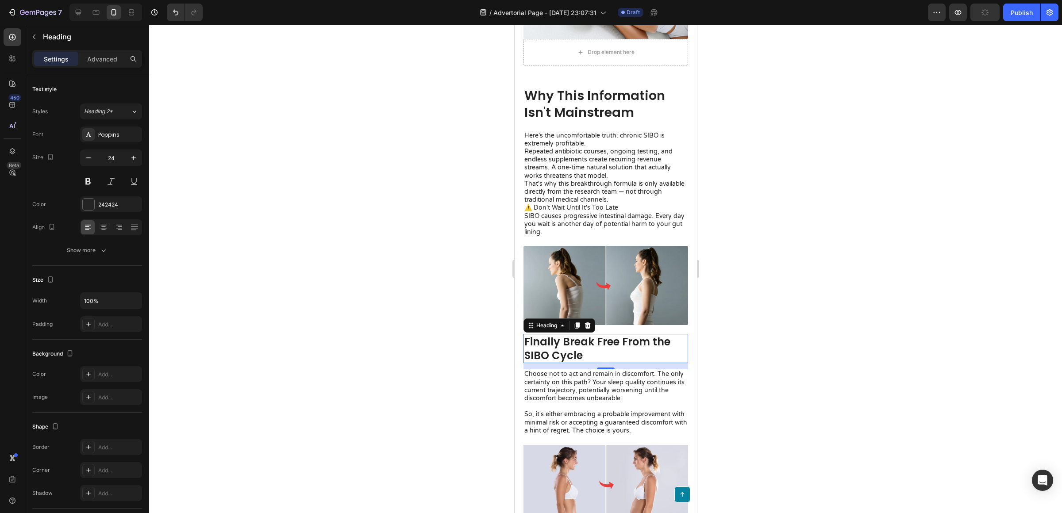
click at [611, 392] on p "Choose not to act and remain in discomfort. The only certainty on this path? Yo…" at bounding box center [605, 402] width 163 height 65
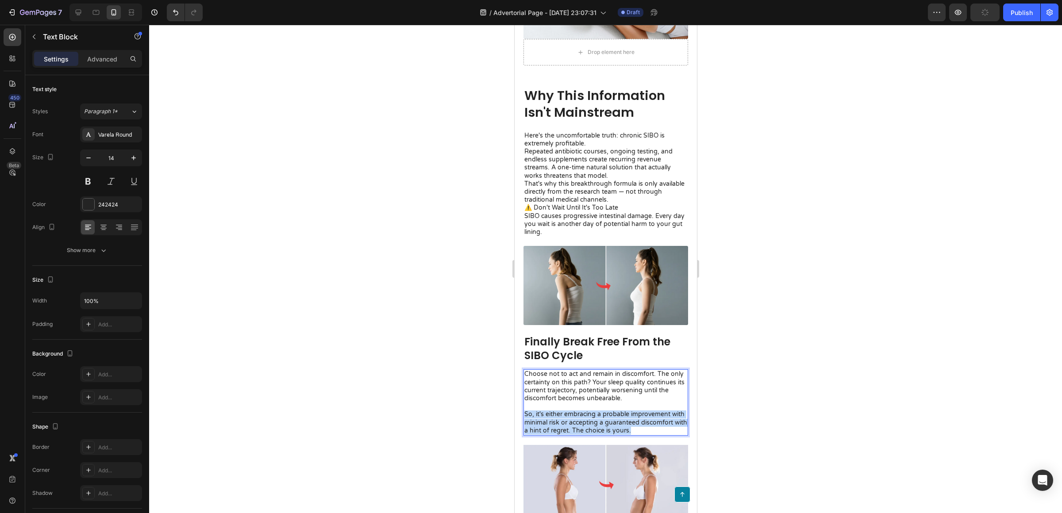
click at [611, 392] on p "Choose not to act and remain in discomfort. The only certainty on this path? Yo…" at bounding box center [605, 402] width 163 height 65
click at [523, 369] on div "Choose not to act and remain in discomfort. The only certainty on this path? Yo…" at bounding box center [605, 402] width 165 height 66
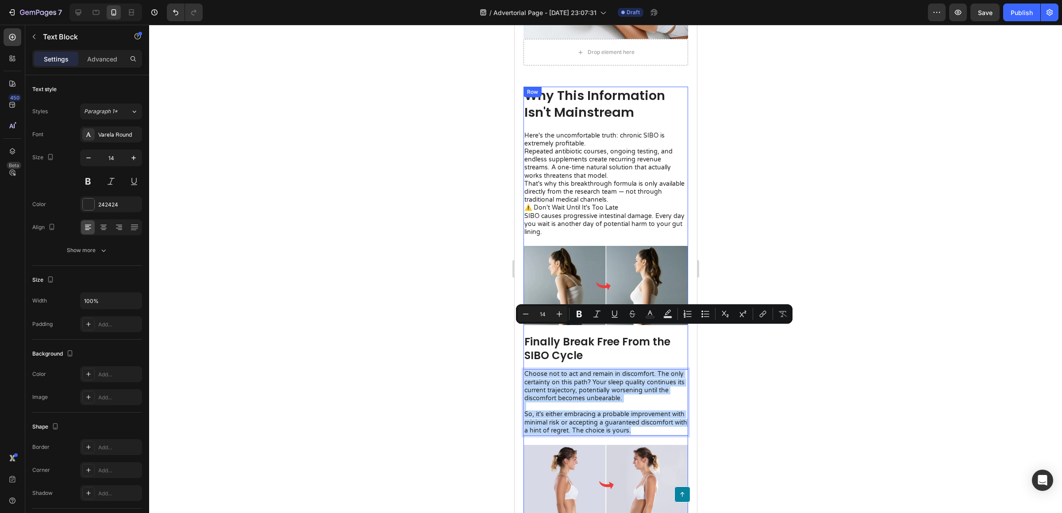
drag, startPoint x: 524, startPoint y: 332, endPoint x: 680, endPoint y: 406, distance: 172.0
click at [680, 406] on div "Why This Information Isn't Mainstream Heading Here's the uncomfortable truth: c…" at bounding box center [605, 512] width 182 height 851
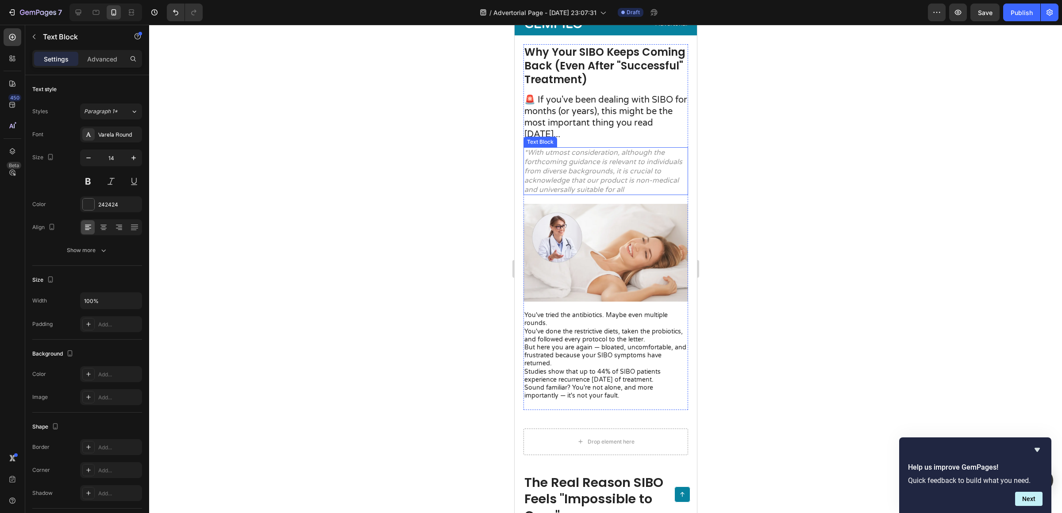
scroll to position [0, 0]
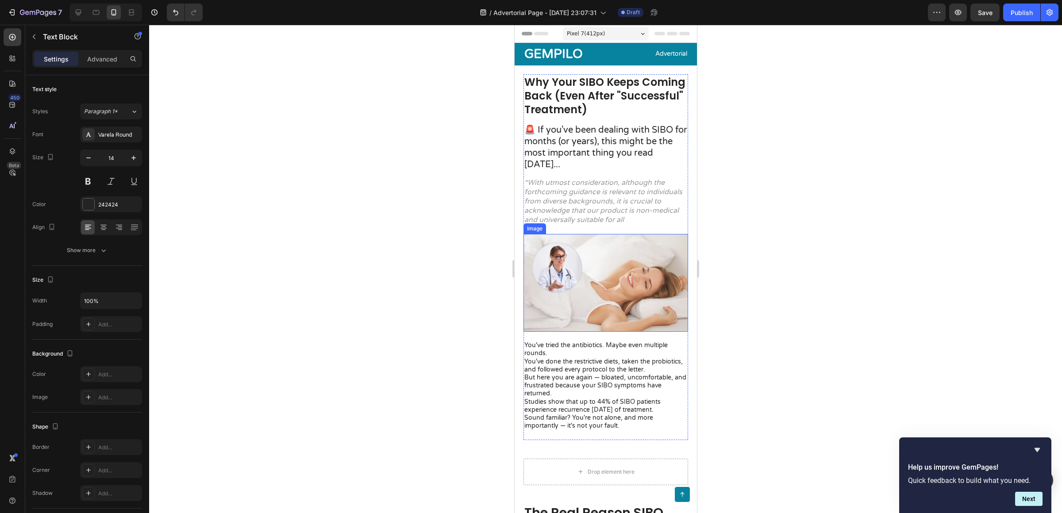
click at [607, 276] on img at bounding box center [605, 283] width 165 height 98
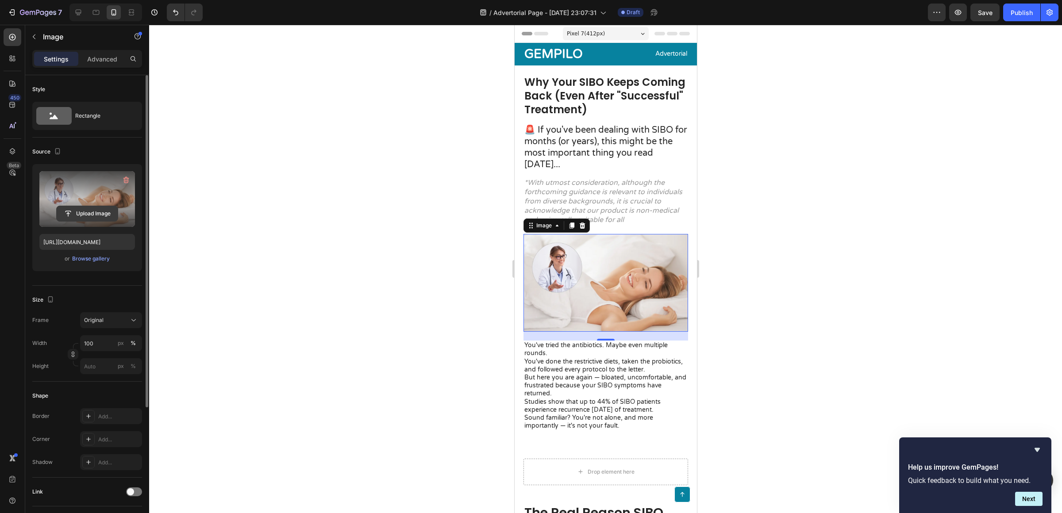
click at [80, 215] on input "file" at bounding box center [87, 213] width 61 height 15
type input "[URL][DOMAIN_NAME]"
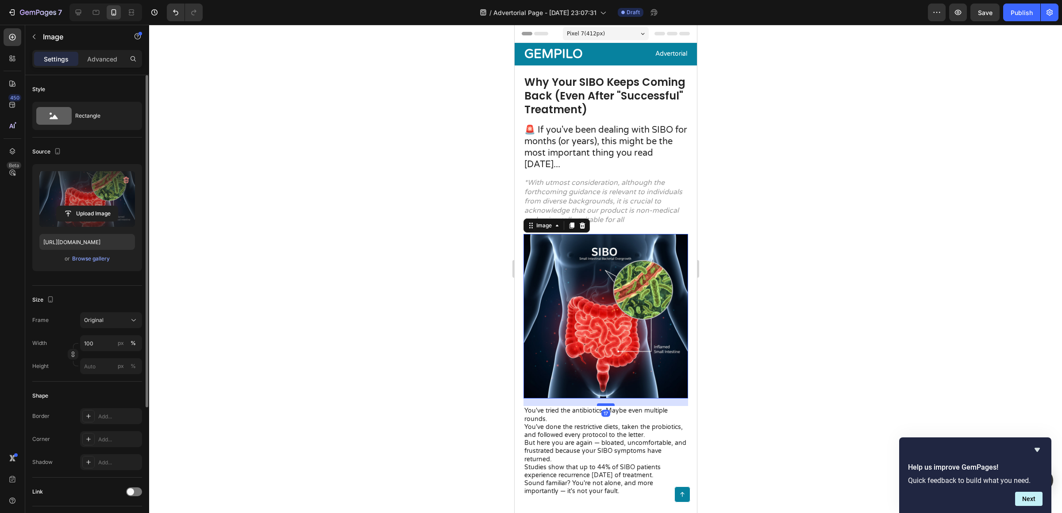
click at [605, 403] on div at bounding box center [605, 404] width 18 height 3
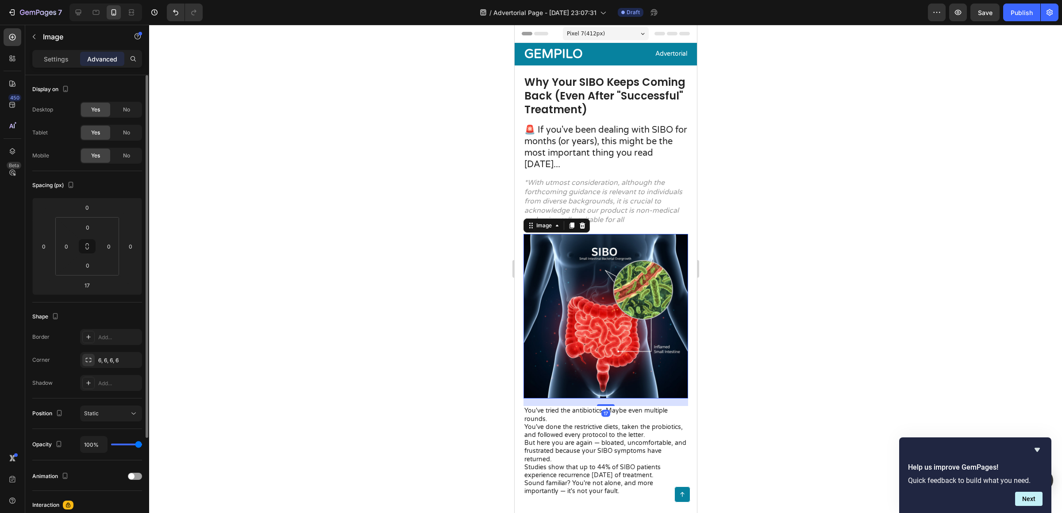
click at [751, 385] on div at bounding box center [605, 269] width 913 height 488
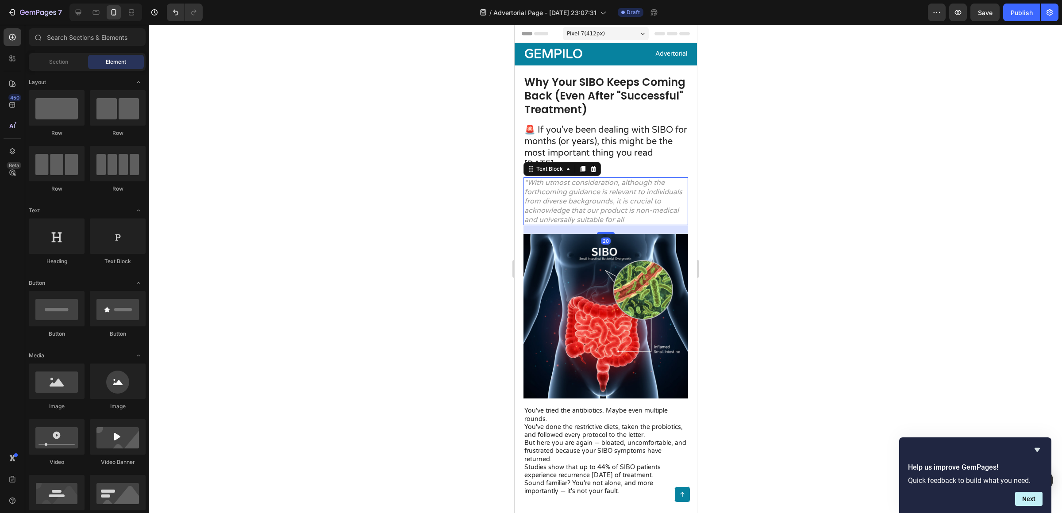
click at [585, 206] on p "*With utmost consideration, although the forthcoming guidance is relevant to in…" at bounding box center [605, 201] width 163 height 46
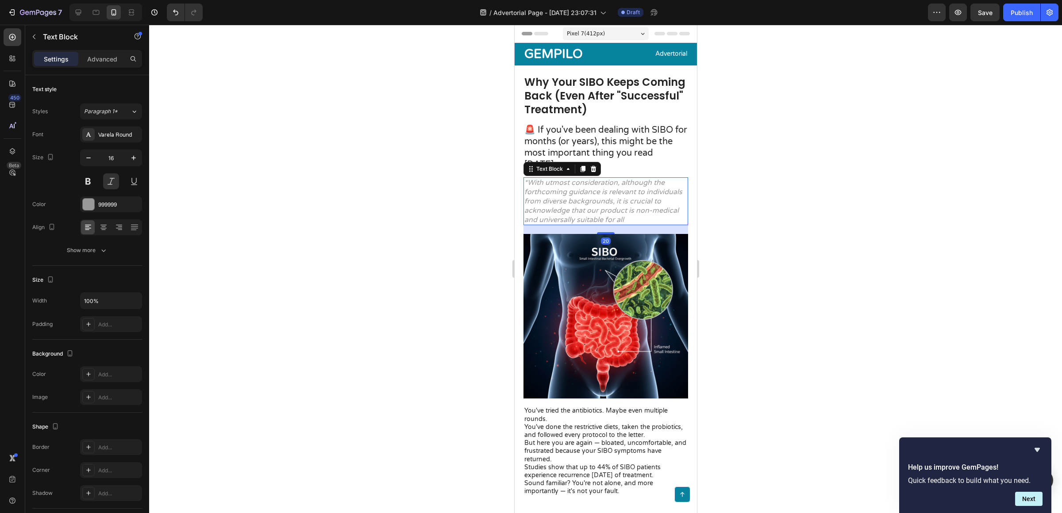
click at [585, 206] on p "*With utmost consideration, although the forthcoming guidance is relevant to in…" at bounding box center [605, 201] width 163 height 46
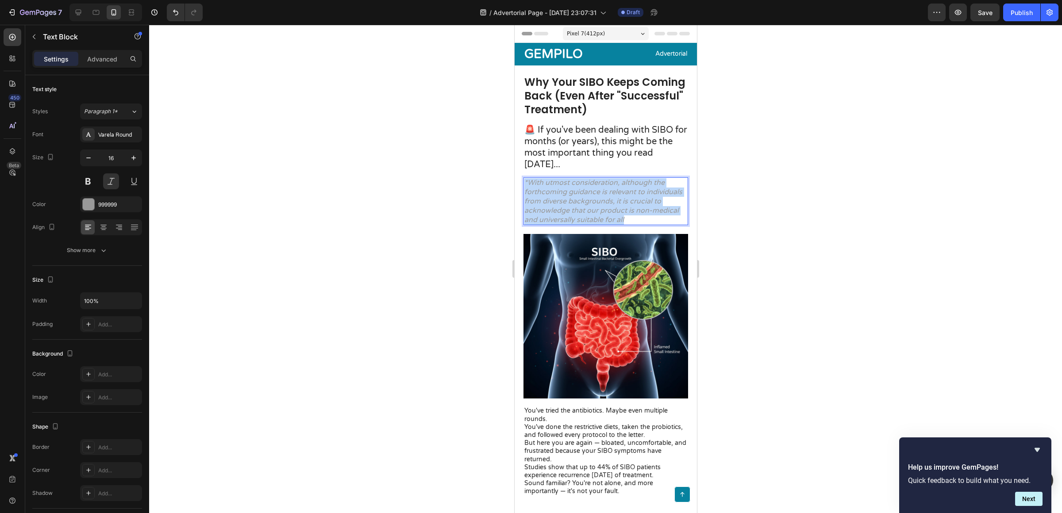
click at [585, 206] on p "*With utmost consideration, although the forthcoming guidance is relevant to in…" at bounding box center [605, 201] width 163 height 46
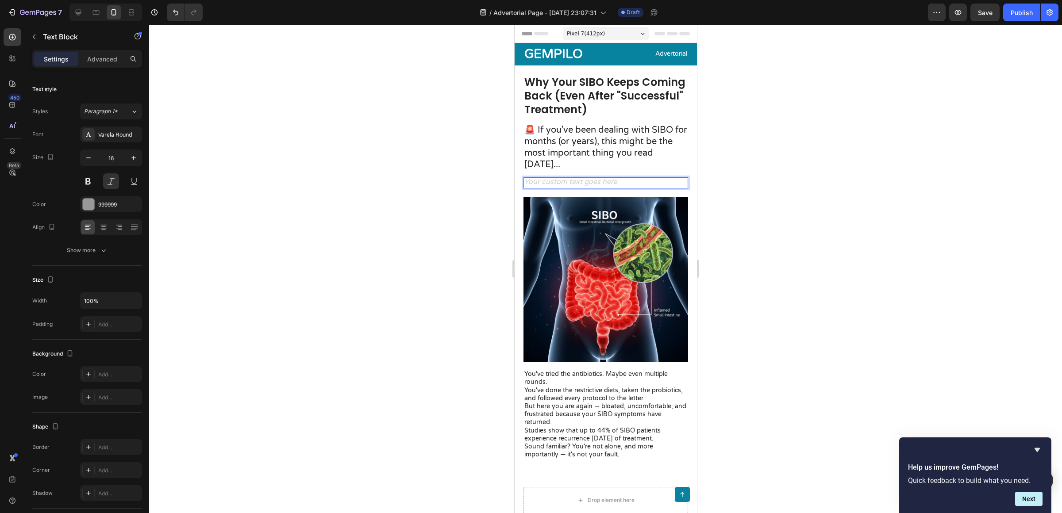
click at [668, 179] on div "Rich Text Editor. Editing area: main" at bounding box center [605, 182] width 165 height 11
click at [737, 168] on div at bounding box center [605, 269] width 913 height 488
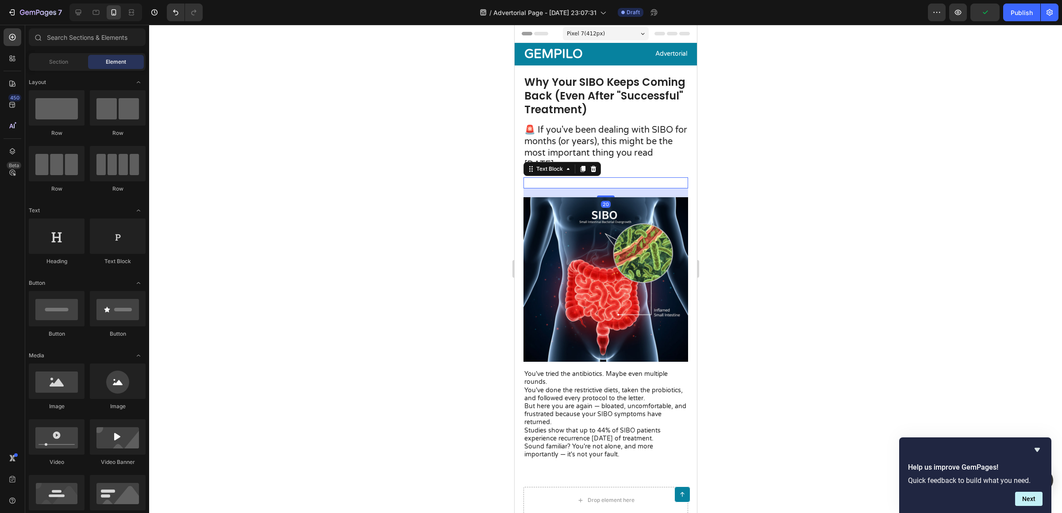
click at [591, 179] on p "Rich Text Editor. Editing area: main" at bounding box center [605, 182] width 163 height 9
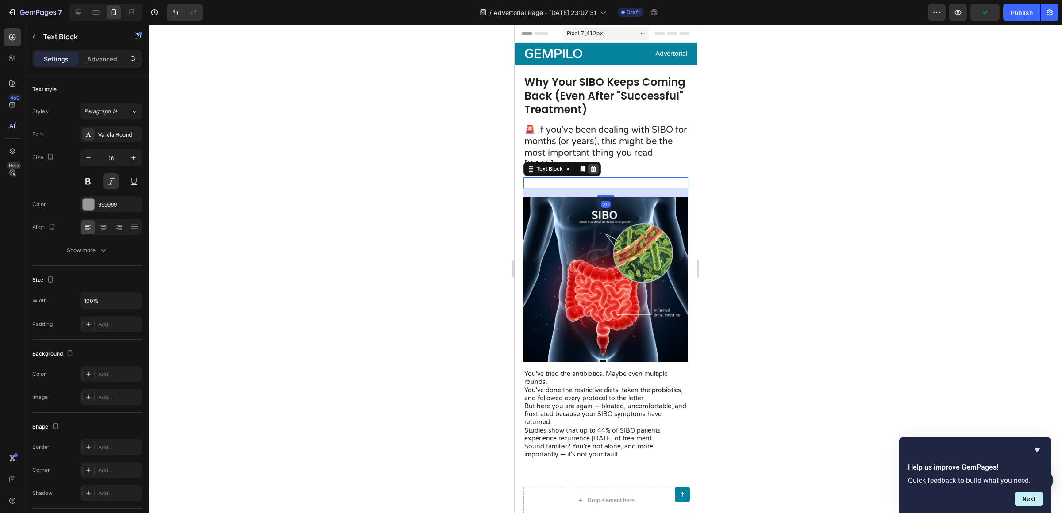
click at [591, 169] on icon at bounding box center [593, 169] width 6 height 6
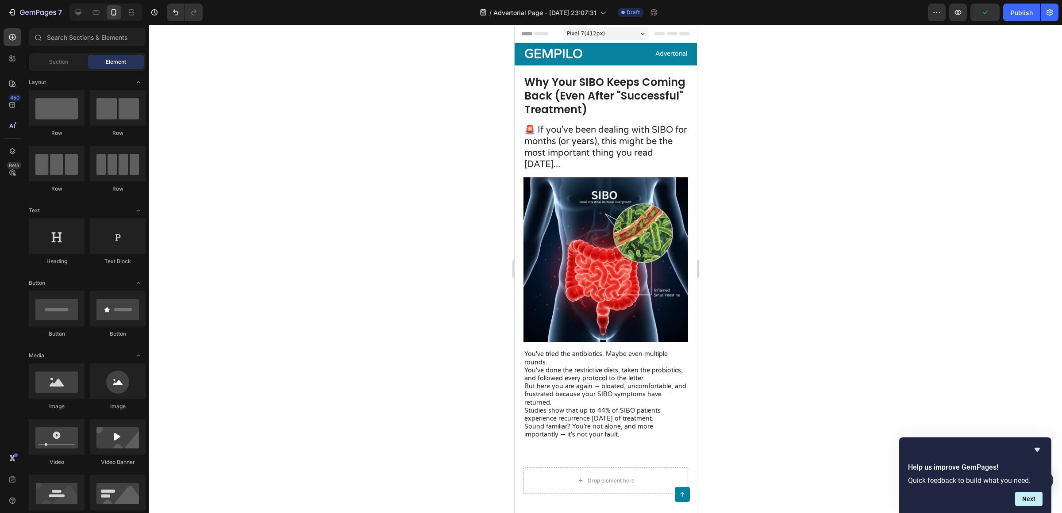
click at [748, 176] on div at bounding box center [605, 269] width 913 height 488
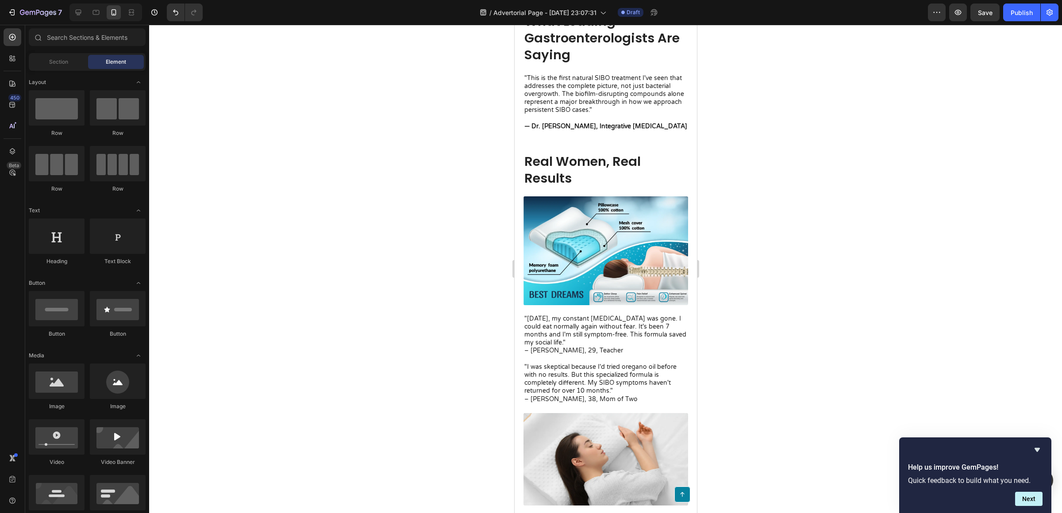
scroll to position [1725, 0]
